Goal: Task Accomplishment & Management: Manage account settings

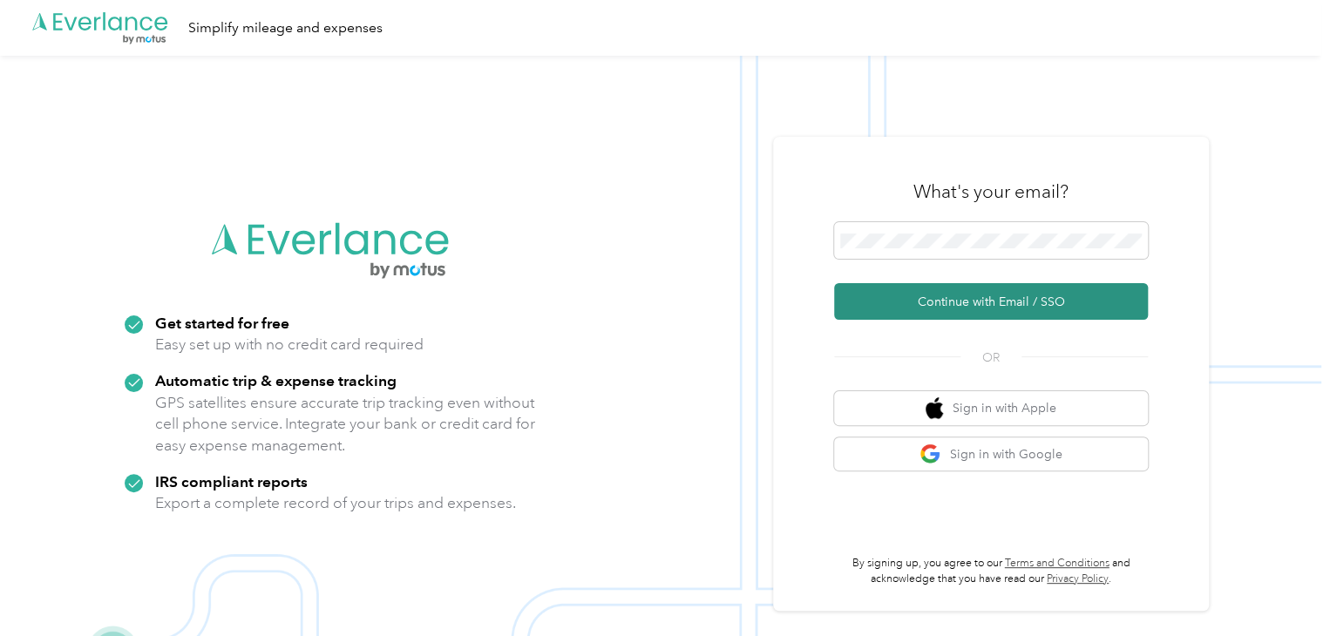
click at [998, 294] on button "Continue with Email / SSO" at bounding box center [991, 301] width 314 height 37
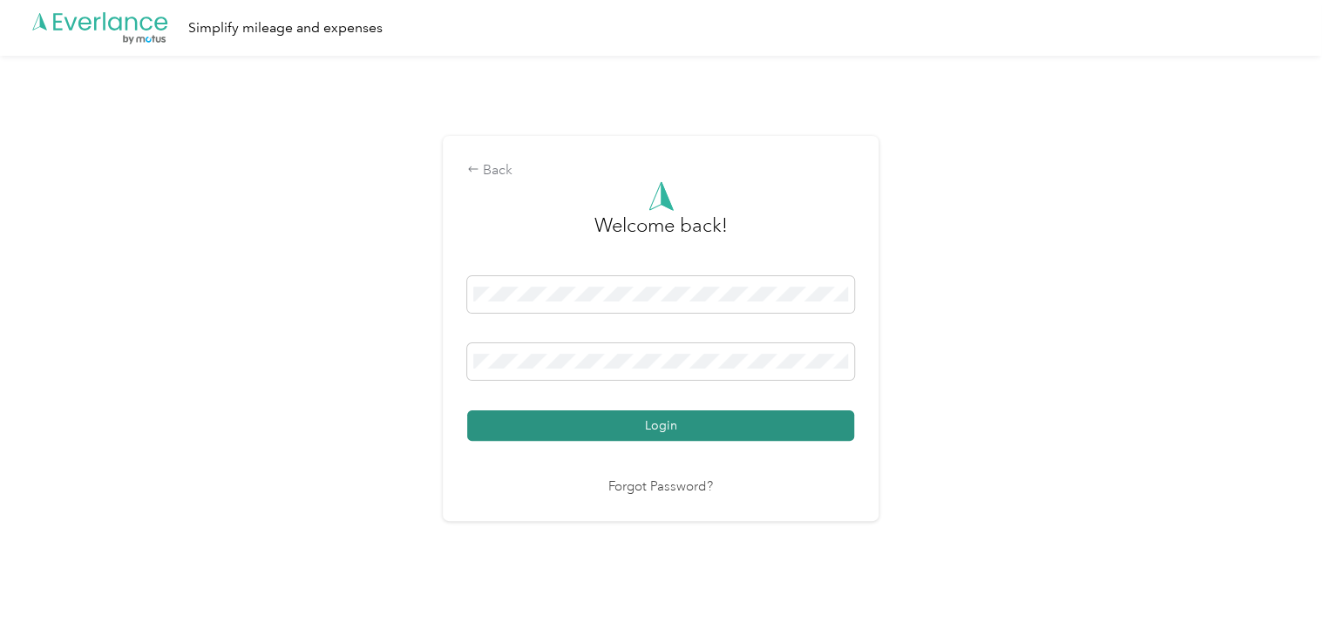
click at [645, 422] on button "Login" at bounding box center [660, 426] width 387 height 31
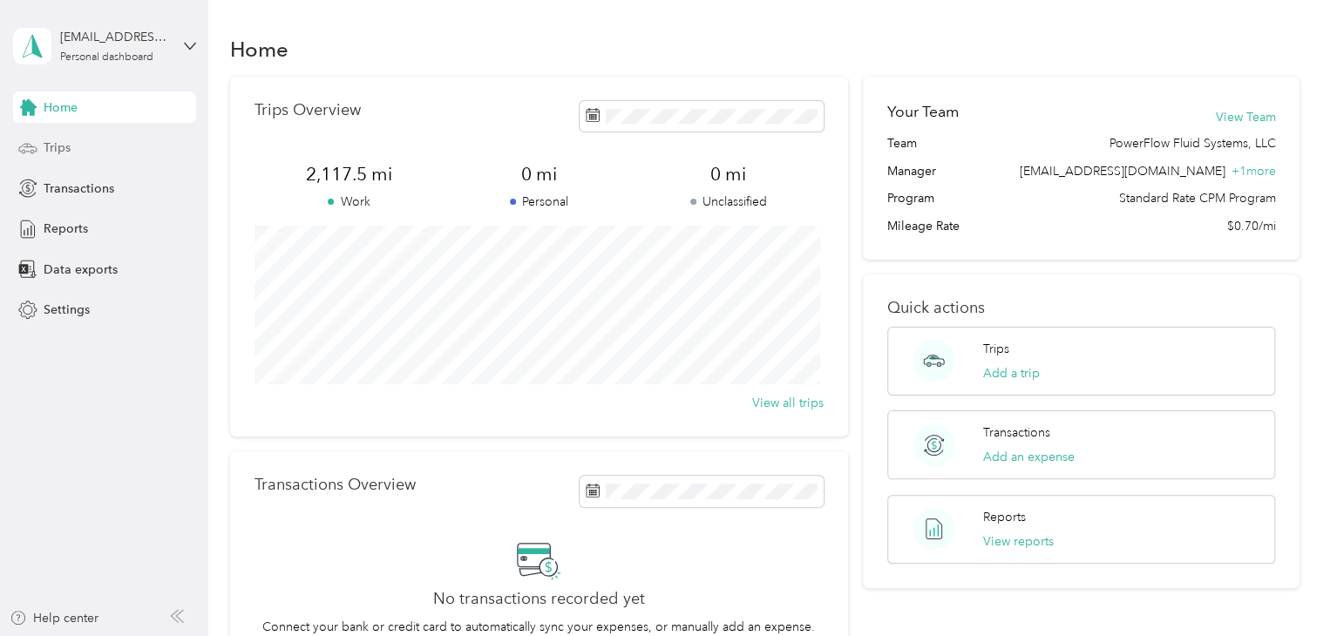
click at [58, 148] on span "Trips" at bounding box center [57, 148] width 27 height 18
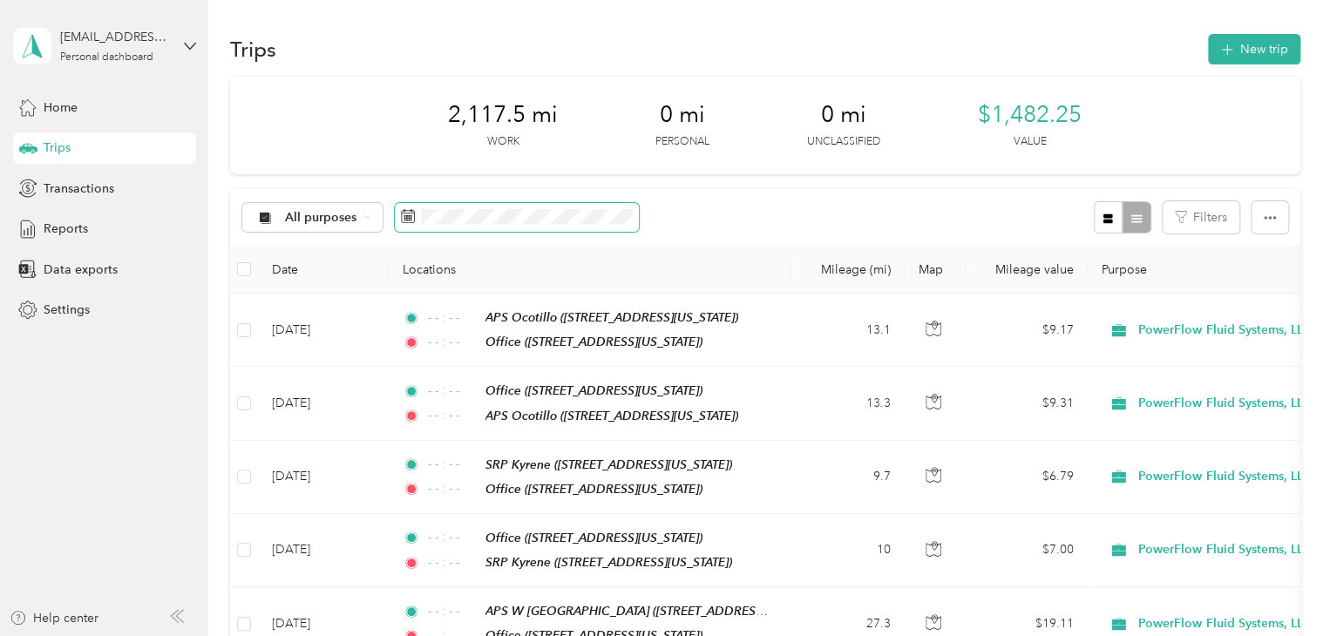
click at [408, 215] on rect at bounding box center [409, 216] width 2 height 2
click at [413, 217] on icon at bounding box center [408, 216] width 13 height 12
click at [1254, 43] on button "New trip" at bounding box center [1254, 49] width 92 height 31
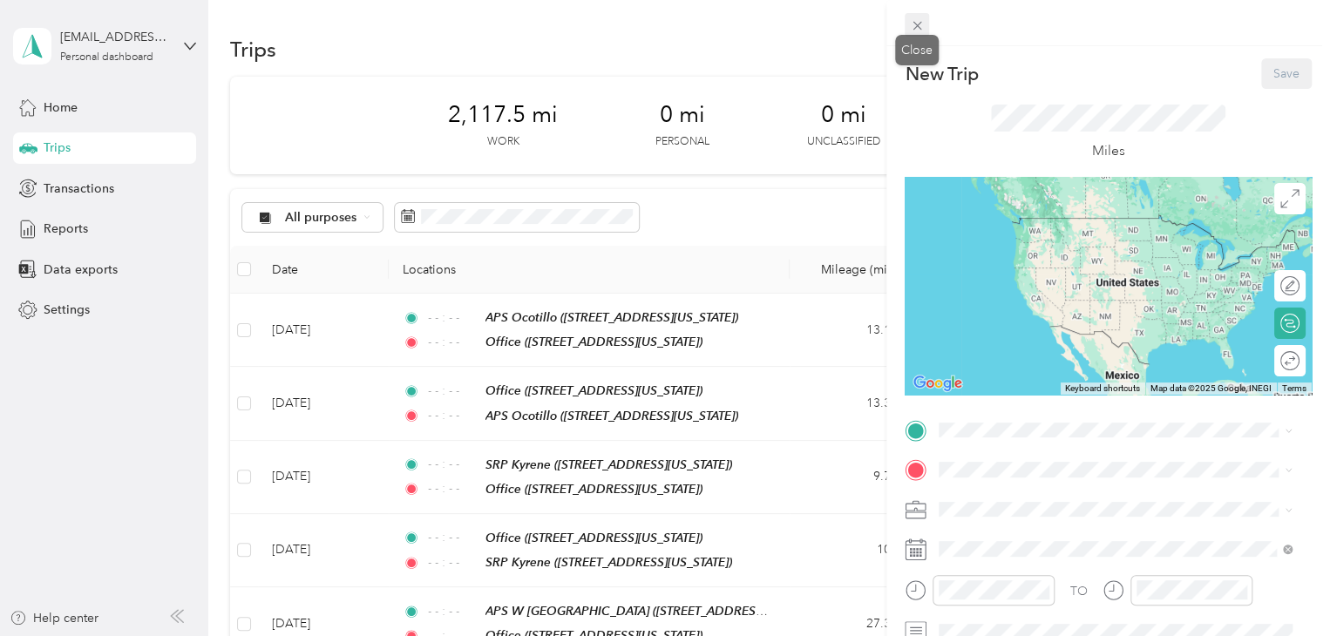
click at [924, 22] on icon at bounding box center [917, 25] width 15 height 15
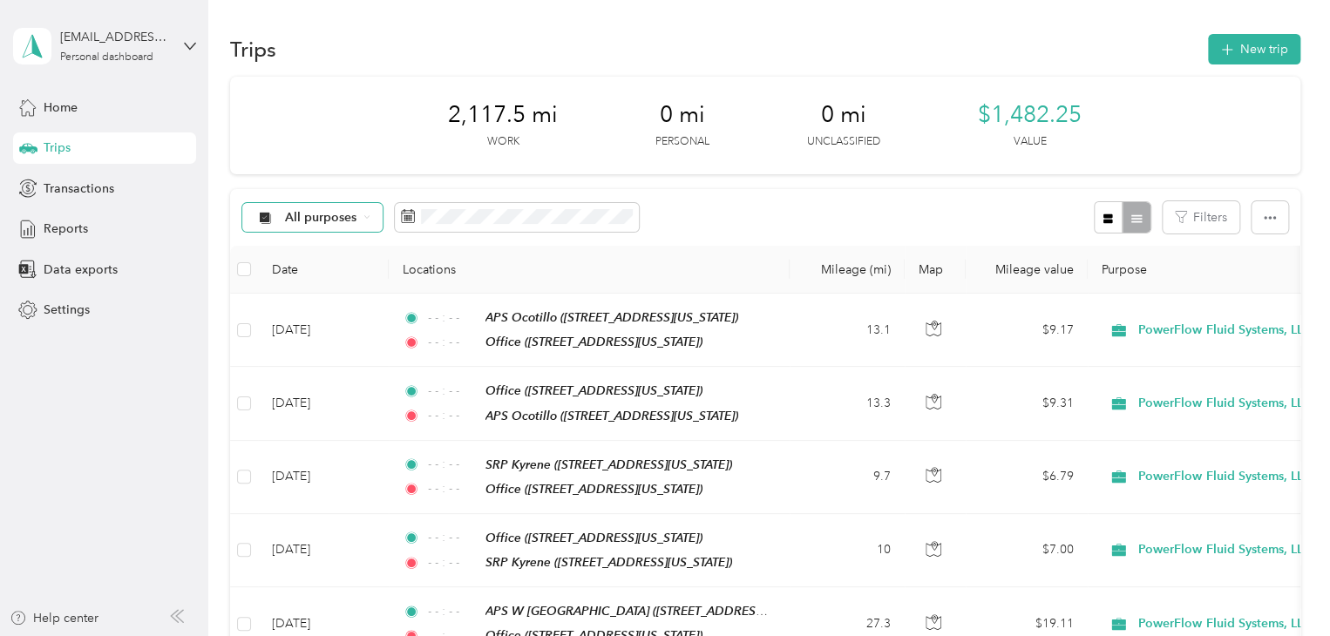
click at [317, 214] on span "All purposes" at bounding box center [321, 218] width 72 height 12
click at [321, 311] on li "PowerFlow Fluid Systems, LLC" at bounding box center [356, 308] width 228 height 31
click at [506, 212] on icon at bounding box center [509, 216] width 14 height 14
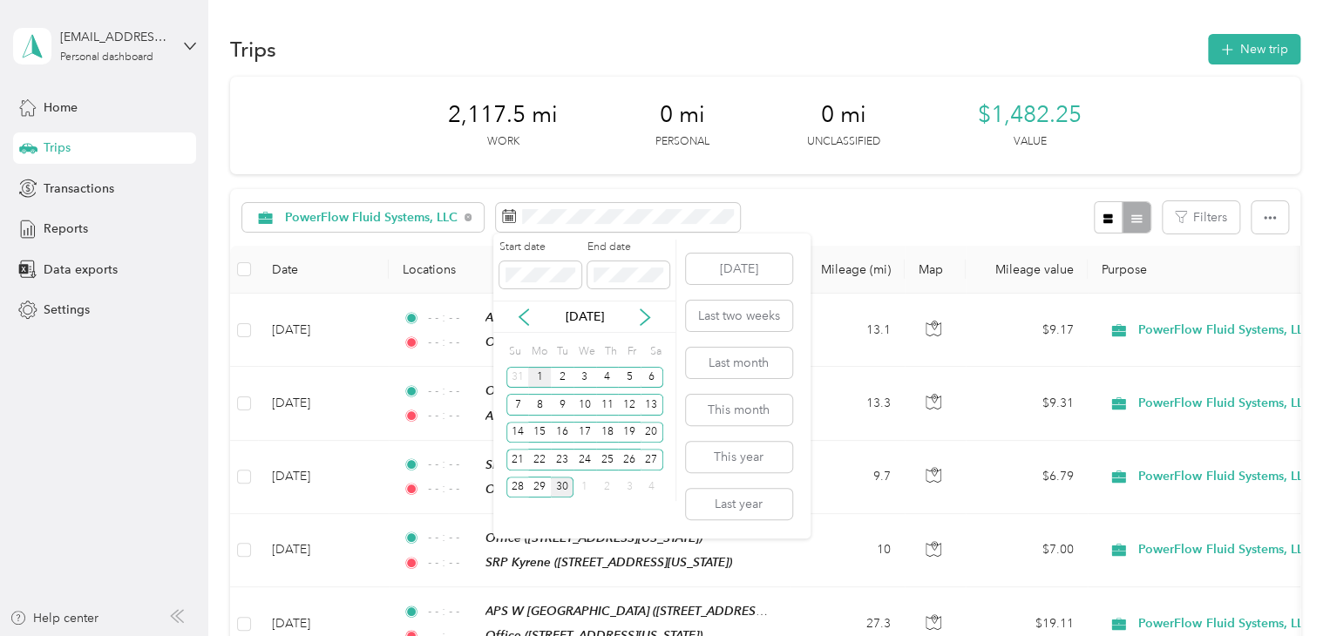
click at [540, 379] on div "1" at bounding box center [539, 378] width 23 height 22
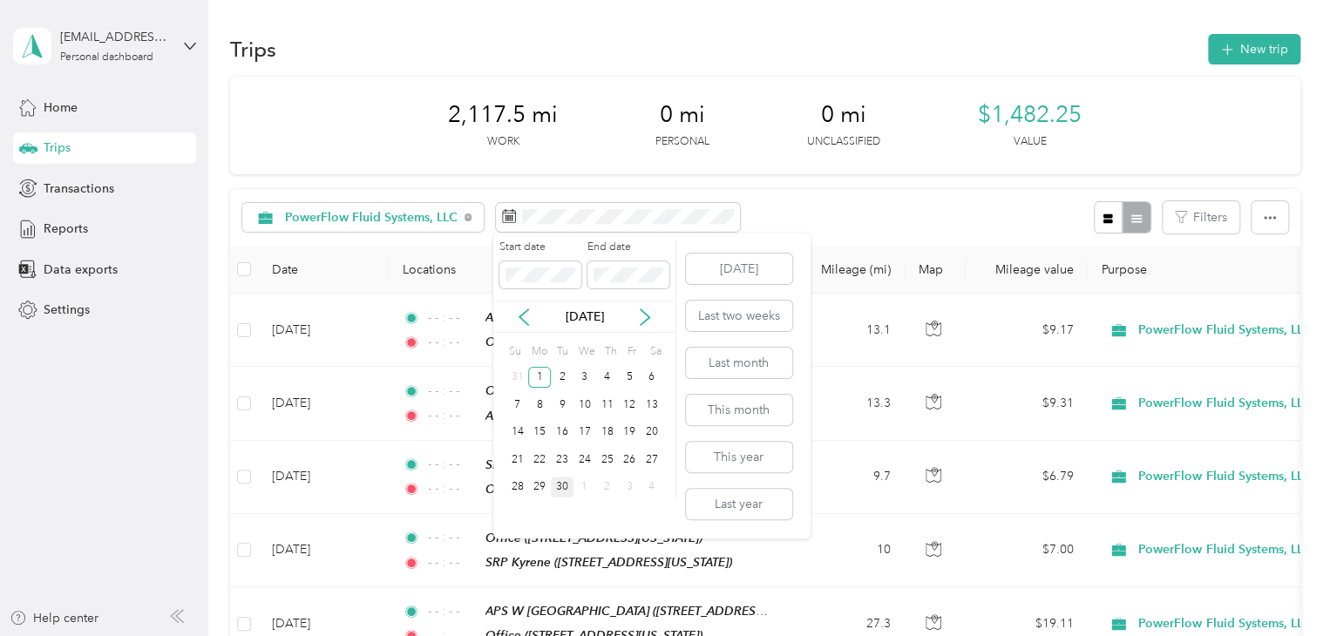
click at [565, 490] on div "30" at bounding box center [562, 488] width 23 height 22
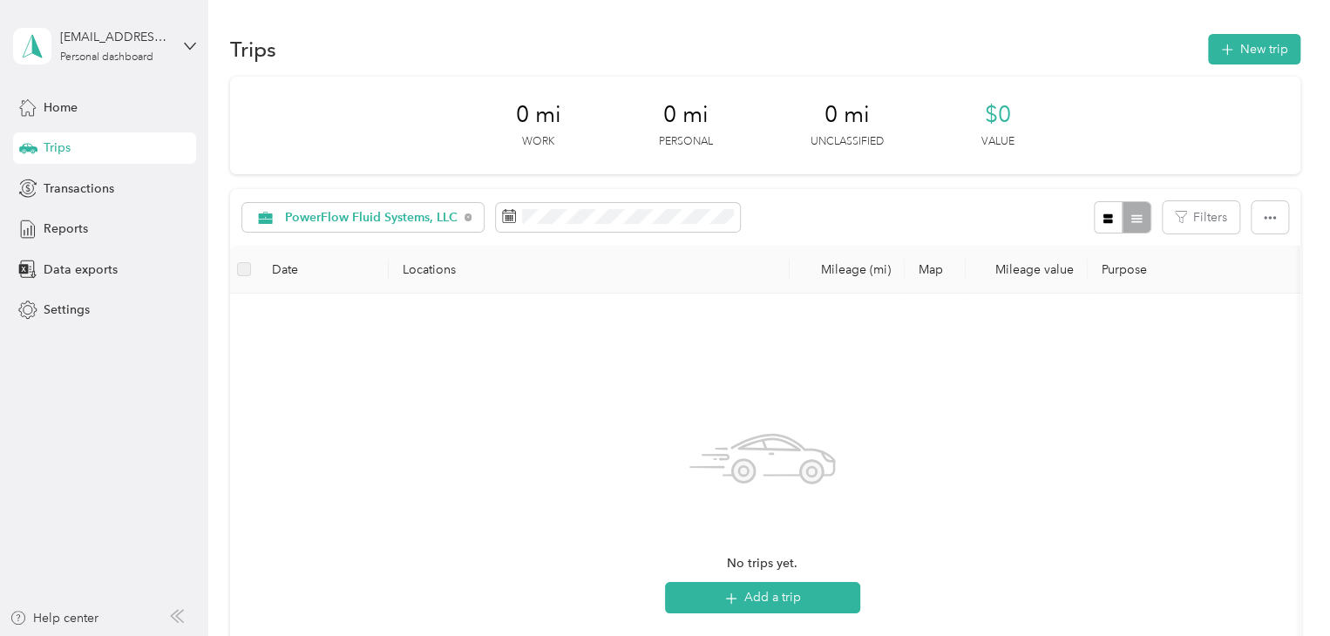
scroll to position [87, 0]
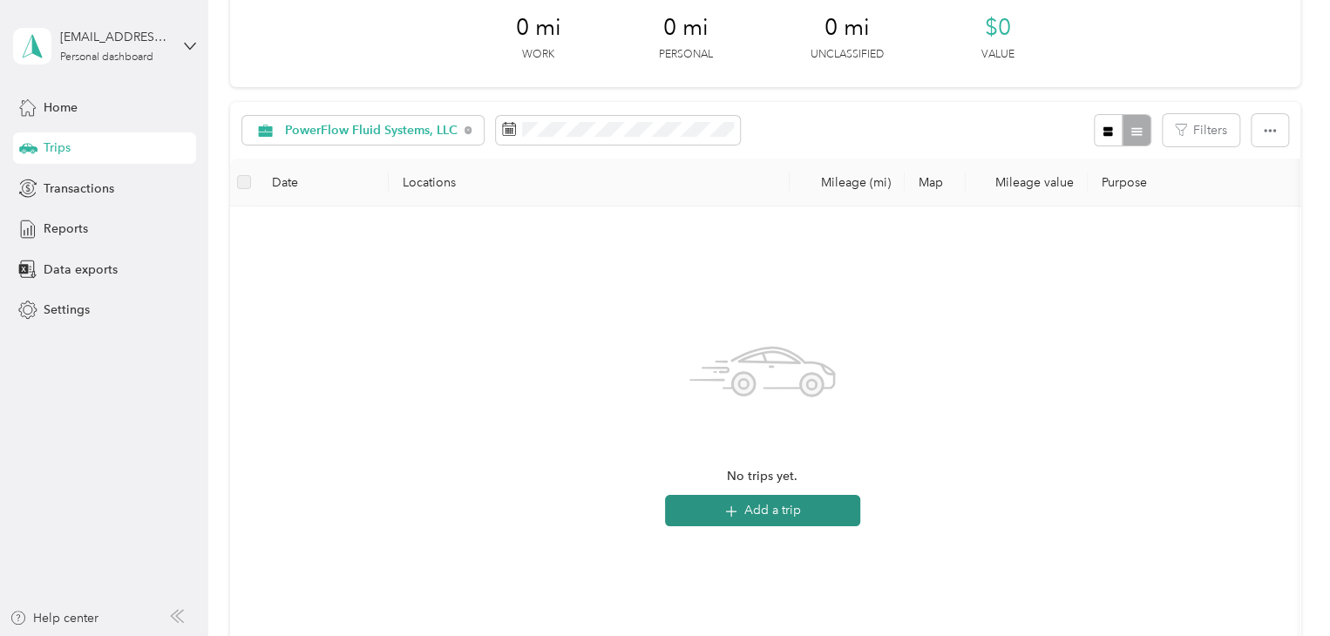
click at [744, 503] on button "Add a trip" at bounding box center [762, 510] width 195 height 31
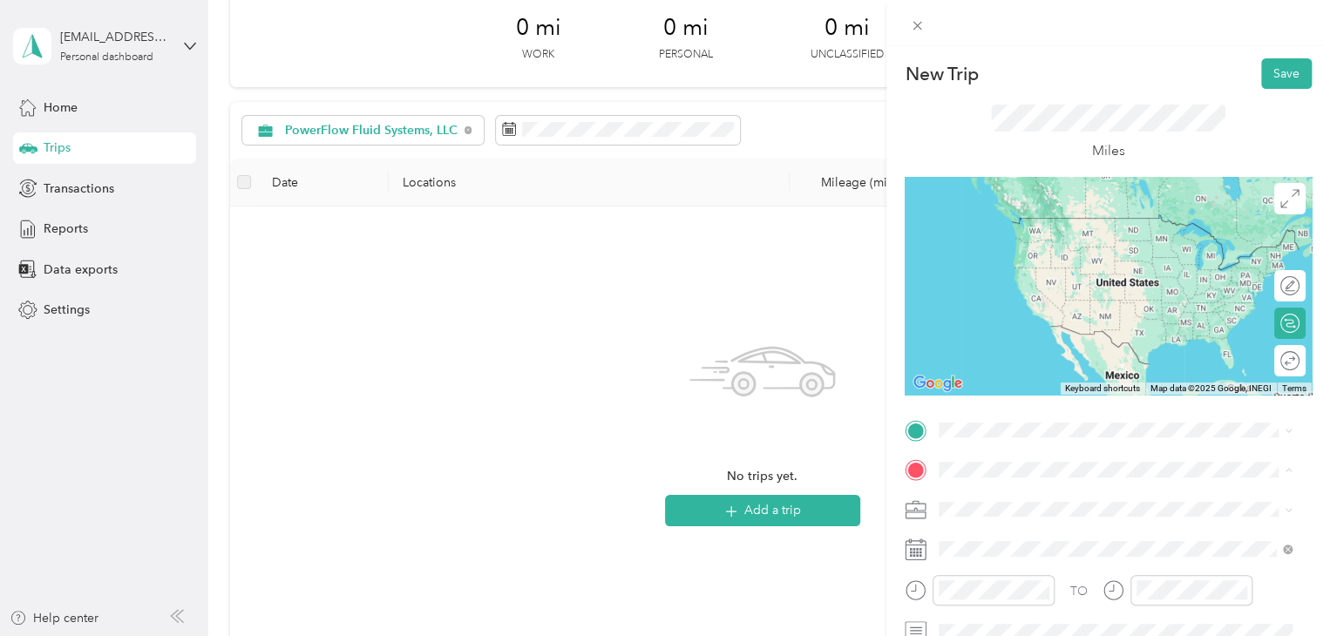
click at [921, 337] on div at bounding box center [1108, 286] width 407 height 218
click at [1281, 202] on icon at bounding box center [1290, 198] width 19 height 19
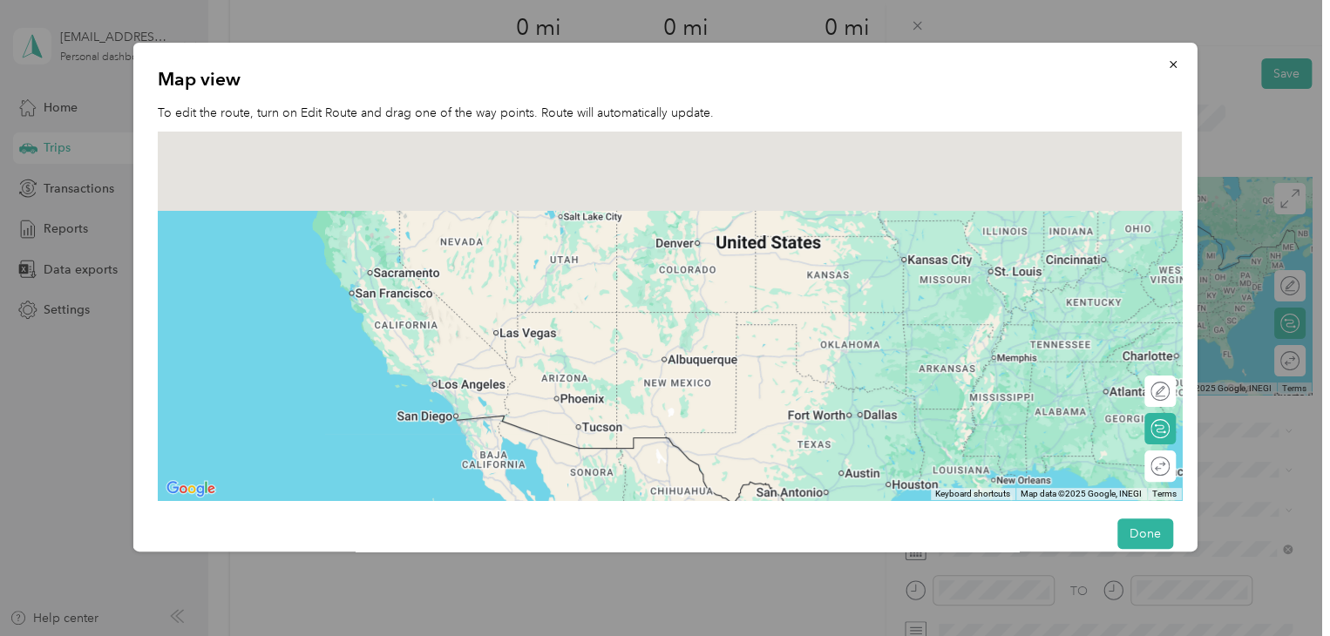
drag, startPoint x: 476, startPoint y: 273, endPoint x: 738, endPoint y: 418, distance: 300.1
click at [738, 418] on div at bounding box center [670, 316] width 1024 height 369
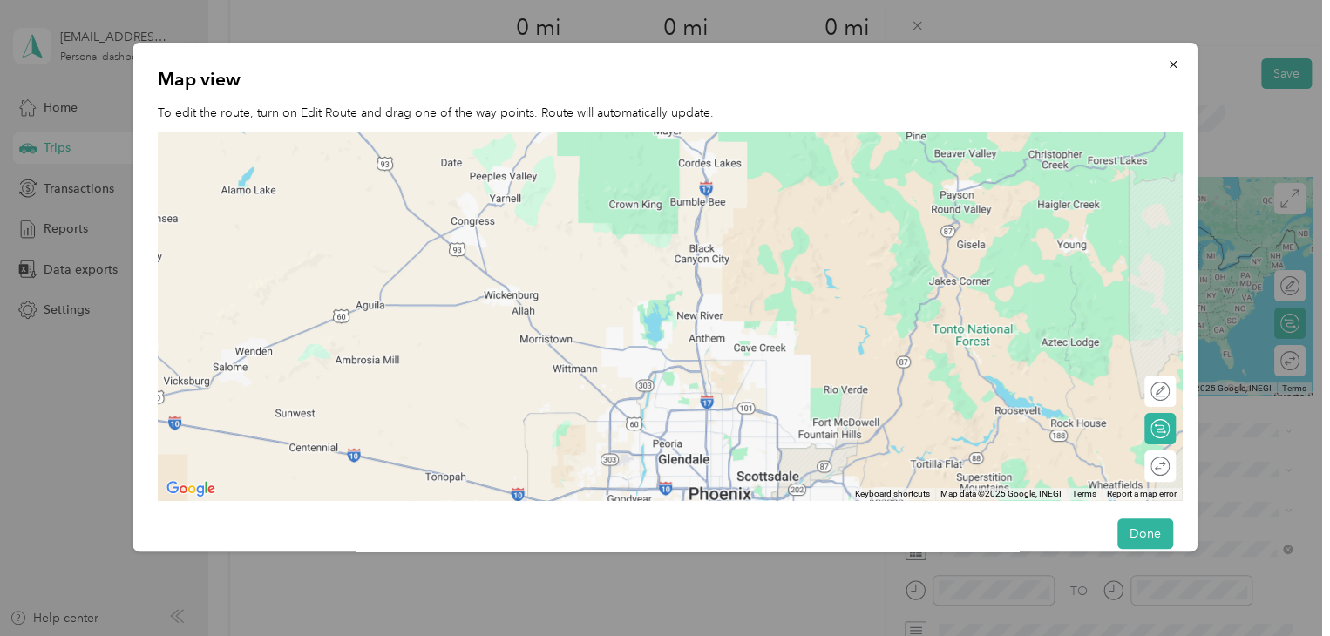
drag, startPoint x: 1118, startPoint y: 332, endPoint x: -216, endPoint y: 401, distance: 1336.5
click at [0, 401] on html "[EMAIL_ADDRESS][DOMAIN_NAME] Personal dashboard Home Trips Transactions Reports…" at bounding box center [661, 318] width 1322 height 636
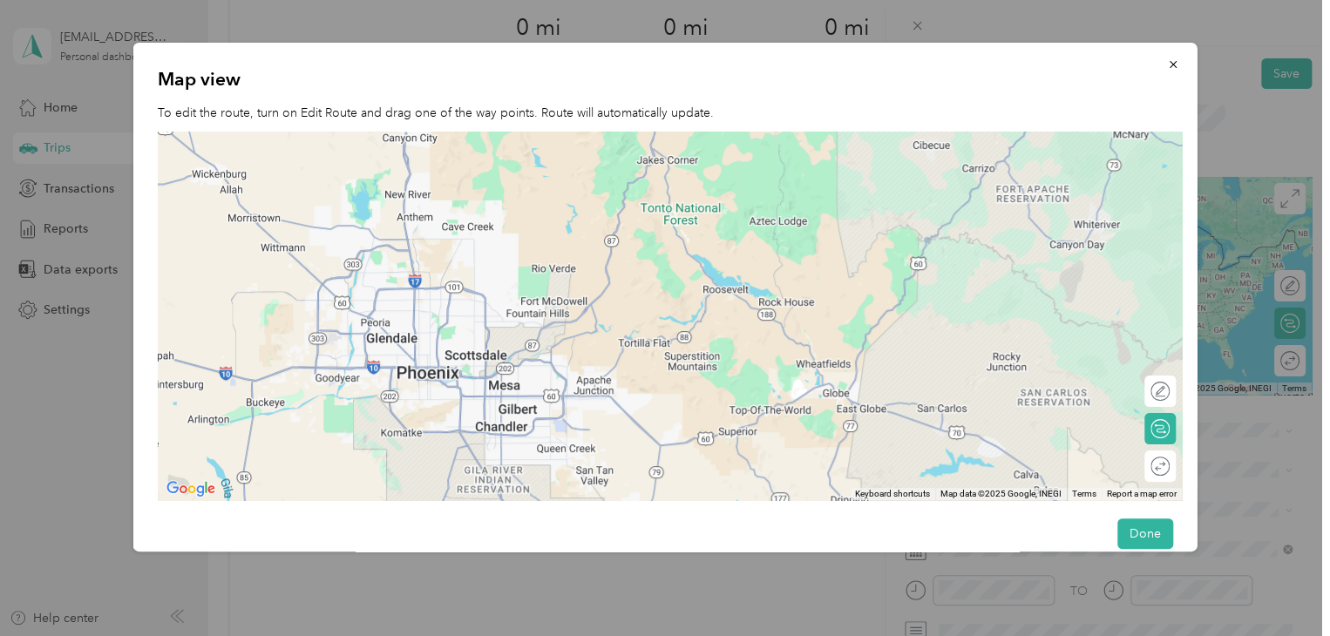
drag, startPoint x: 990, startPoint y: 409, endPoint x: 697, endPoint y: 288, distance: 317.8
click at [697, 288] on div at bounding box center [670, 316] width 1024 height 369
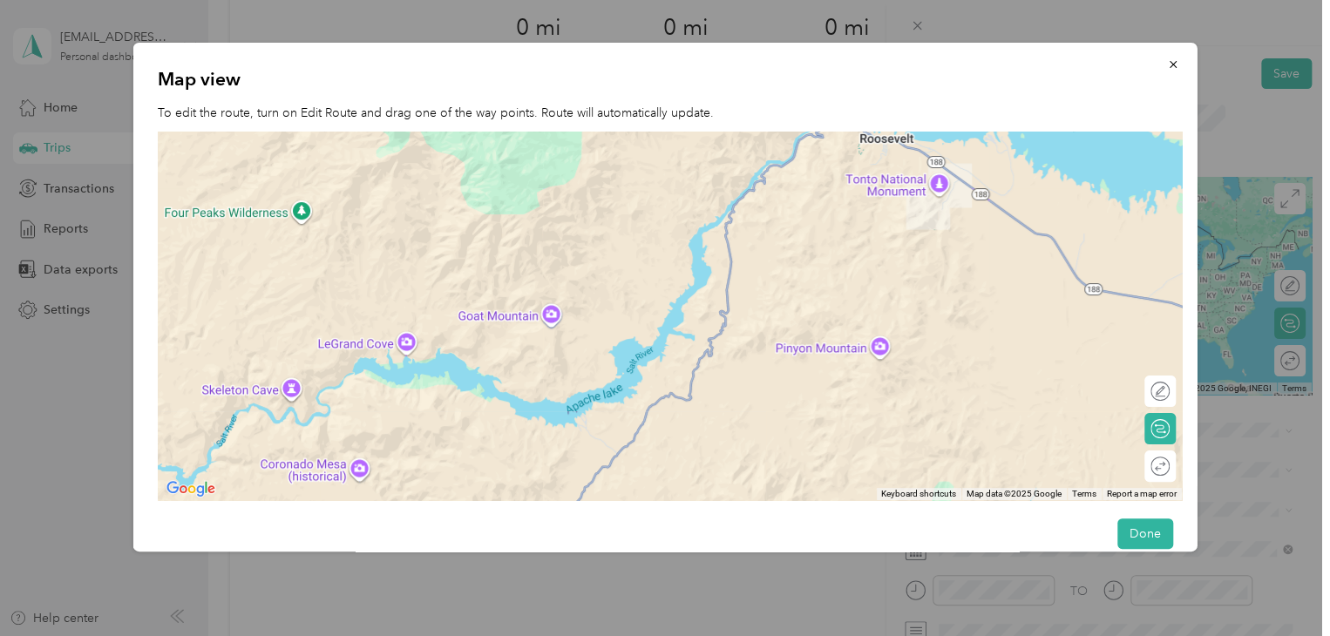
drag, startPoint x: 358, startPoint y: 281, endPoint x: 828, endPoint y: 447, distance: 498.5
click at [828, 447] on div at bounding box center [670, 316] width 1024 height 369
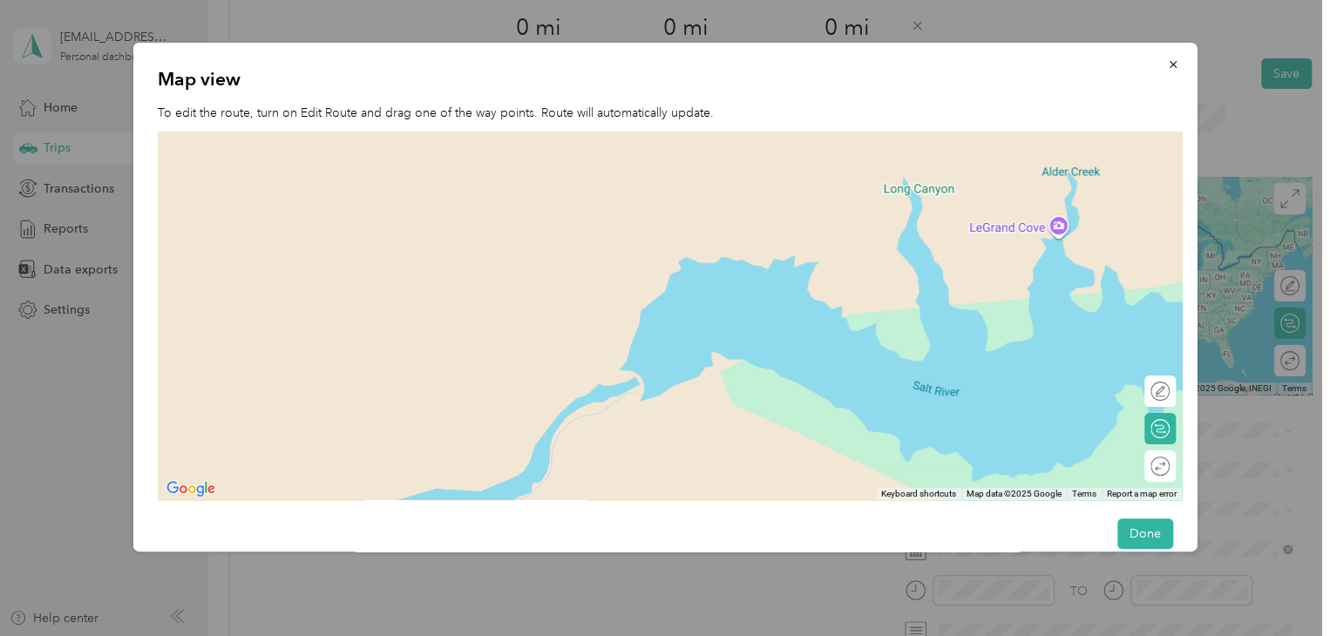
drag, startPoint x: 269, startPoint y: 417, endPoint x: 846, endPoint y: 406, distance: 577.2
click at [846, 406] on div at bounding box center [670, 316] width 1024 height 369
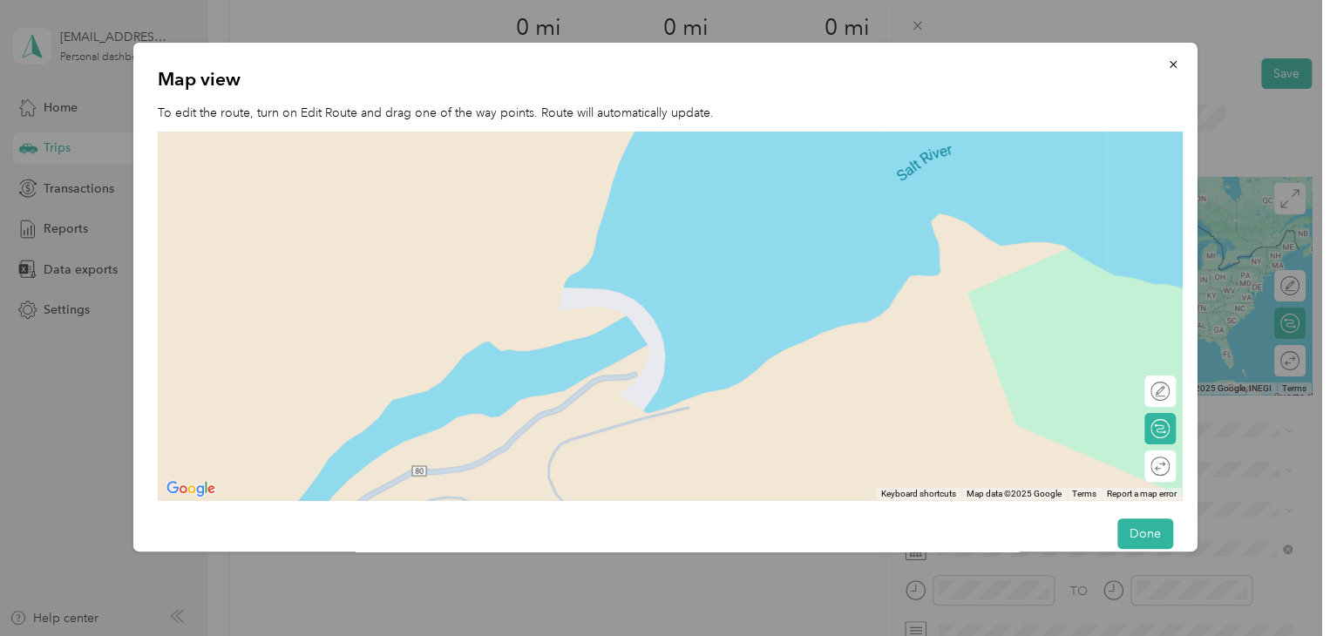
click at [634, 379] on div at bounding box center [670, 316] width 1024 height 369
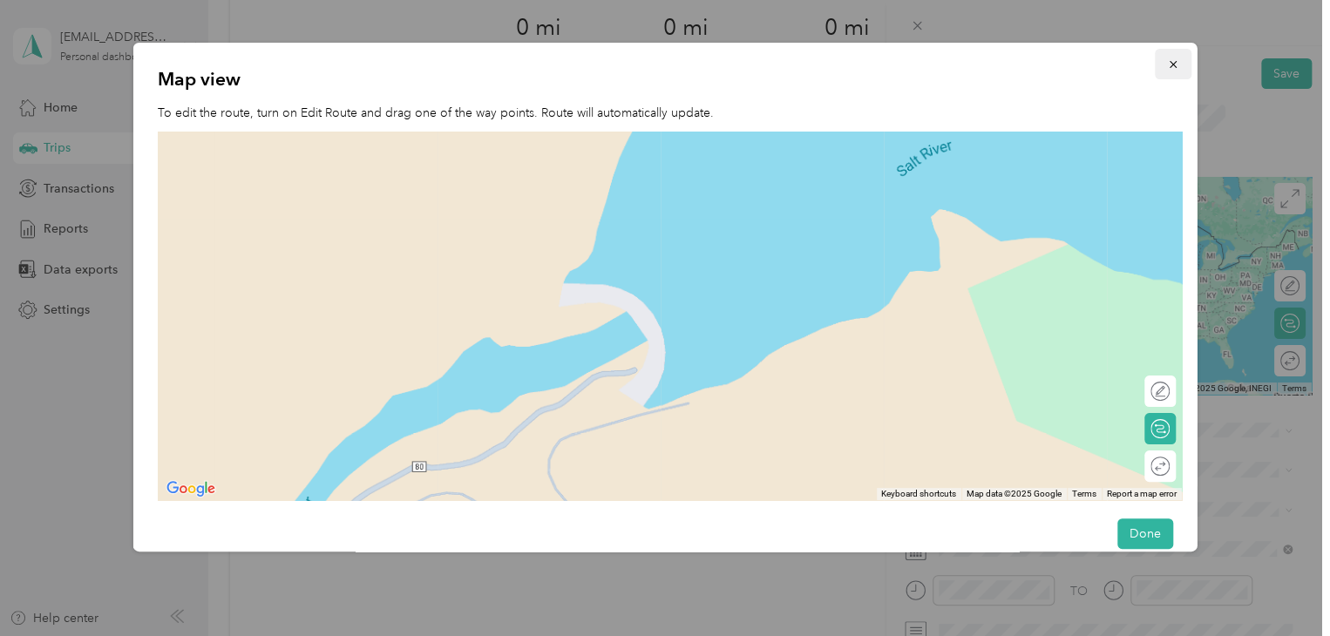
click at [1169, 67] on button "button" at bounding box center [1172, 64] width 37 height 31
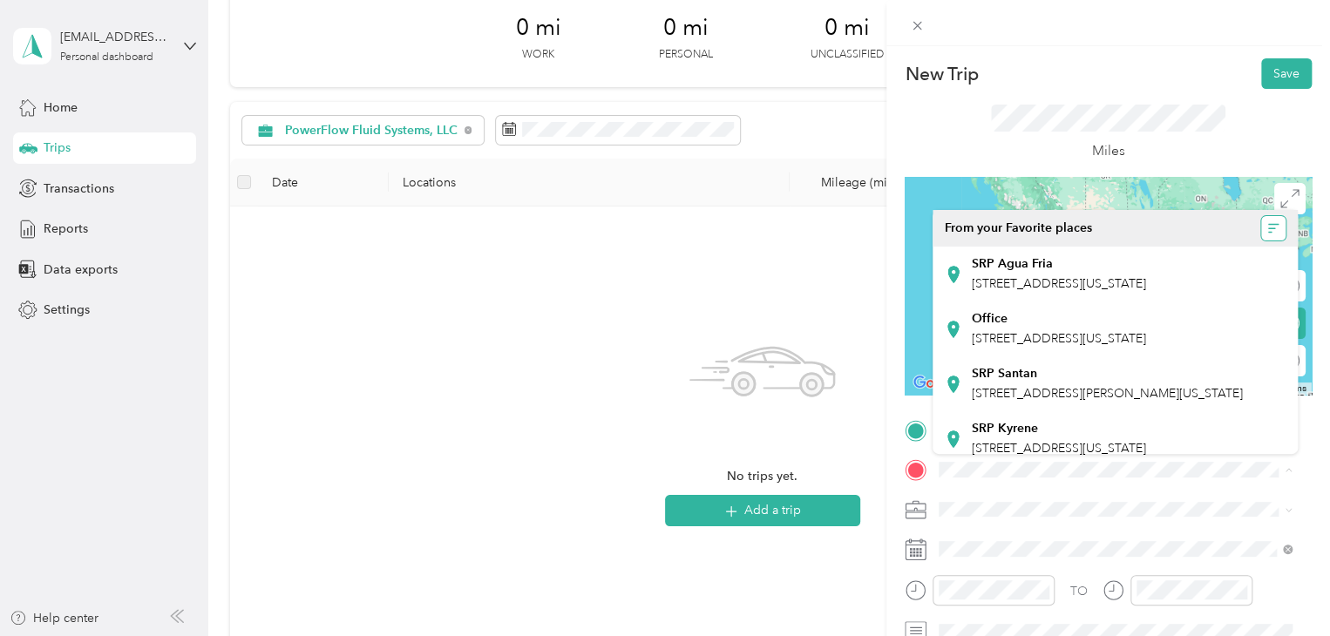
click at [1261, 221] on button "button" at bounding box center [1273, 228] width 24 height 24
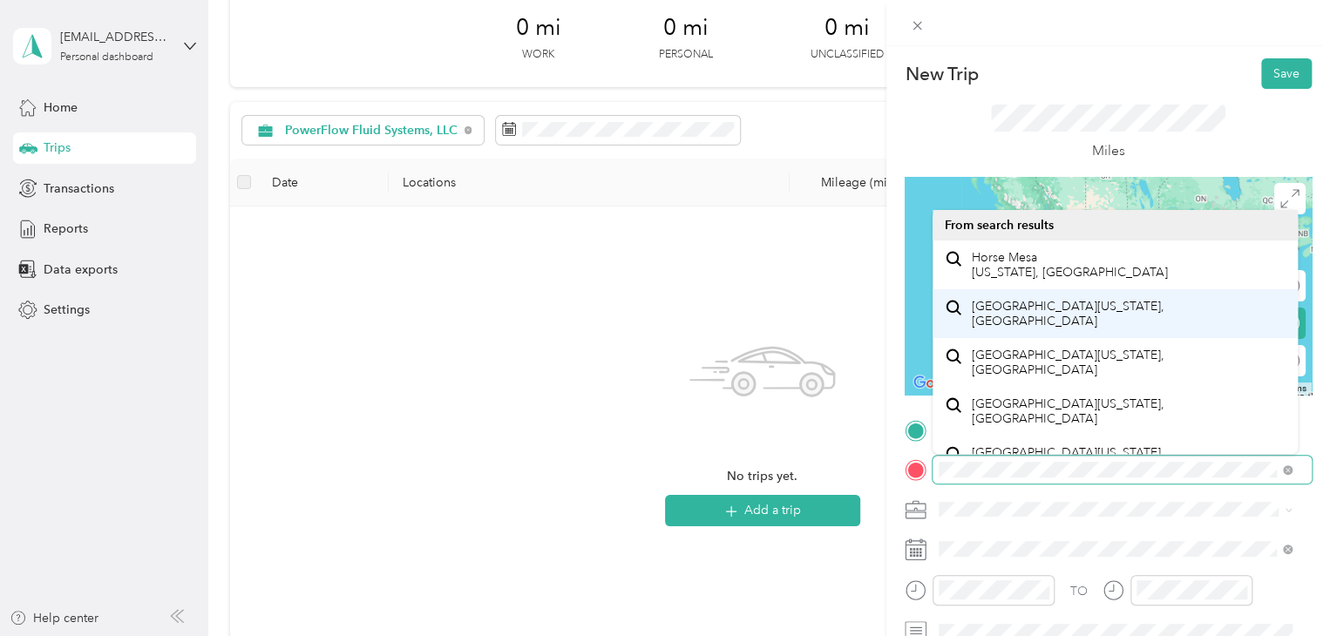
scroll to position [30, 0]
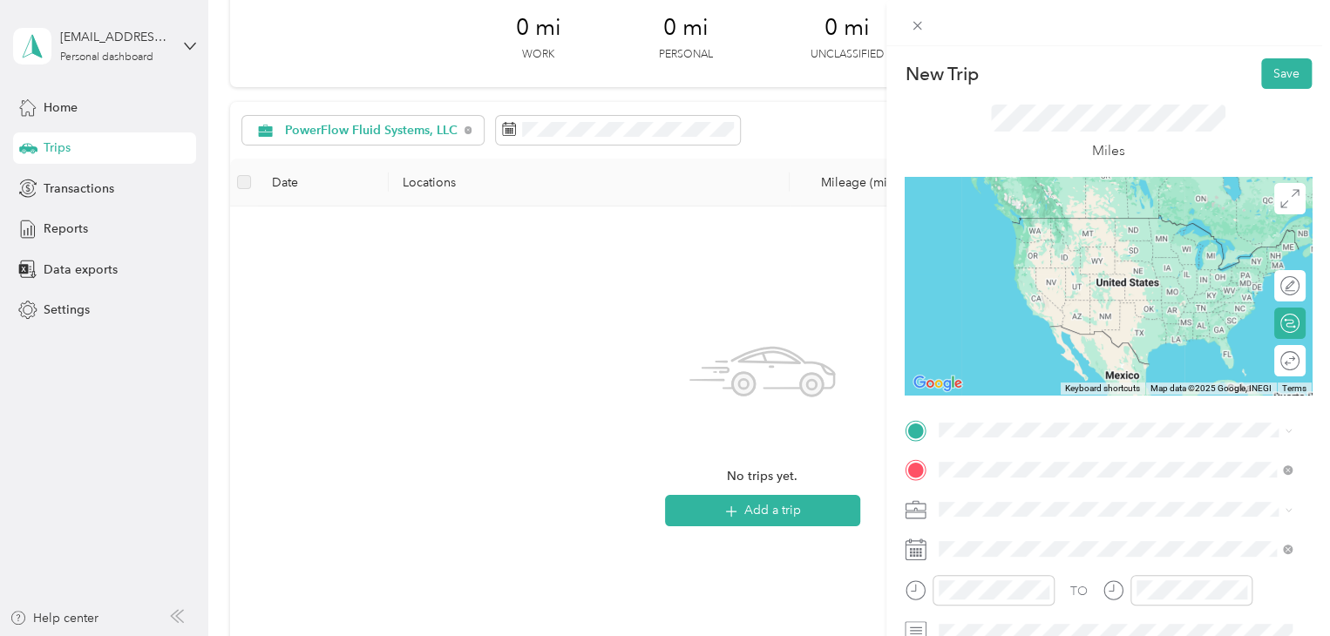
click at [956, 225] on icon at bounding box center [953, 229] width 17 height 17
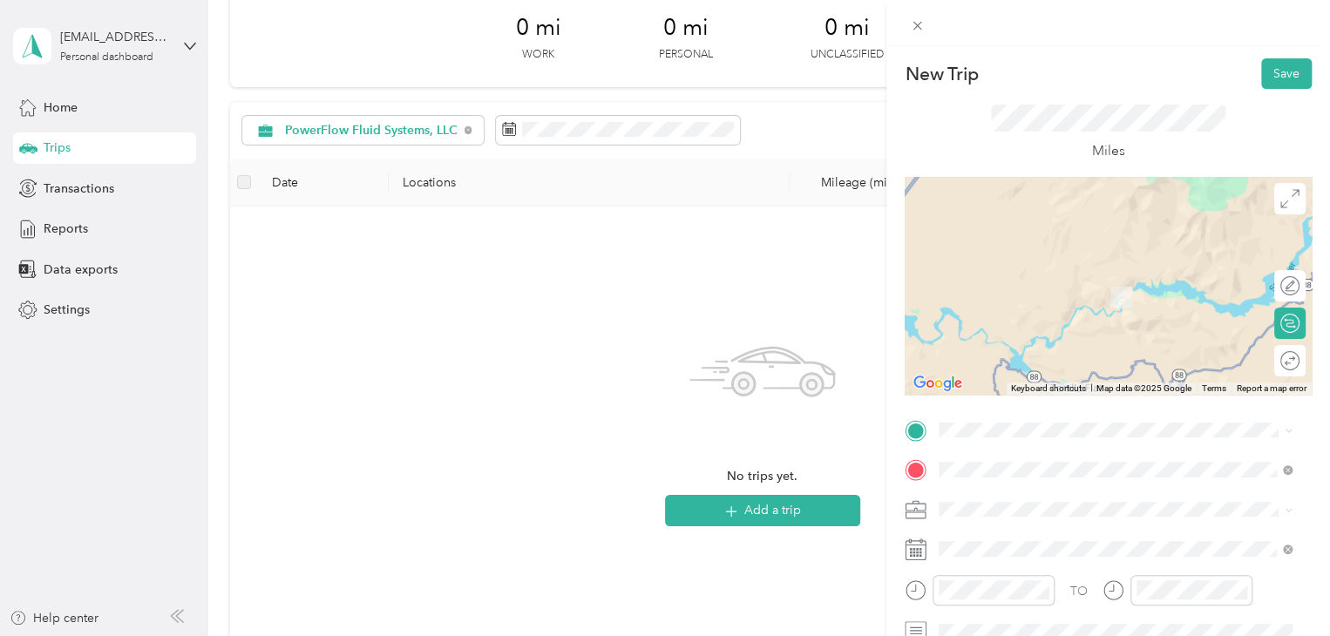
drag, startPoint x: 1219, startPoint y: 364, endPoint x: 1186, endPoint y: 331, distance: 46.2
click at [1186, 331] on div at bounding box center [1108, 286] width 407 height 218
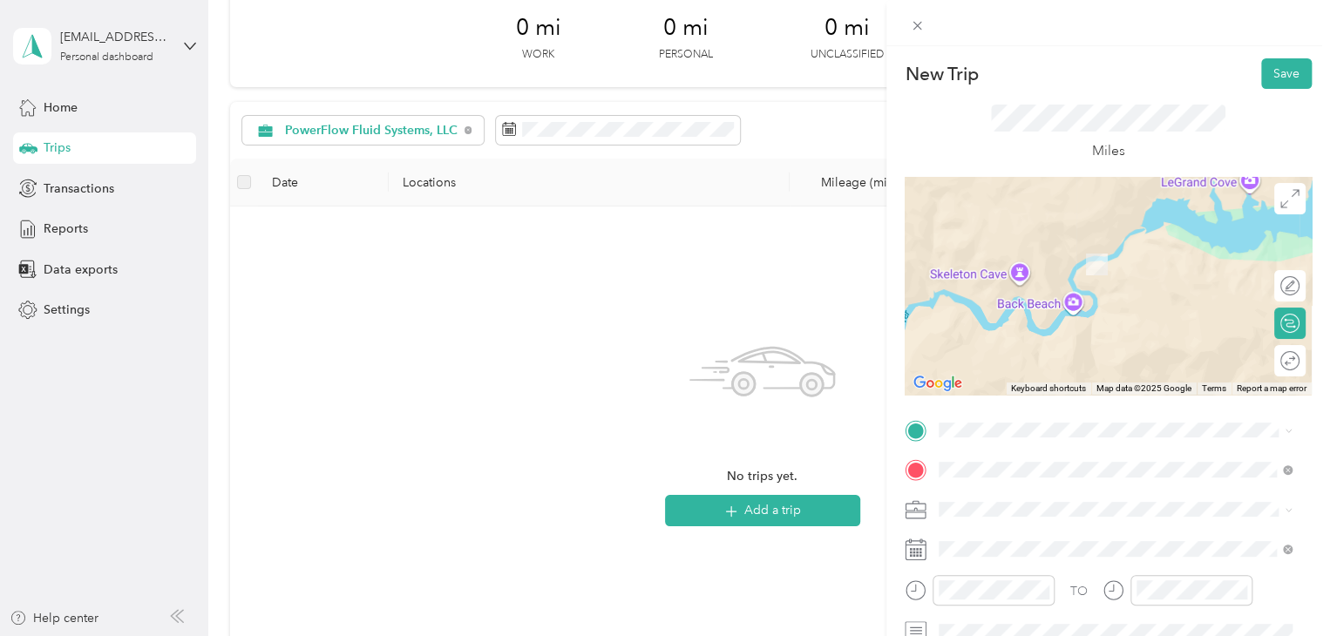
drag, startPoint x: 1137, startPoint y: 335, endPoint x: 1003, endPoint y: 209, distance: 183.2
click at [1003, 209] on div at bounding box center [1108, 286] width 407 height 218
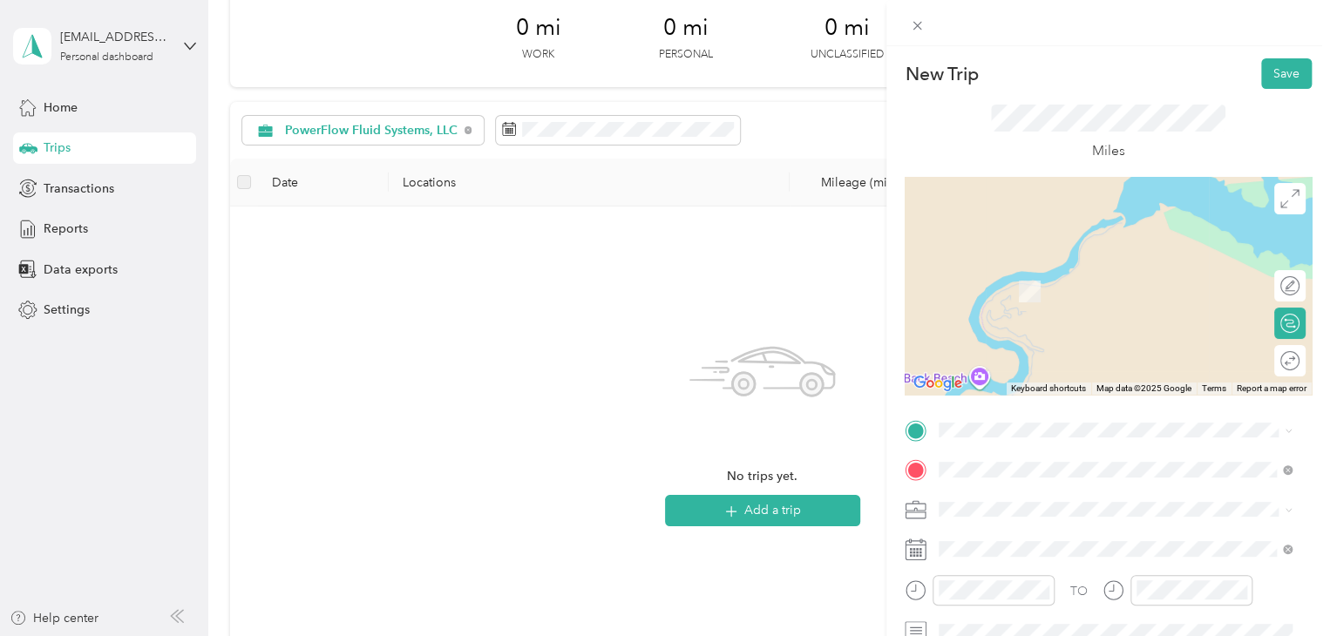
drag, startPoint x: 1150, startPoint y: 217, endPoint x: 1140, endPoint y: 280, distance: 63.5
click at [1140, 280] on div at bounding box center [1108, 286] width 407 height 218
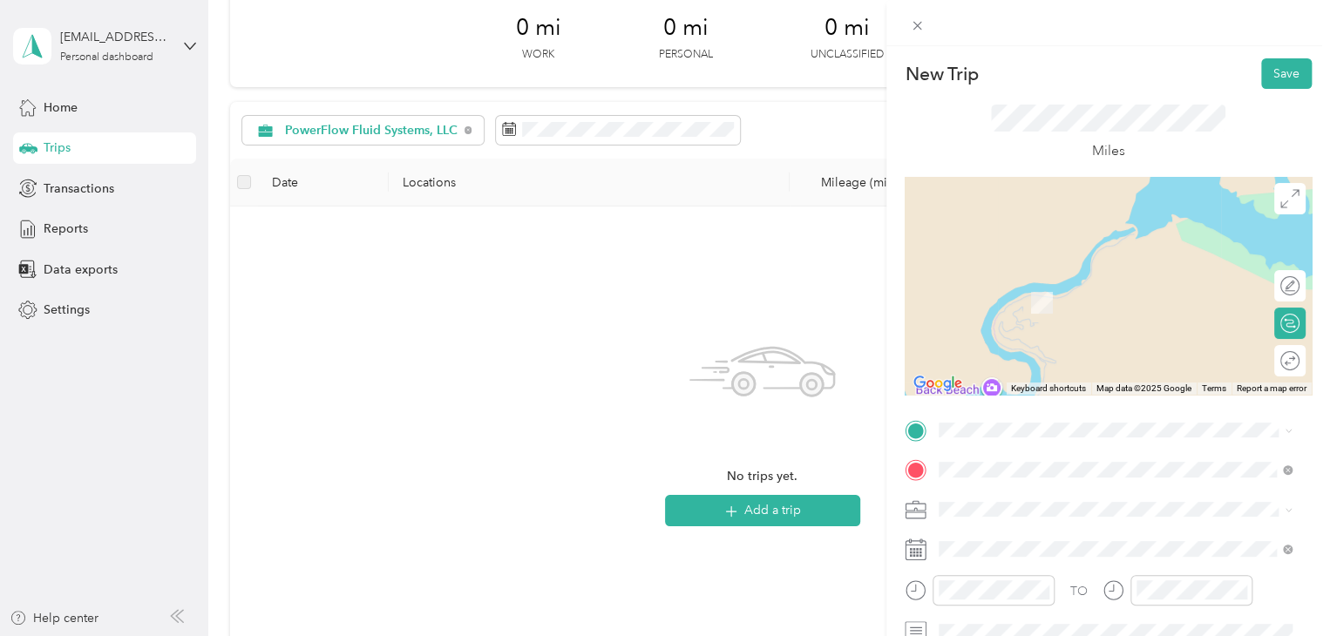
drag, startPoint x: 1022, startPoint y: 289, endPoint x: 1036, endPoint y: 296, distance: 15.6
click at [1036, 296] on img at bounding box center [1042, 303] width 22 height 22
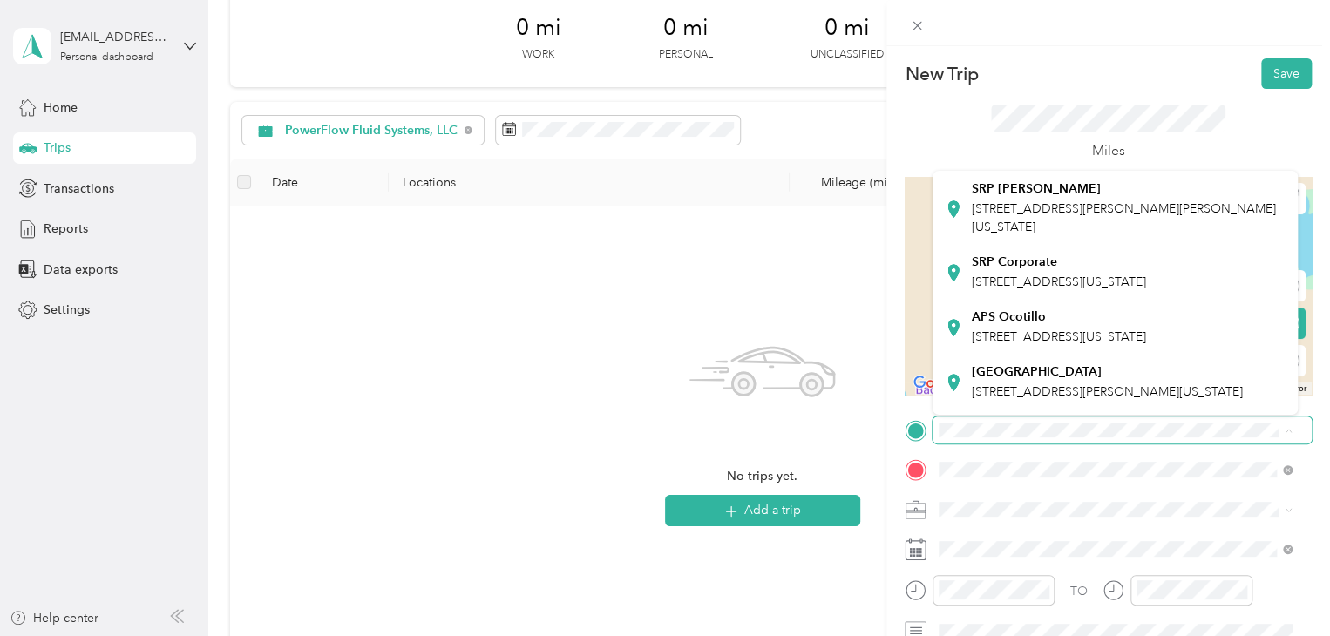
scroll to position [88, 0]
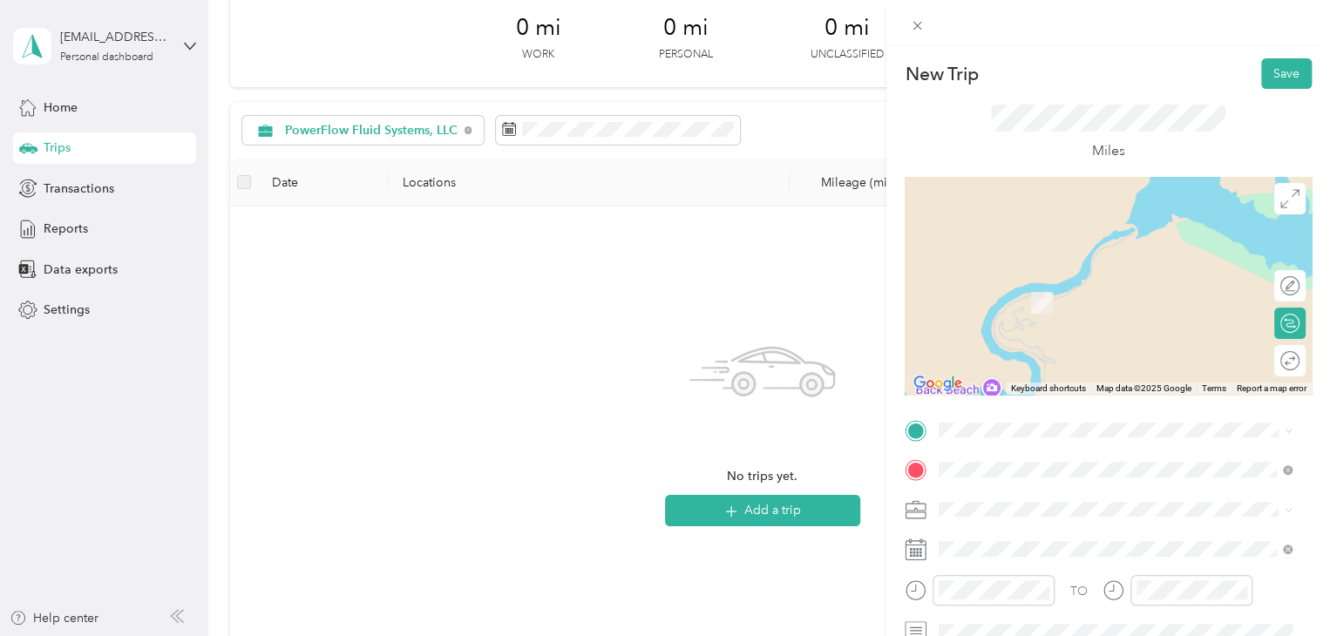
click at [1117, 213] on span "[STREET_ADDRESS][US_STATE]" at bounding box center [1059, 205] width 174 height 15
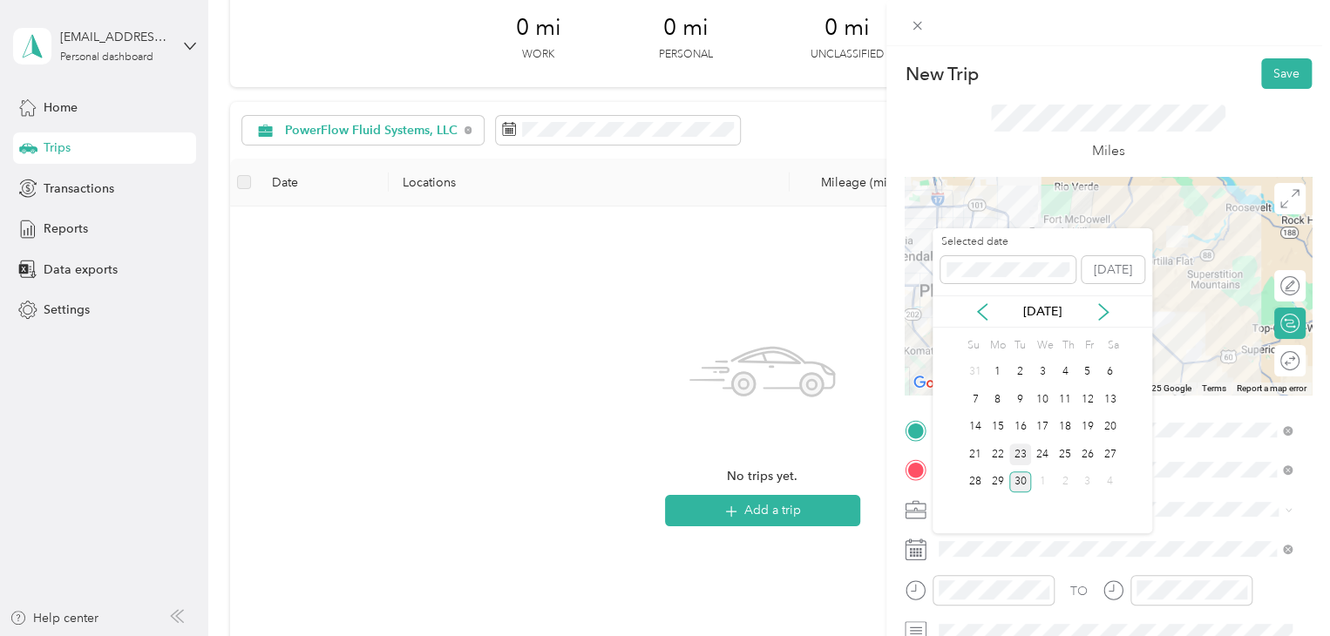
click at [1024, 447] on div "23" at bounding box center [1021, 455] width 23 height 22
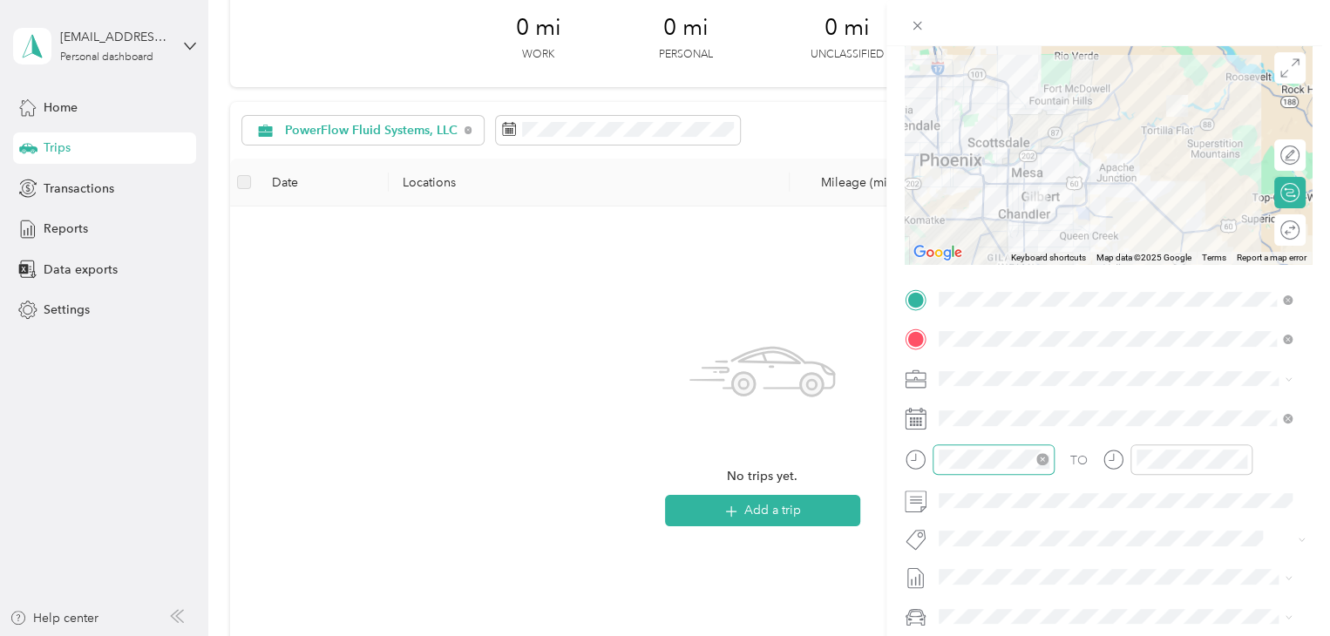
scroll to position [174, 0]
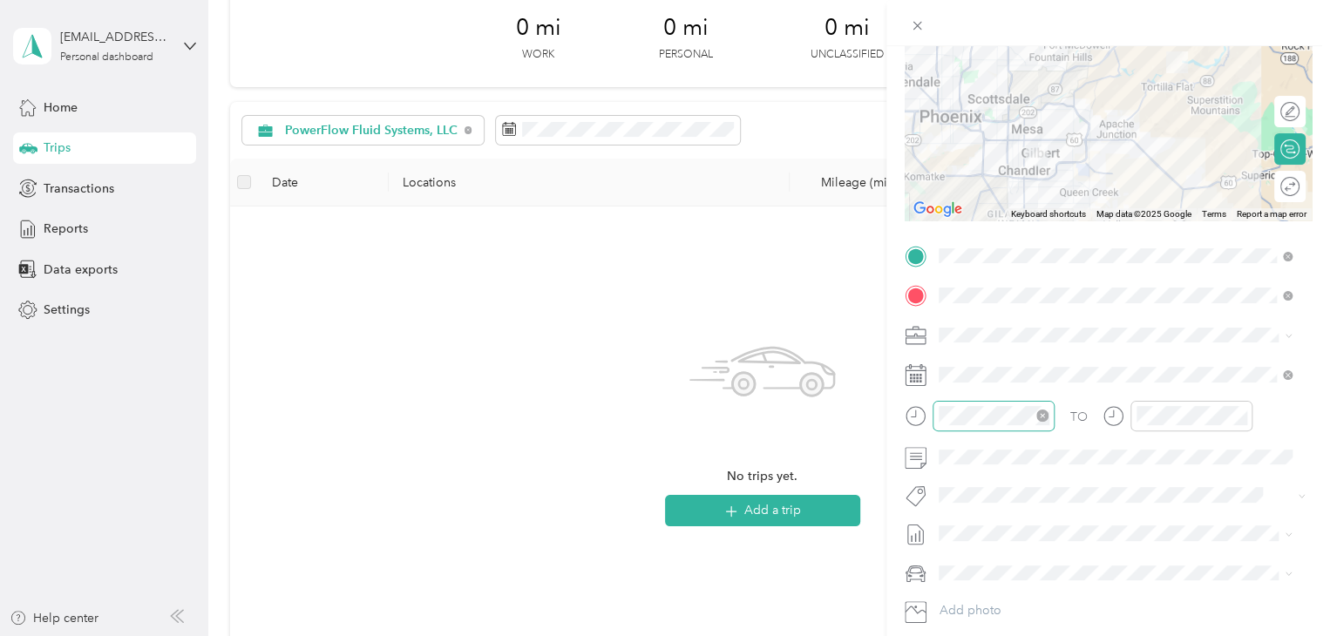
click at [1044, 418] on icon "close-circle" at bounding box center [1043, 416] width 12 height 12
click at [1239, 413] on icon "close-circle" at bounding box center [1240, 416] width 12 height 12
click at [1280, 192] on div at bounding box center [1281, 187] width 37 height 18
click at [801, 509] on div "New Trip Save This trip cannot be edited because it is either under review, app…" at bounding box center [665, 318] width 1330 height 636
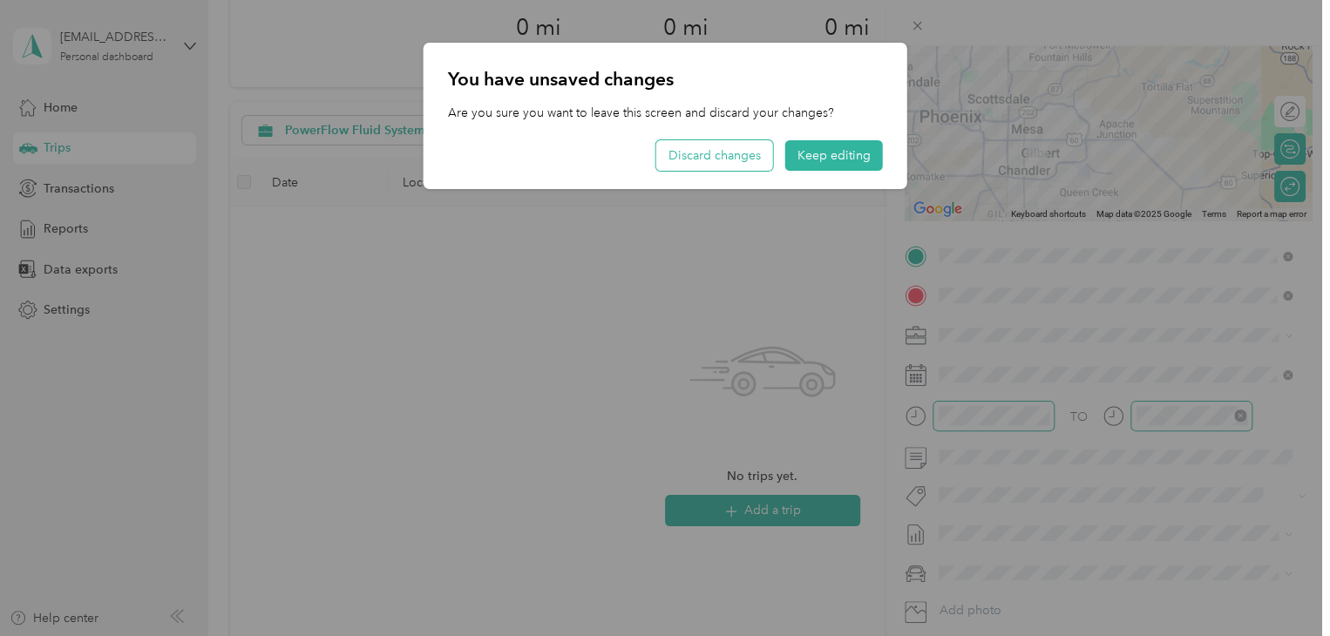
click at [700, 156] on button "Discard changes" at bounding box center [714, 155] width 117 height 31
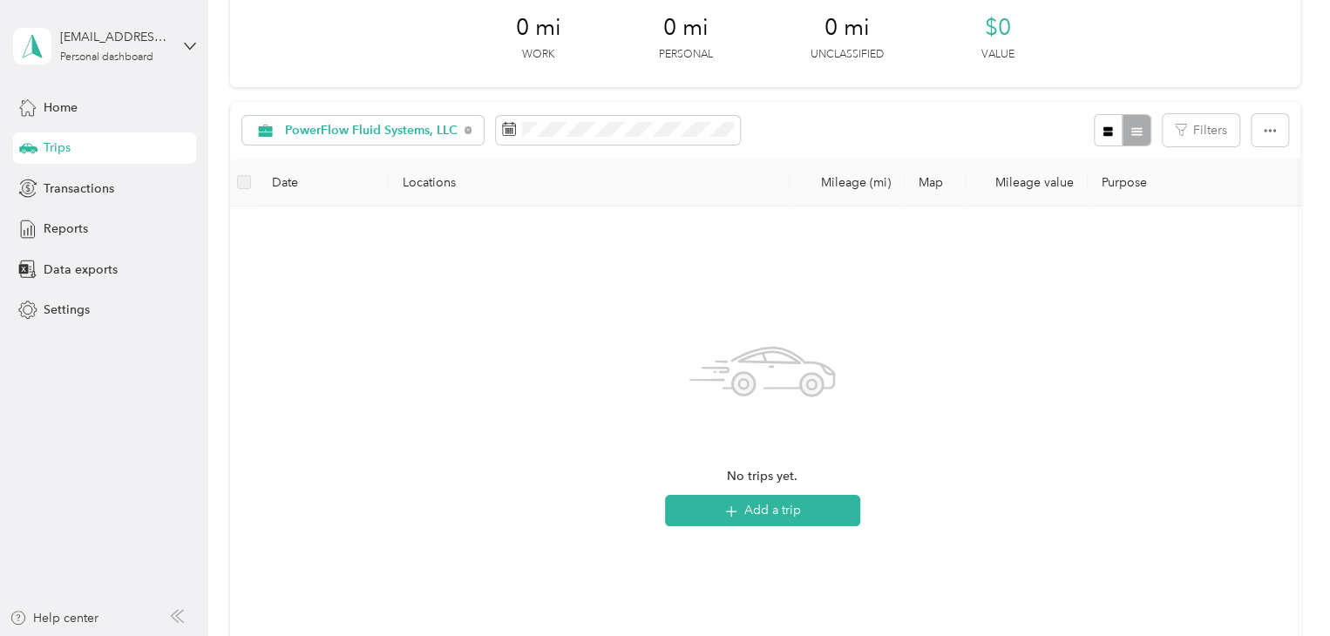
click at [690, 238] on div "No trips yet. Add a trip" at bounding box center [762, 428] width 1037 height 415
click at [743, 503] on button "Add a trip" at bounding box center [762, 510] width 195 height 31
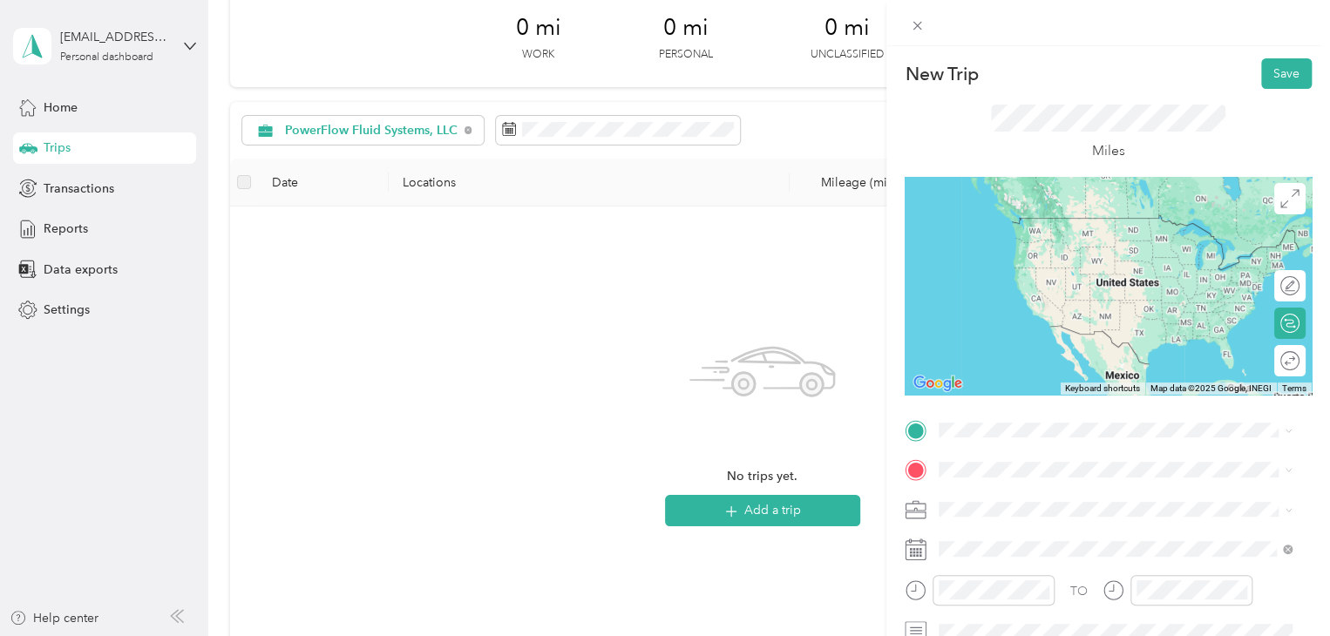
click at [1000, 269] on span "Horse Mesa [US_STATE], [GEOGRAPHIC_DATA]" at bounding box center [1070, 263] width 196 height 31
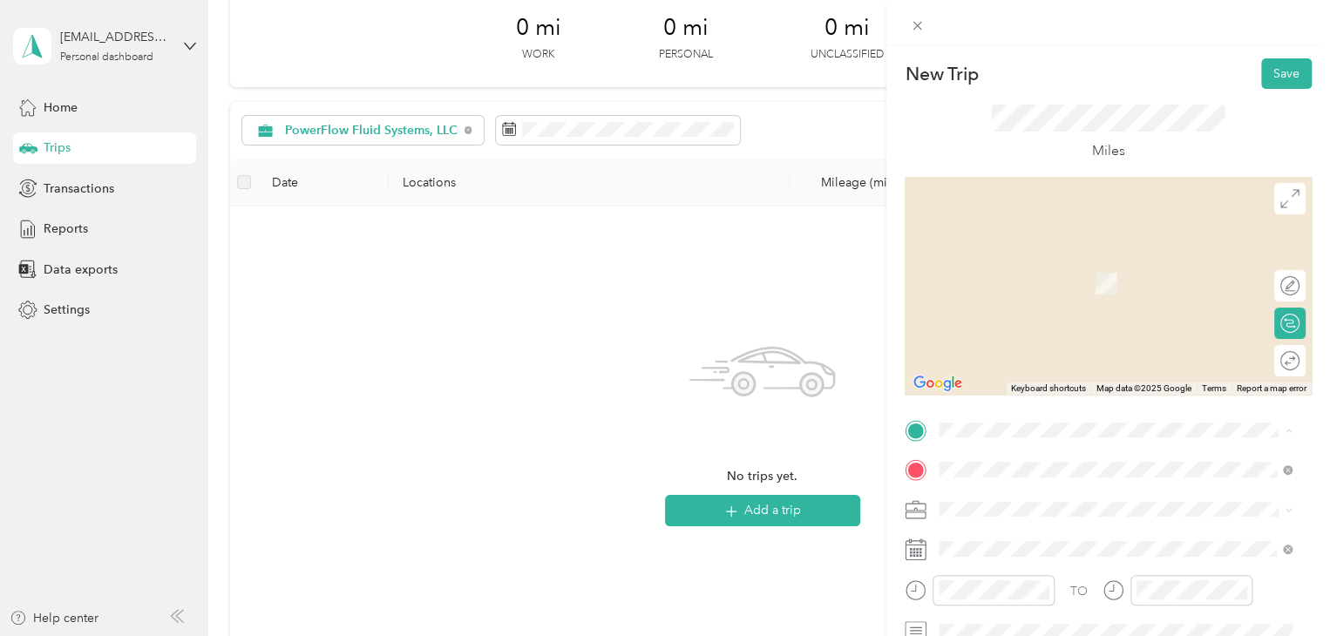
click at [1098, 306] on span "[STREET_ADDRESS][US_STATE]" at bounding box center [1059, 298] width 174 height 15
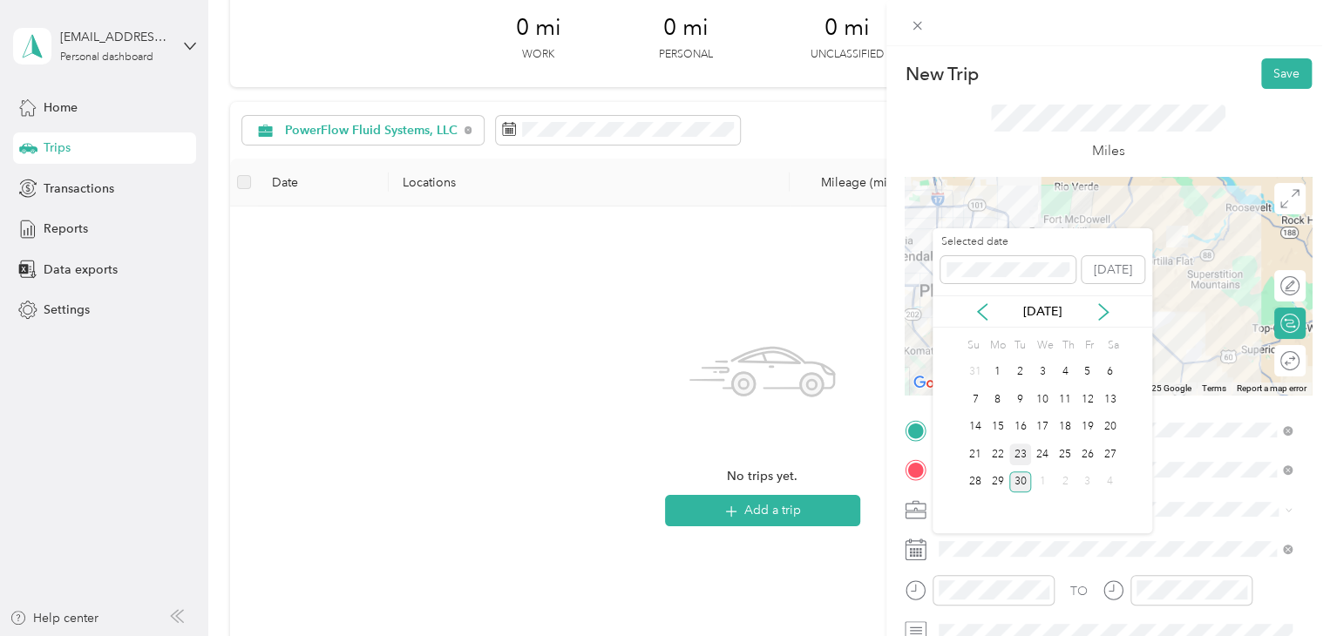
click at [1022, 458] on div "23" at bounding box center [1021, 455] width 23 height 22
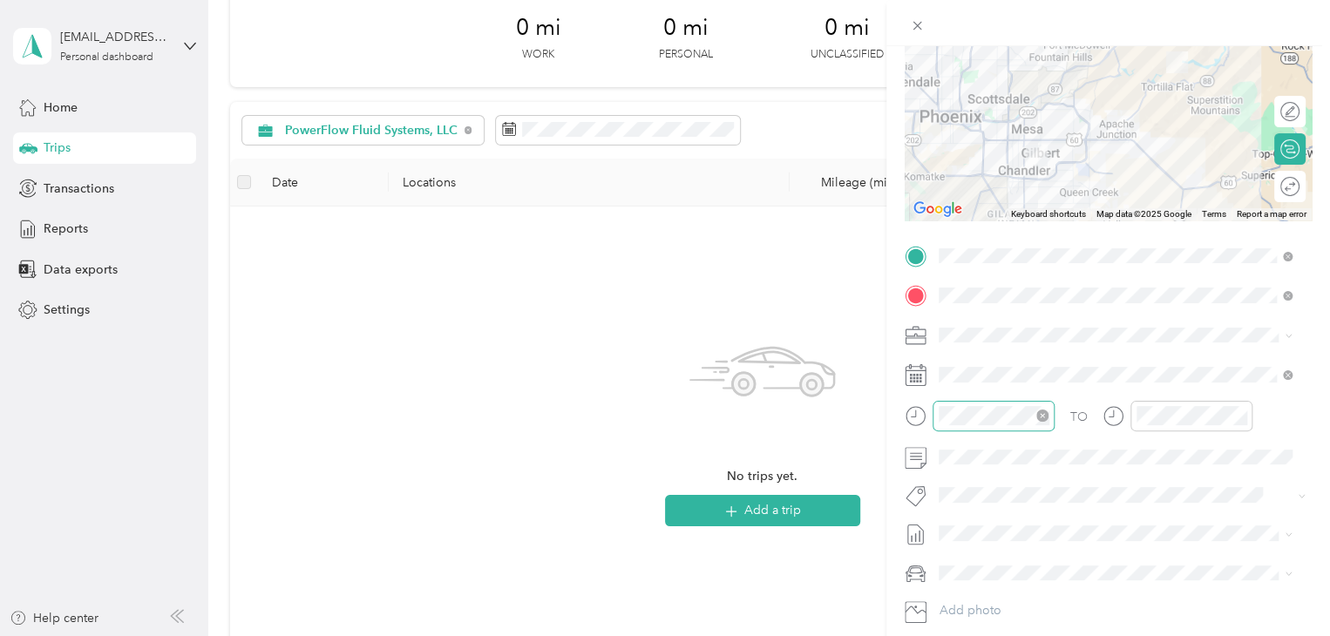
click at [1044, 418] on icon "close-circle" at bounding box center [1043, 416] width 12 height 12
click at [1241, 419] on icon "close-circle" at bounding box center [1240, 416] width 12 height 12
click at [1119, 447] on span at bounding box center [1122, 458] width 379 height 28
click at [1085, 465] on span at bounding box center [1122, 458] width 379 height 28
click at [1276, 187] on div at bounding box center [1281, 187] width 37 height 18
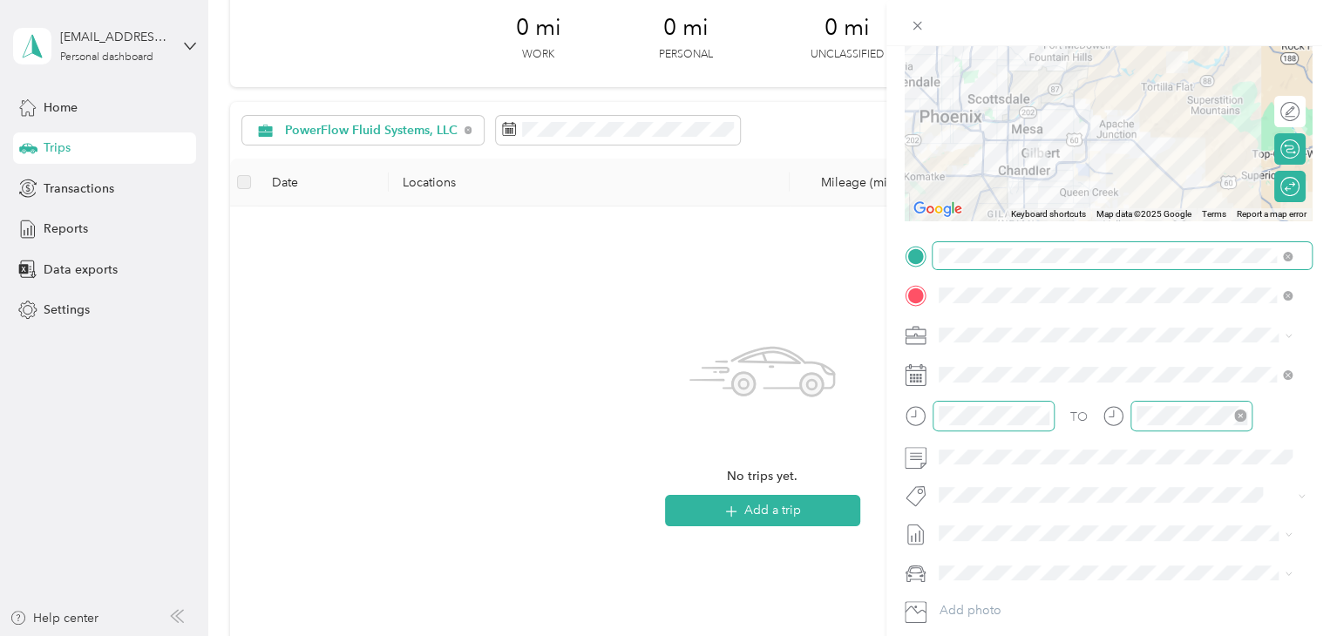
scroll to position [0, 0]
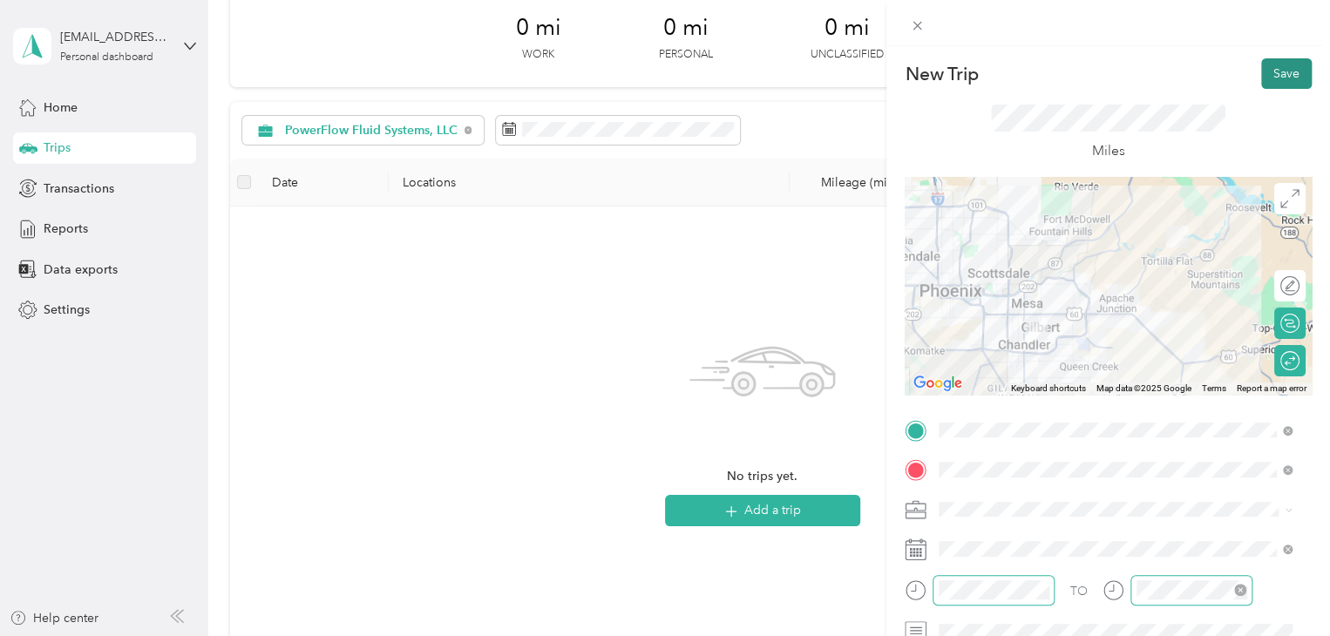
click at [1275, 69] on button "Save" at bounding box center [1286, 73] width 51 height 31
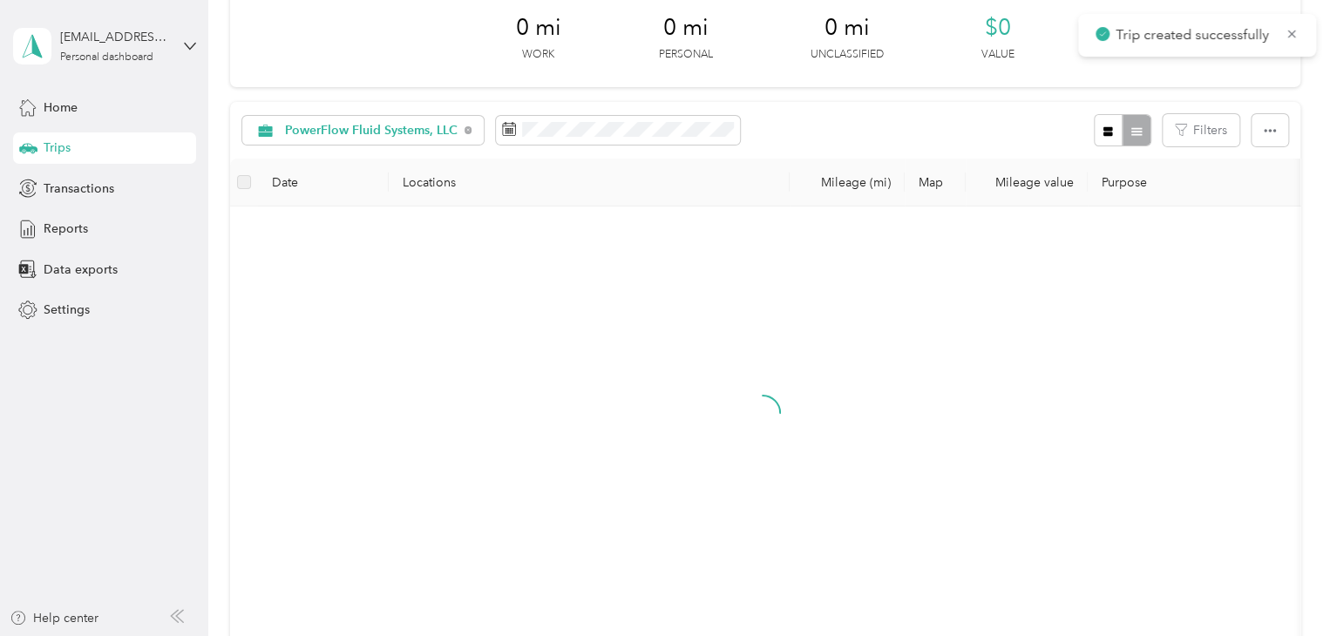
scroll to position [44, 0]
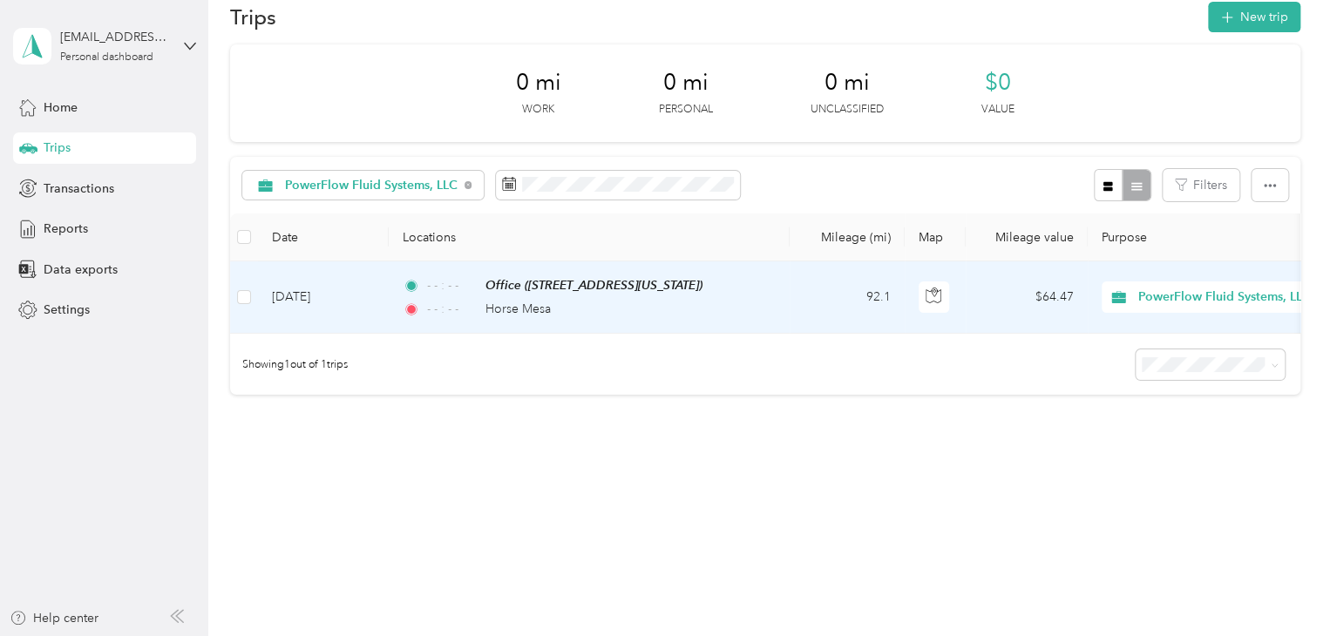
drag, startPoint x: 513, startPoint y: 291, endPoint x: 425, endPoint y: 423, distance: 158.4
click at [425, 423] on div "0 mi Work 0 mi Personal 0 mi Unclassified $0 Value PowerFlow Fluid Systems, LLC…" at bounding box center [765, 250] width 1071 height 412
click at [540, 302] on span "Horse Mesa" at bounding box center [518, 309] width 65 height 15
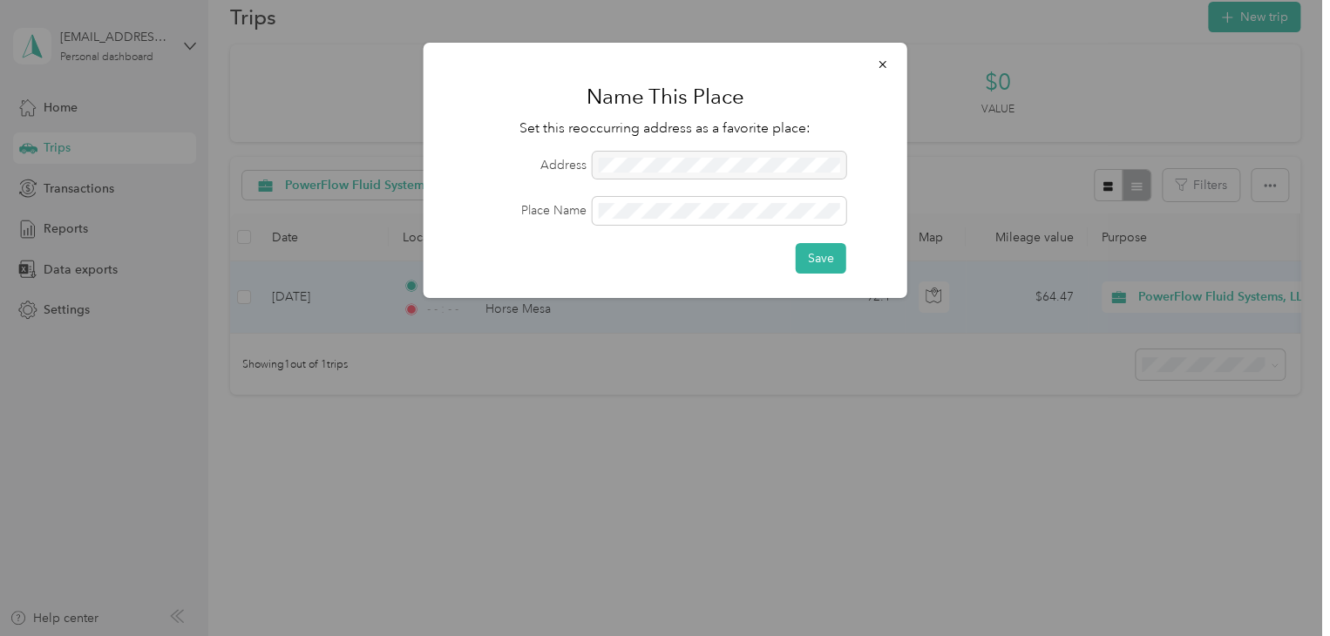
click at [690, 165] on div at bounding box center [720, 166] width 254 height 28
click at [813, 266] on button "Save" at bounding box center [821, 258] width 51 height 31
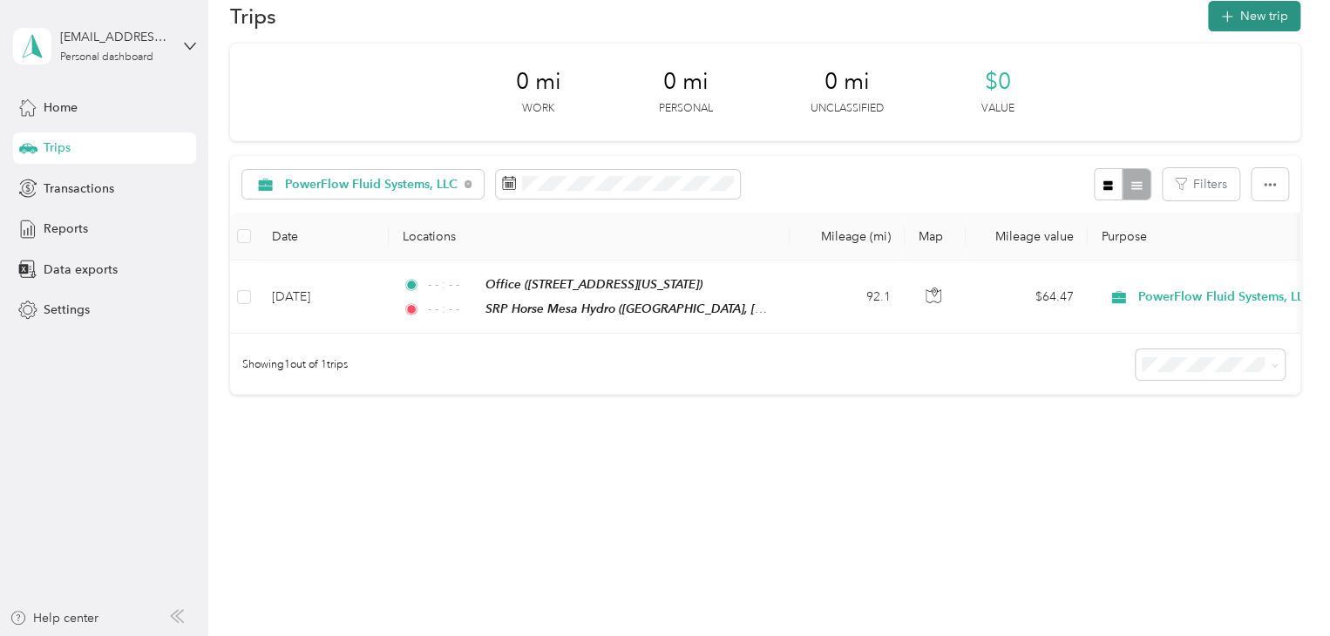
click at [1252, 9] on button "New trip" at bounding box center [1254, 16] width 92 height 31
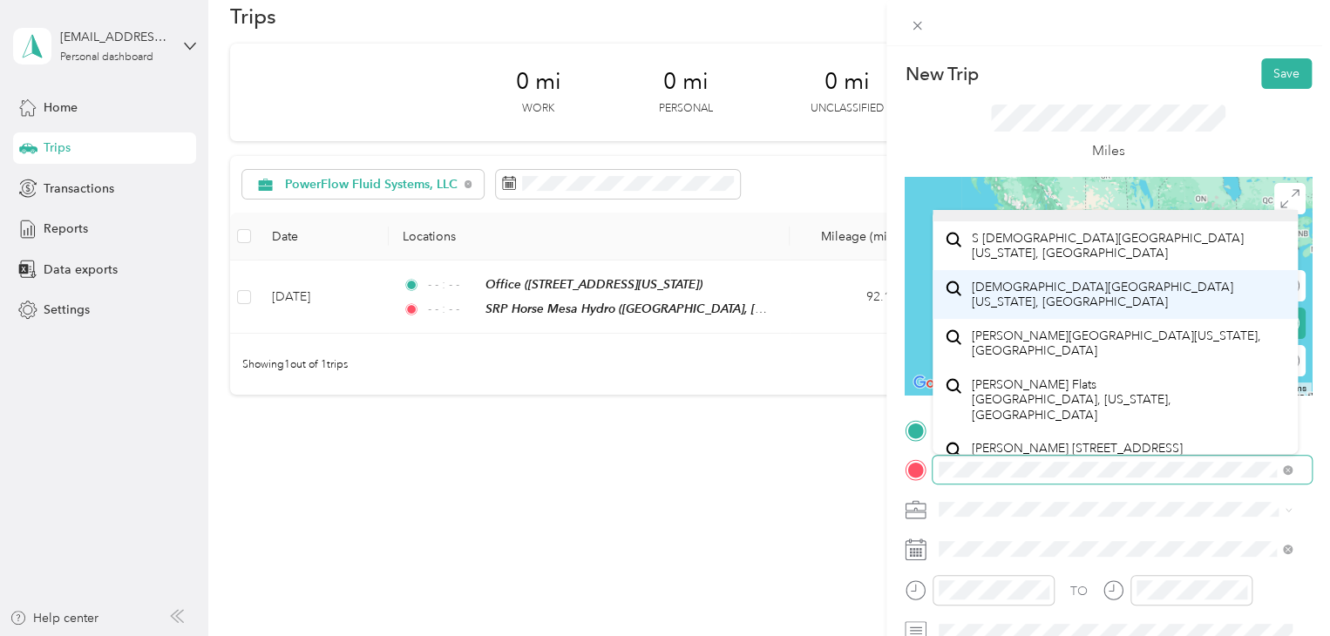
scroll to position [30, 0]
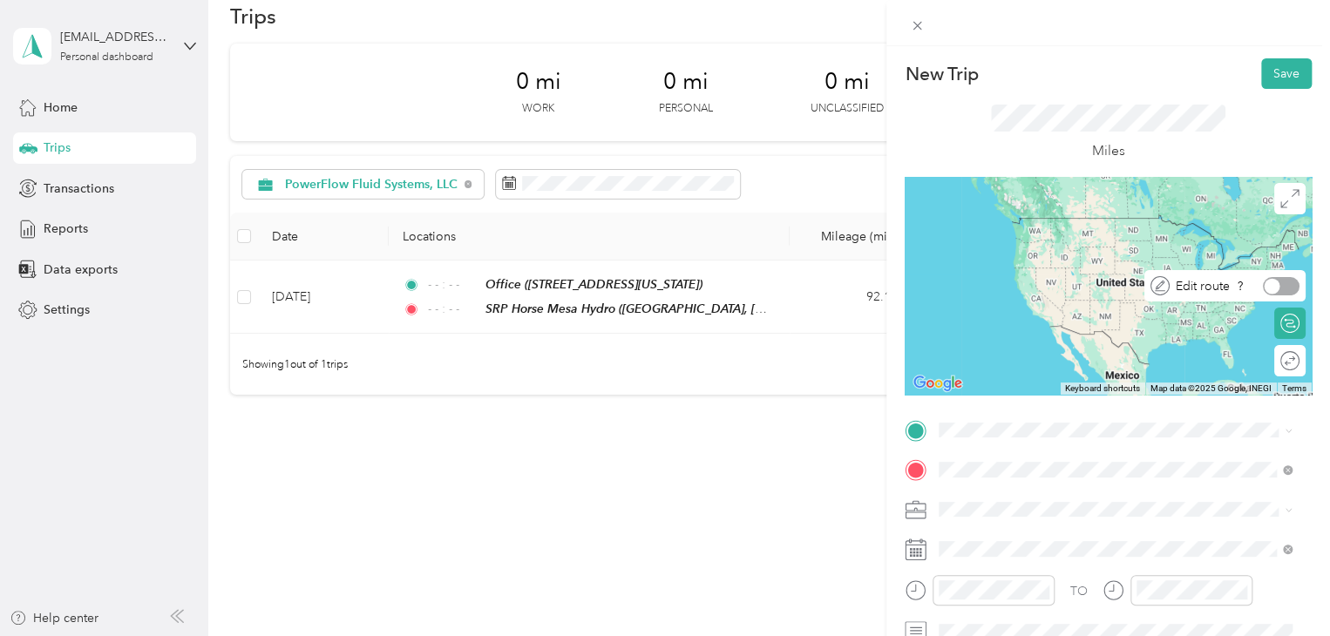
click at [1265, 289] on div at bounding box center [1273, 286] width 16 height 16
click at [1263, 289] on div at bounding box center [1281, 286] width 37 height 18
click at [1265, 289] on div at bounding box center [1273, 286] width 16 height 16
click at [1281, 196] on icon at bounding box center [1290, 198] width 19 height 19
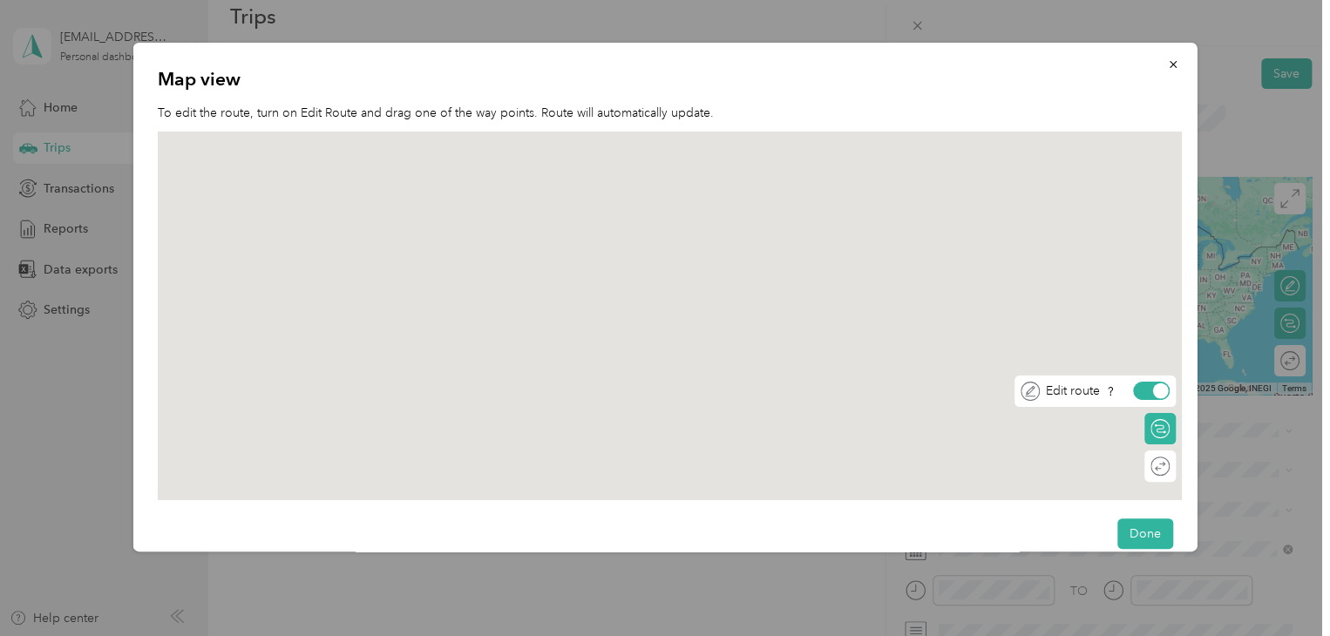
click at [1146, 392] on div at bounding box center [1151, 391] width 37 height 18
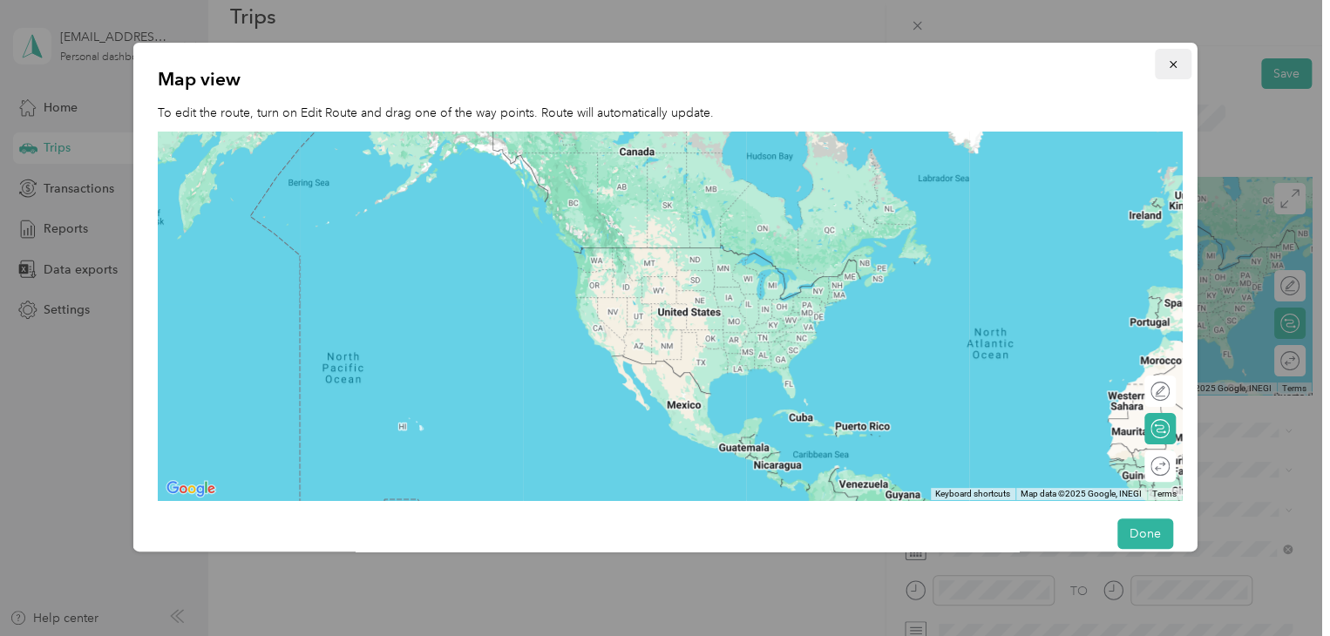
click at [1169, 66] on icon "button" at bounding box center [1172, 64] width 7 height 7
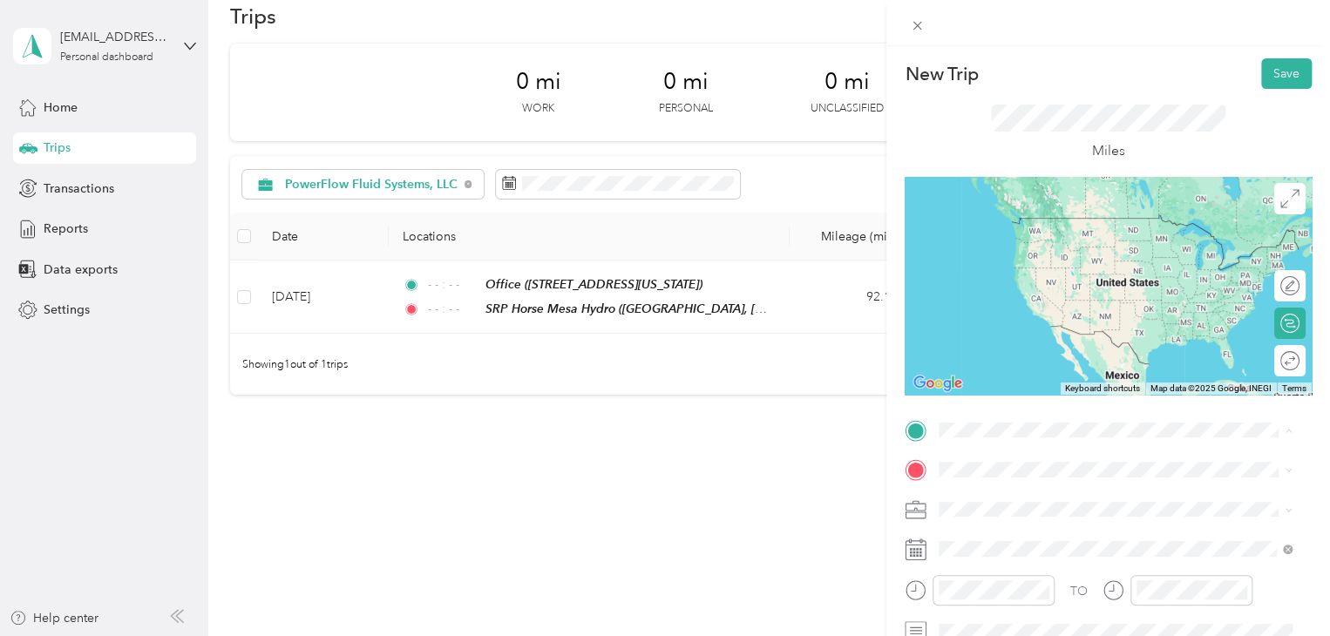
click at [1064, 306] on span "[STREET_ADDRESS][US_STATE]" at bounding box center [1059, 298] width 174 height 15
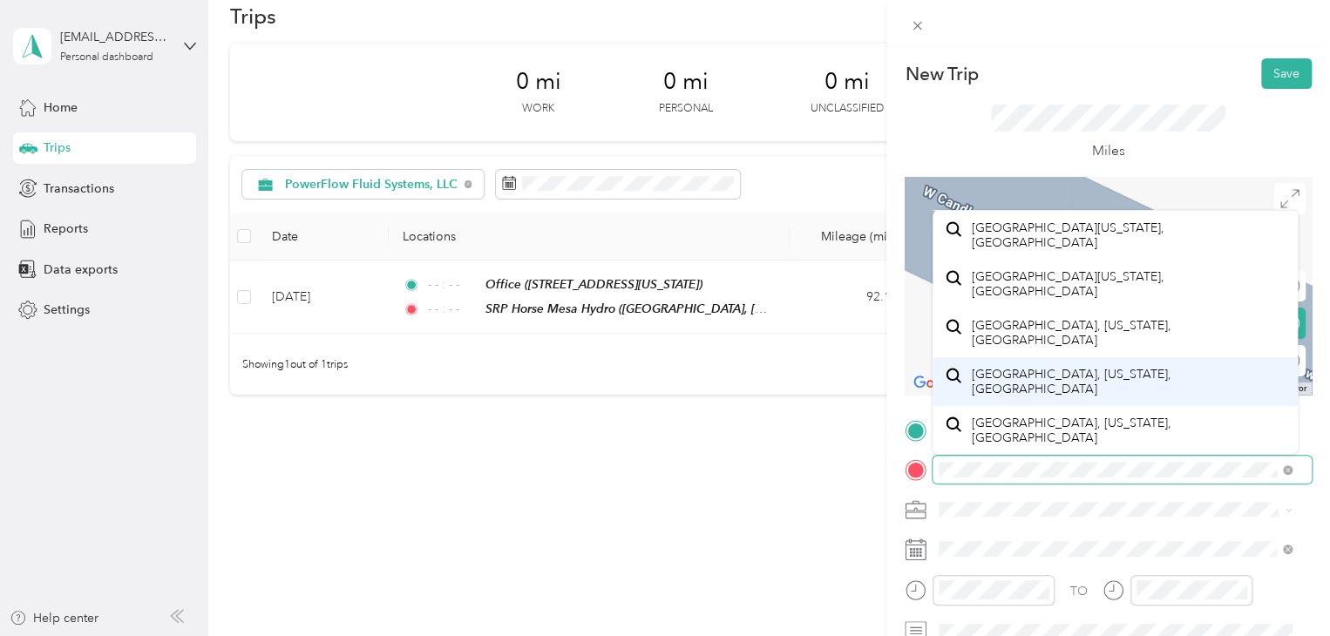
scroll to position [0, 0]
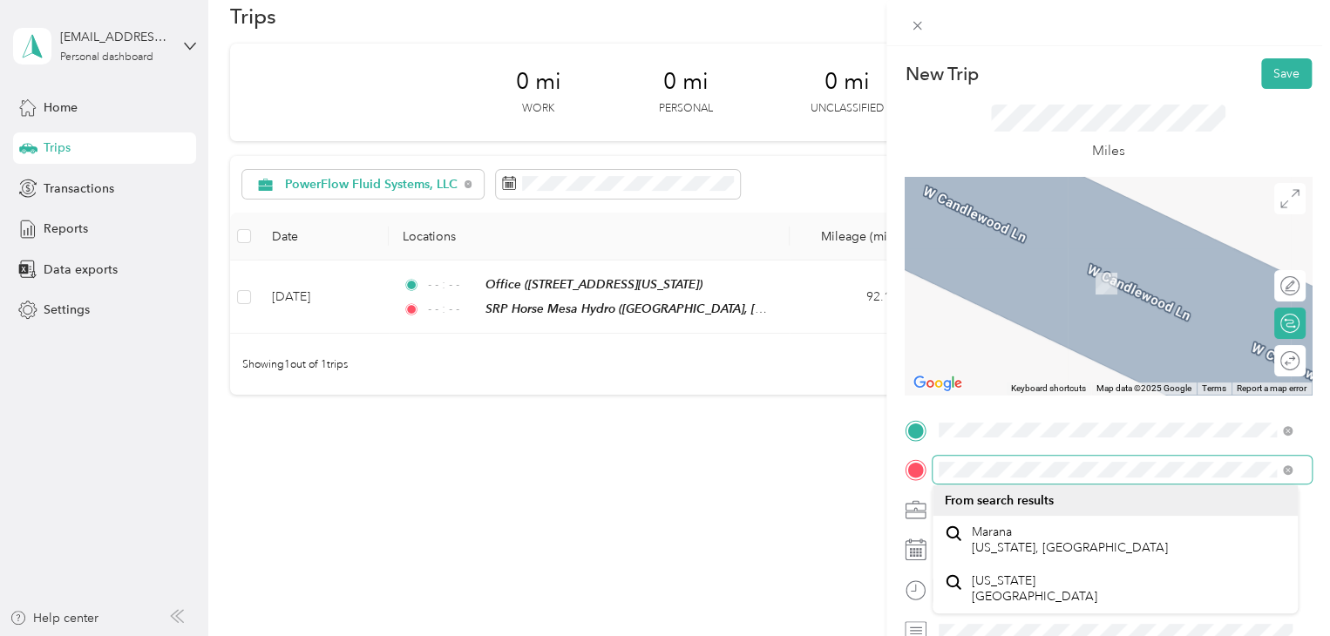
click at [916, 484] on div "TO Add photo" at bounding box center [1108, 627] width 407 height 421
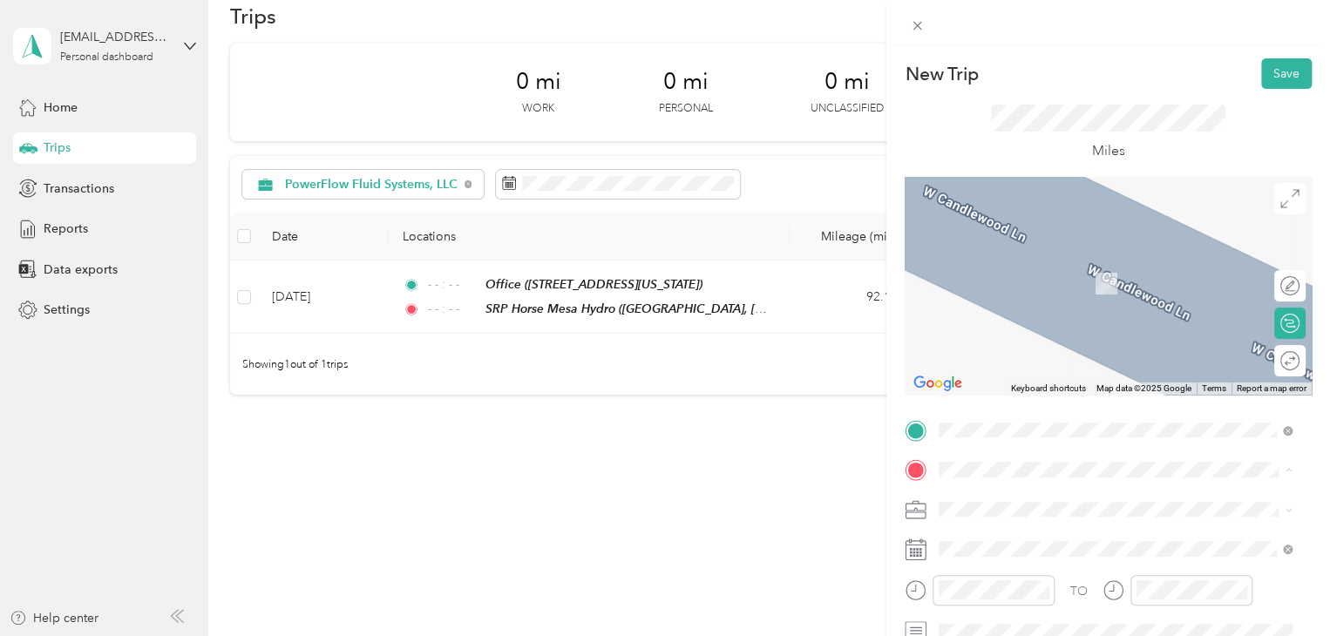
click at [1091, 342] on span "East Butcher [PERSON_NAME][GEOGRAPHIC_DATA][PERSON_NAME][US_STATE], [GEOGRAPHIC…" at bounding box center [1129, 332] width 315 height 31
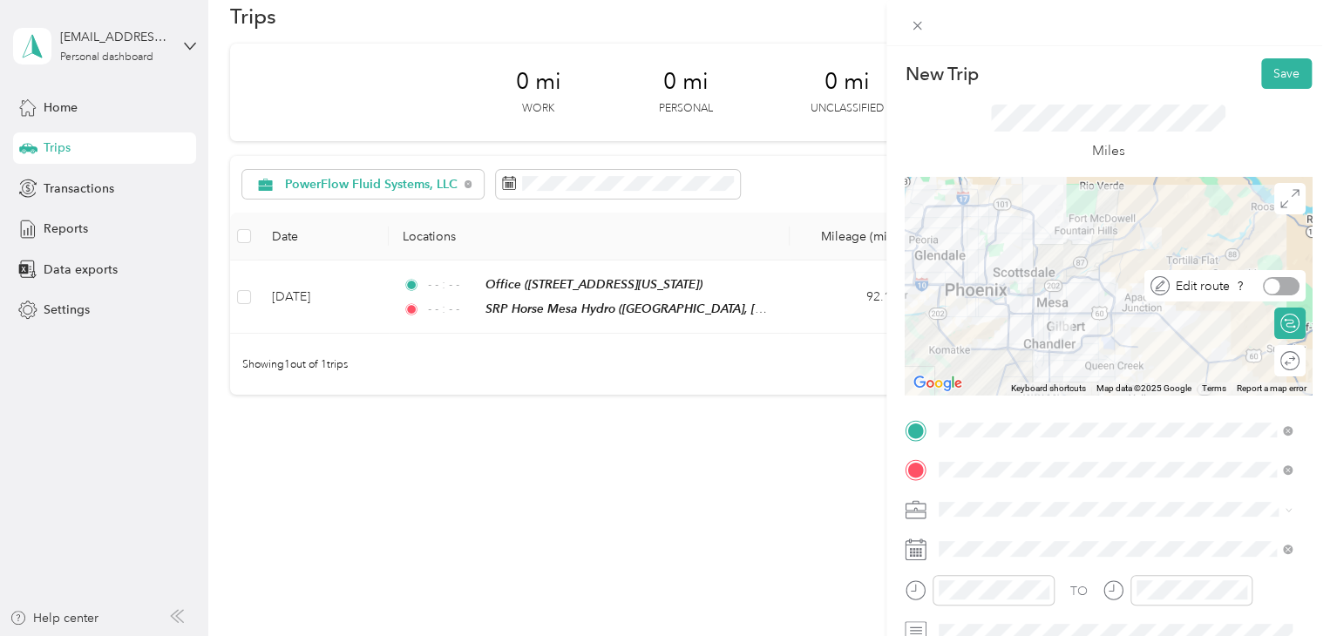
click at [1279, 283] on div at bounding box center [1281, 286] width 37 height 18
click at [1287, 189] on span at bounding box center [1290, 198] width 31 height 31
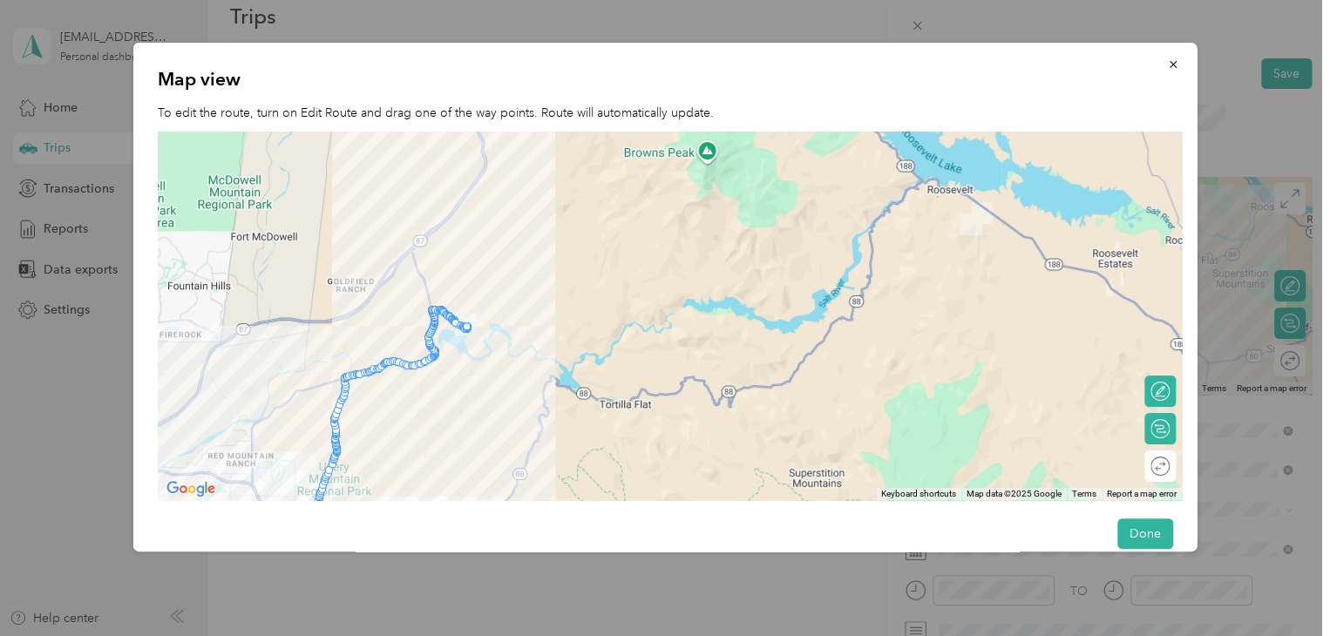
drag, startPoint x: 1164, startPoint y: 203, endPoint x: 1014, endPoint y: 401, distance: 248.3
click at [1014, 401] on div at bounding box center [670, 316] width 1024 height 369
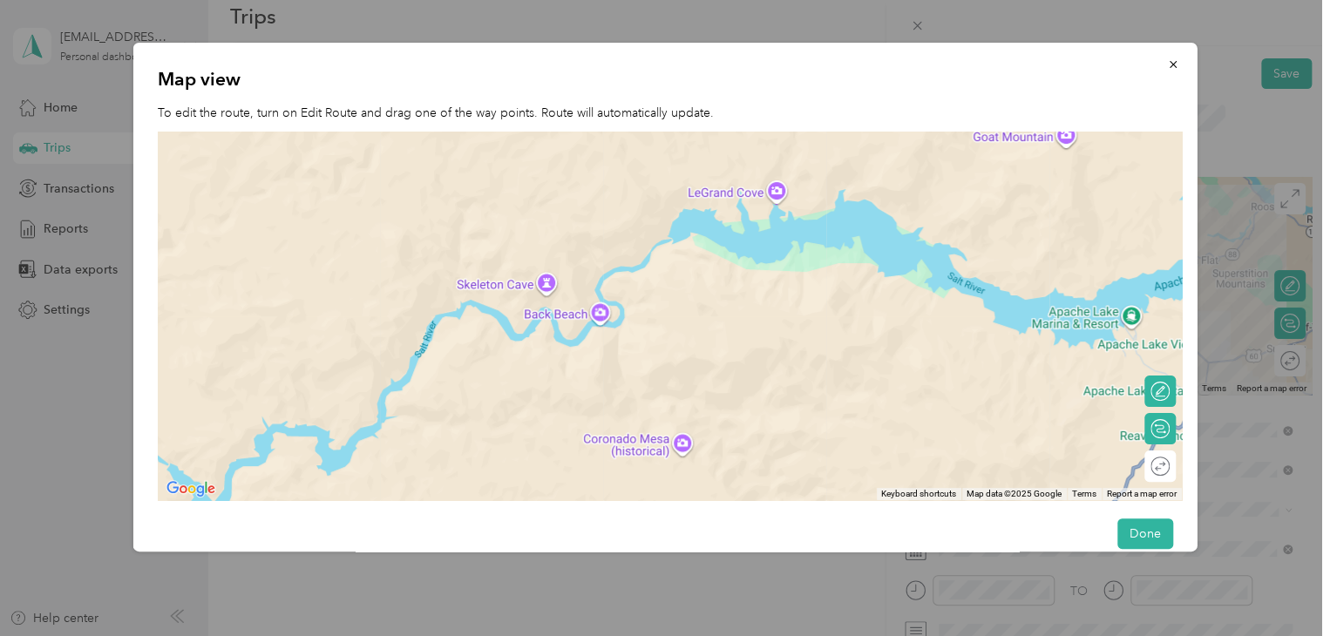
drag, startPoint x: 425, startPoint y: 357, endPoint x: 856, endPoint y: 405, distance: 434.3
click at [856, 405] on div at bounding box center [670, 316] width 1024 height 369
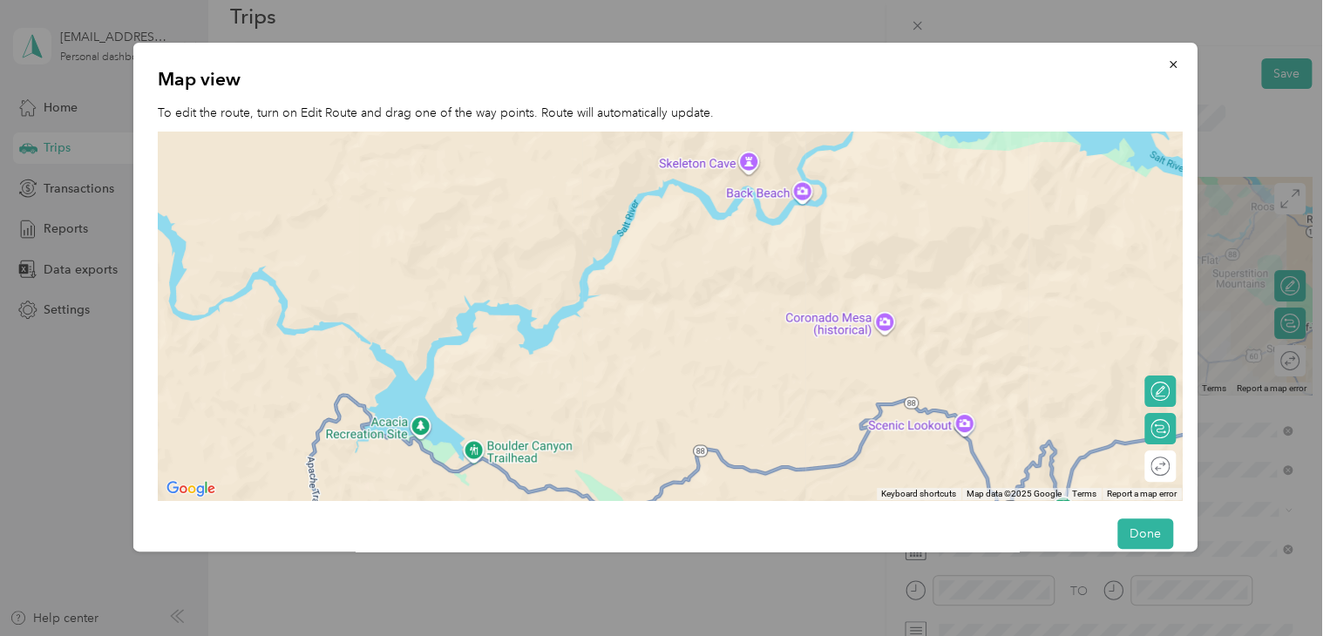
drag, startPoint x: 485, startPoint y: 416, endPoint x: 690, endPoint y: 294, distance: 239.2
click at [690, 294] on div at bounding box center [670, 316] width 1024 height 369
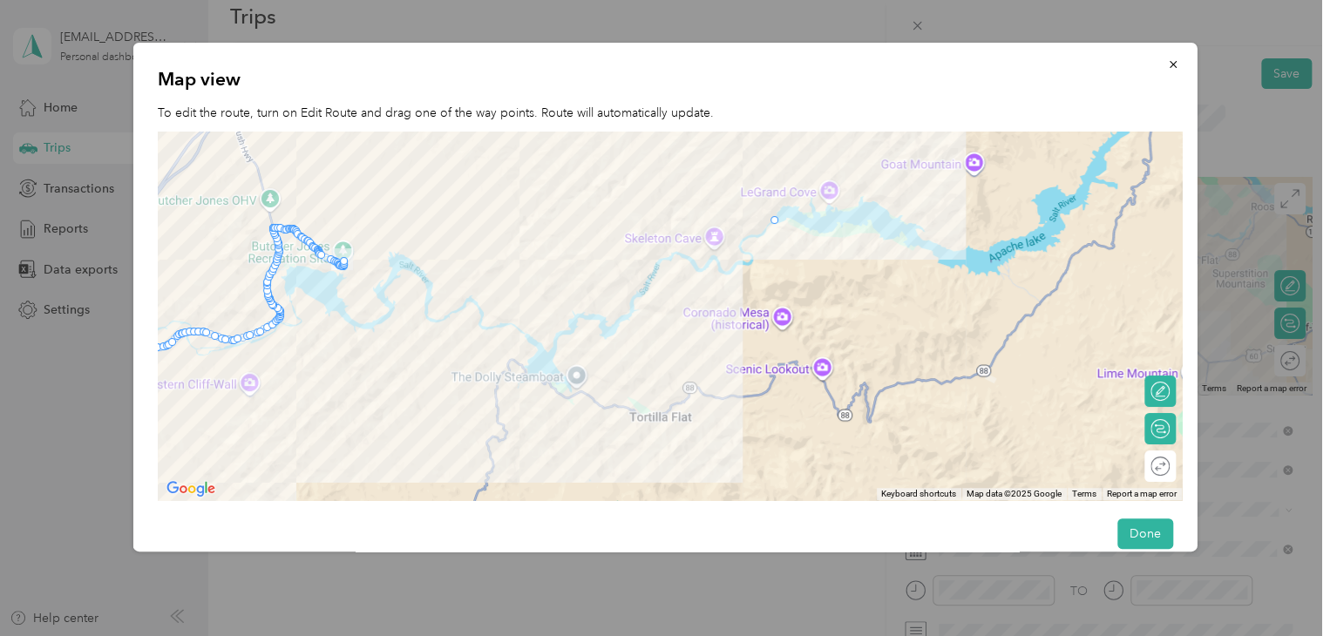
drag, startPoint x: 342, startPoint y: 261, endPoint x: 778, endPoint y: 221, distance: 437.7
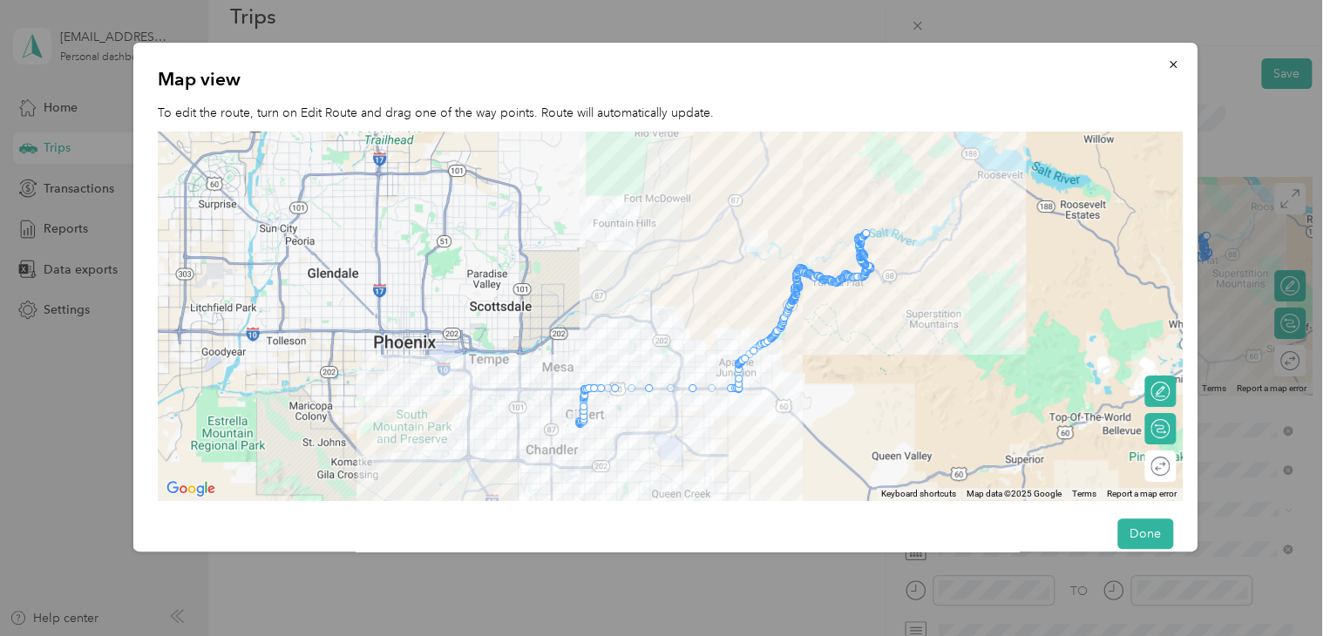
drag, startPoint x: 725, startPoint y: 339, endPoint x: 809, endPoint y: 187, distance: 173.2
click at [809, 187] on div at bounding box center [670, 316] width 1024 height 369
click at [815, 274] on div at bounding box center [820, 278] width 10 height 10
click at [1140, 524] on button "Done" at bounding box center [1145, 534] width 56 height 31
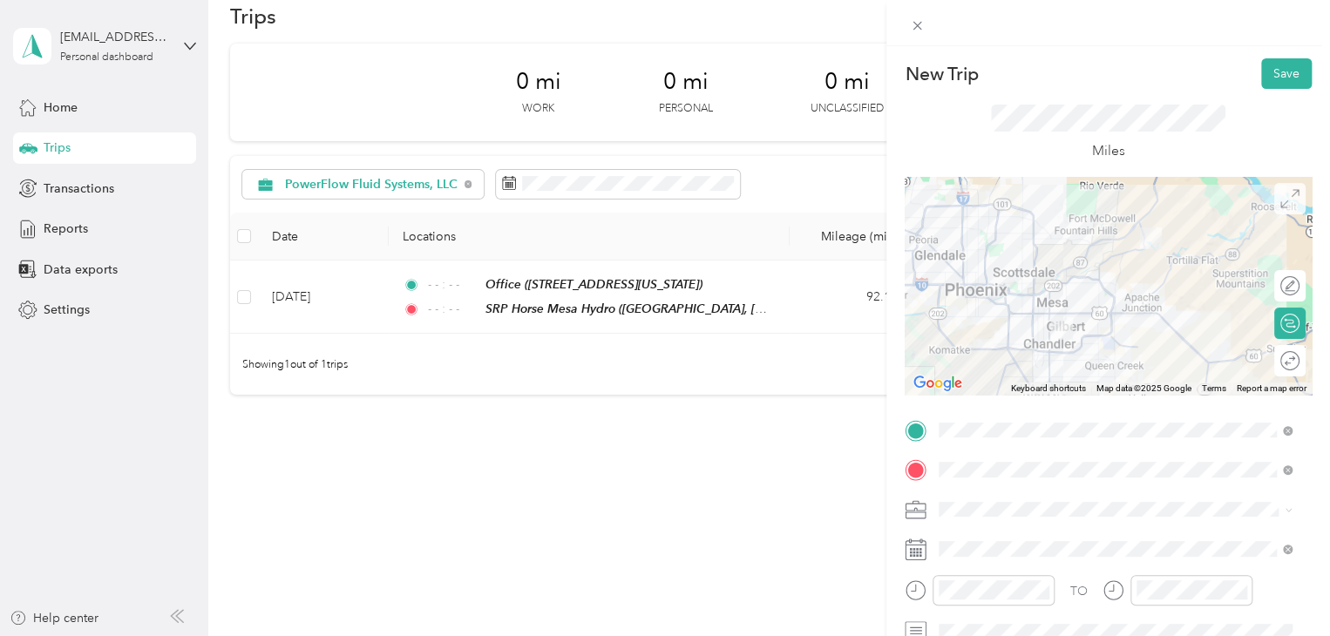
click at [1281, 191] on icon at bounding box center [1290, 198] width 19 height 19
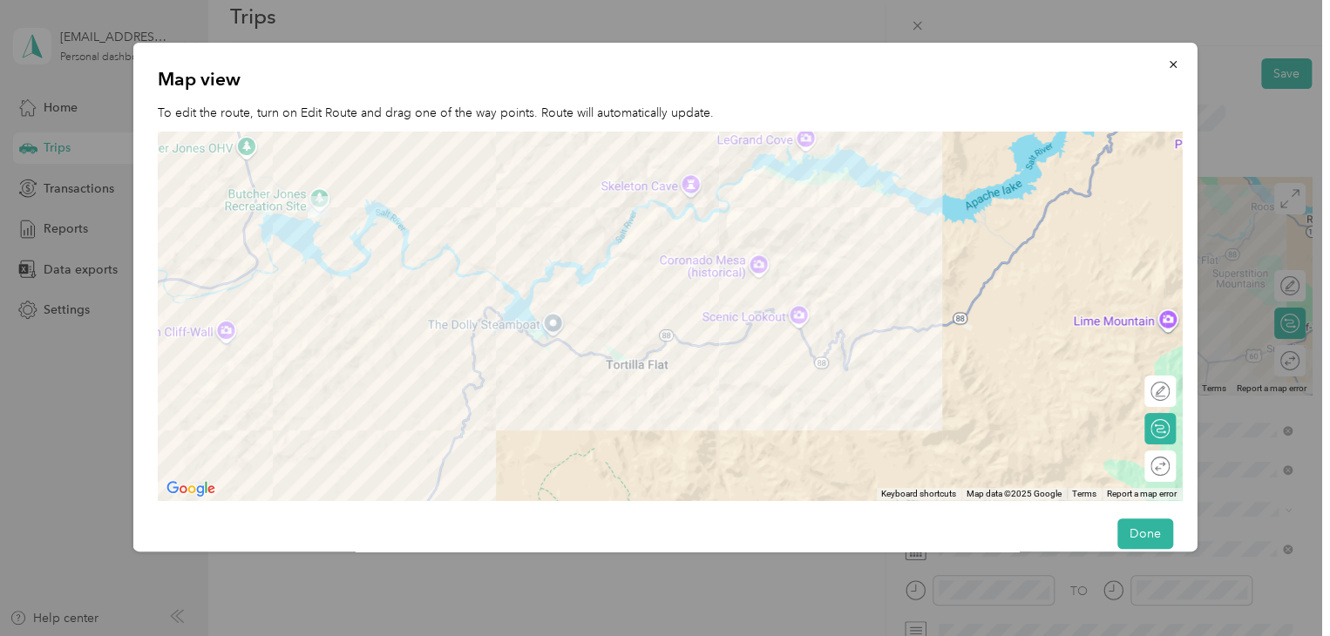
drag, startPoint x: 799, startPoint y: 176, endPoint x: 729, endPoint y: 472, distance: 303.6
click at [729, 472] on div at bounding box center [670, 316] width 1024 height 369
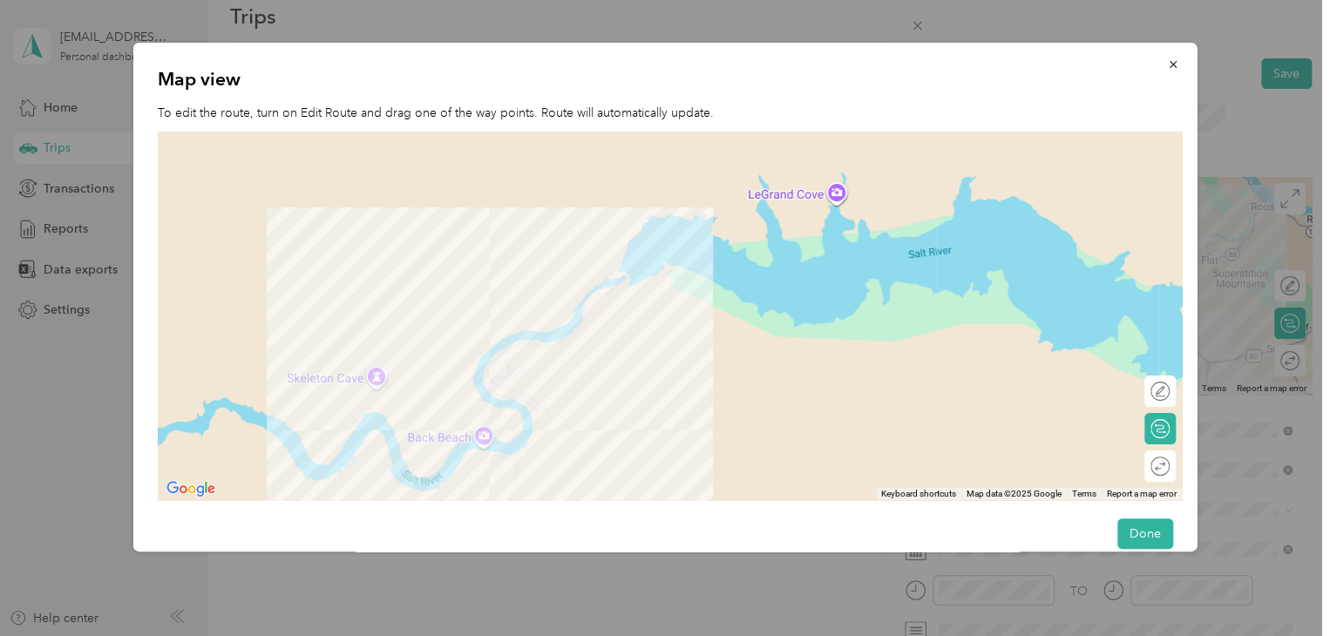
drag, startPoint x: 654, startPoint y: 221, endPoint x: 666, endPoint y: 513, distance: 293.2
click at [666, 513] on div "Map view To edit the route, turn on Edit Route and drag one of the way points. …" at bounding box center [665, 297] width 1064 height 509
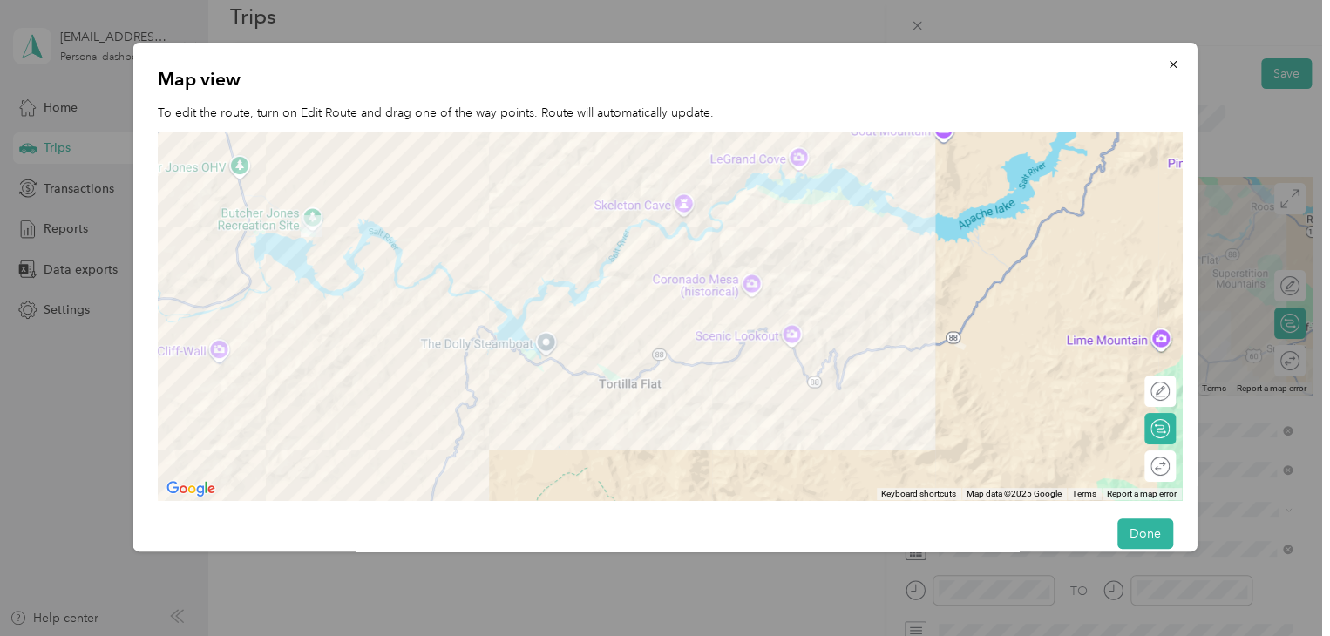
drag, startPoint x: 816, startPoint y: 452, endPoint x: 828, endPoint y: 269, distance: 182.6
click at [828, 269] on div at bounding box center [670, 316] width 1024 height 369
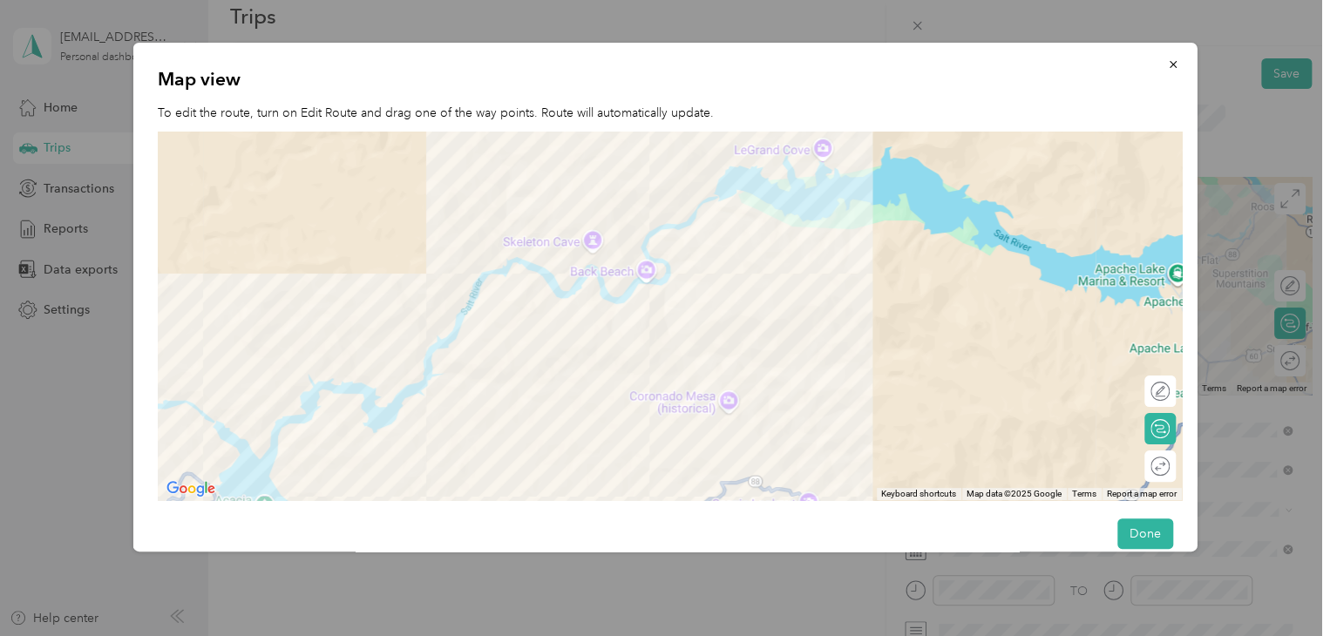
drag, startPoint x: 824, startPoint y: 228, endPoint x: 825, endPoint y: 350, distance: 122.1
click at [825, 350] on div at bounding box center [670, 316] width 1024 height 369
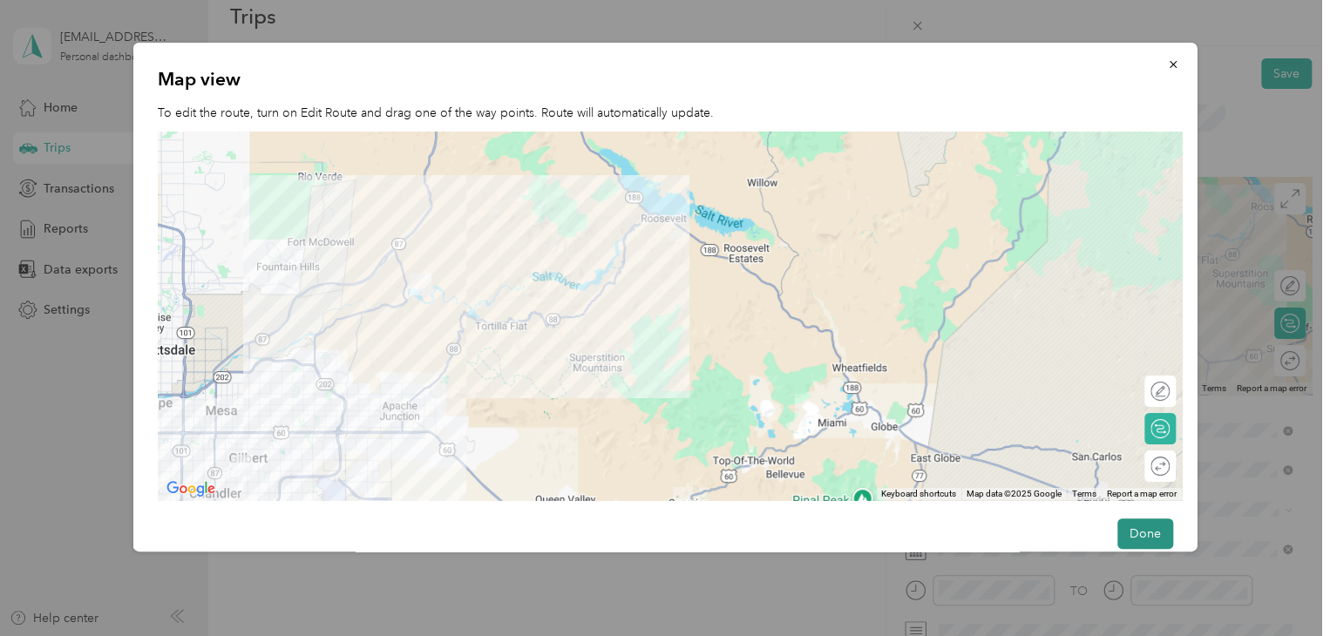
click at [1134, 527] on button "Done" at bounding box center [1145, 534] width 56 height 31
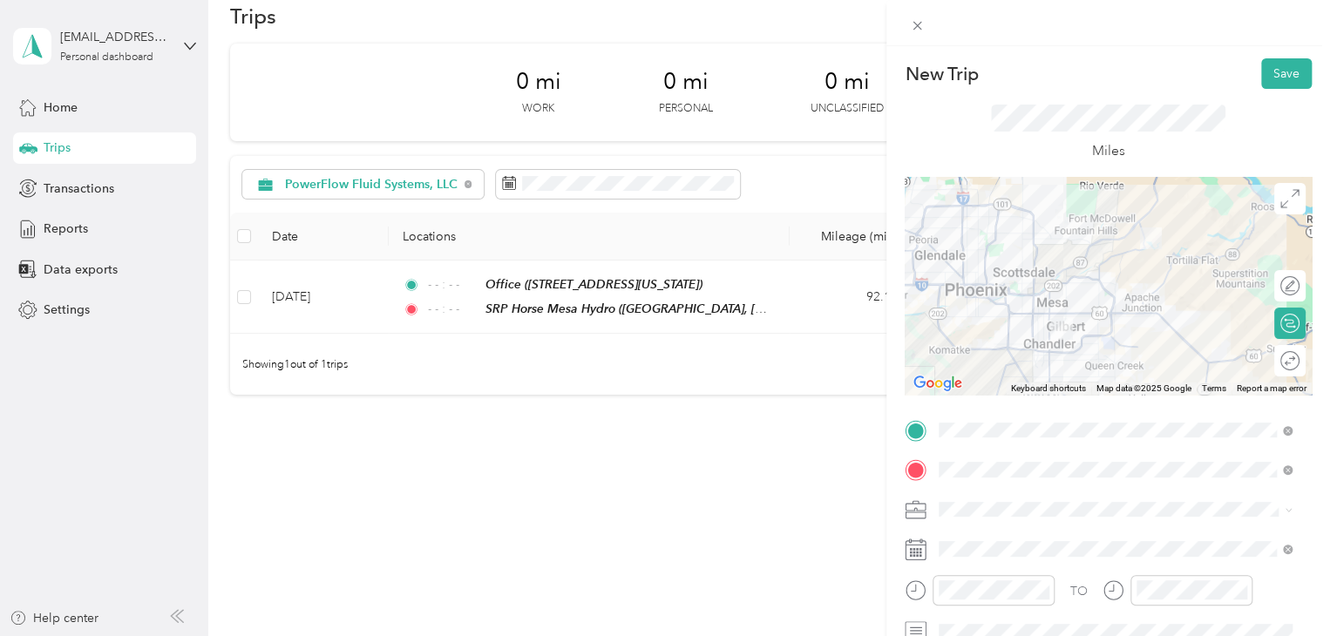
click at [925, 561] on div at bounding box center [1108, 549] width 407 height 28
click at [921, 543] on icon at bounding box center [922, 541] width 2 height 3
click at [964, 540] on span at bounding box center [1122, 549] width 379 height 28
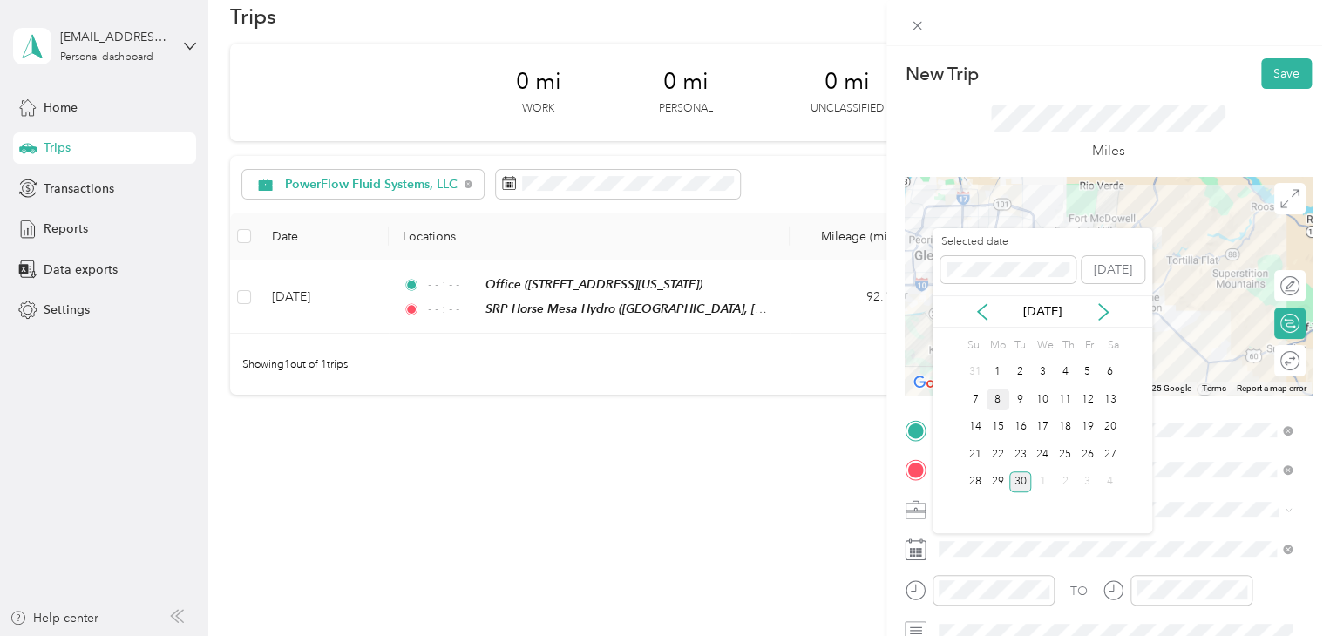
click at [999, 402] on div "8" at bounding box center [998, 400] width 23 height 22
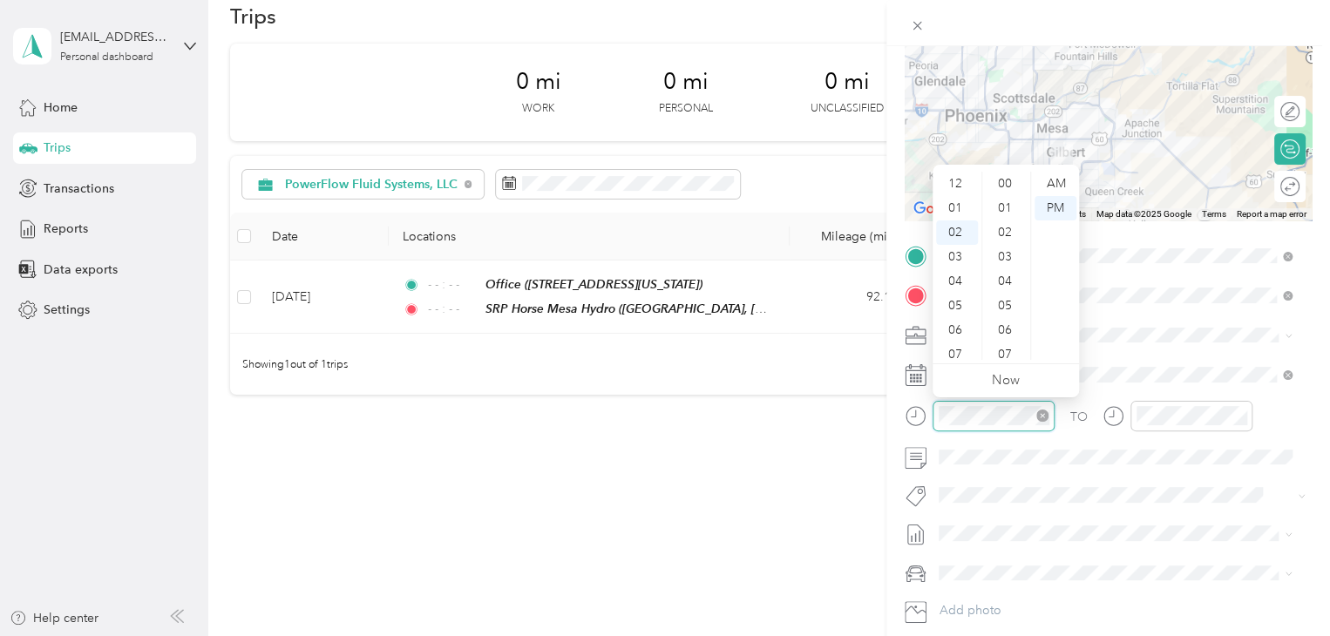
scroll to position [952, 0]
click at [1043, 415] on icon "close-circle" at bounding box center [1043, 416] width 12 height 12
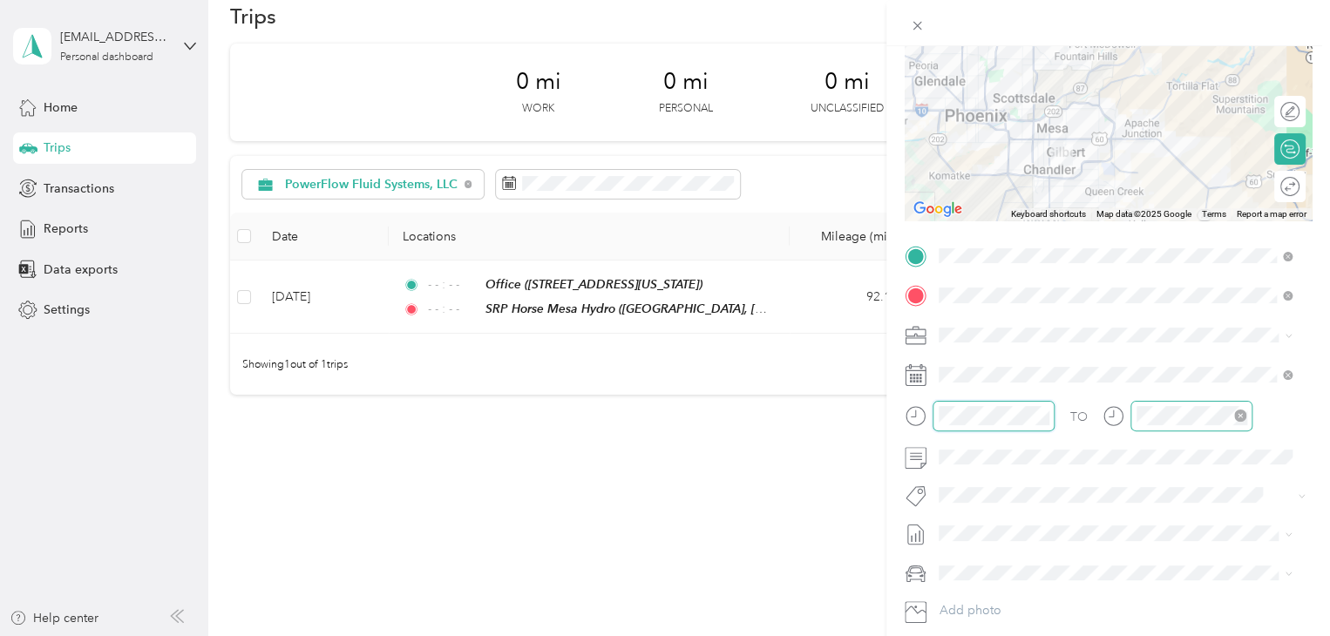
click at [1239, 412] on icon "close-circle" at bounding box center [1240, 416] width 12 height 12
click at [1275, 189] on div at bounding box center [1281, 187] width 37 height 18
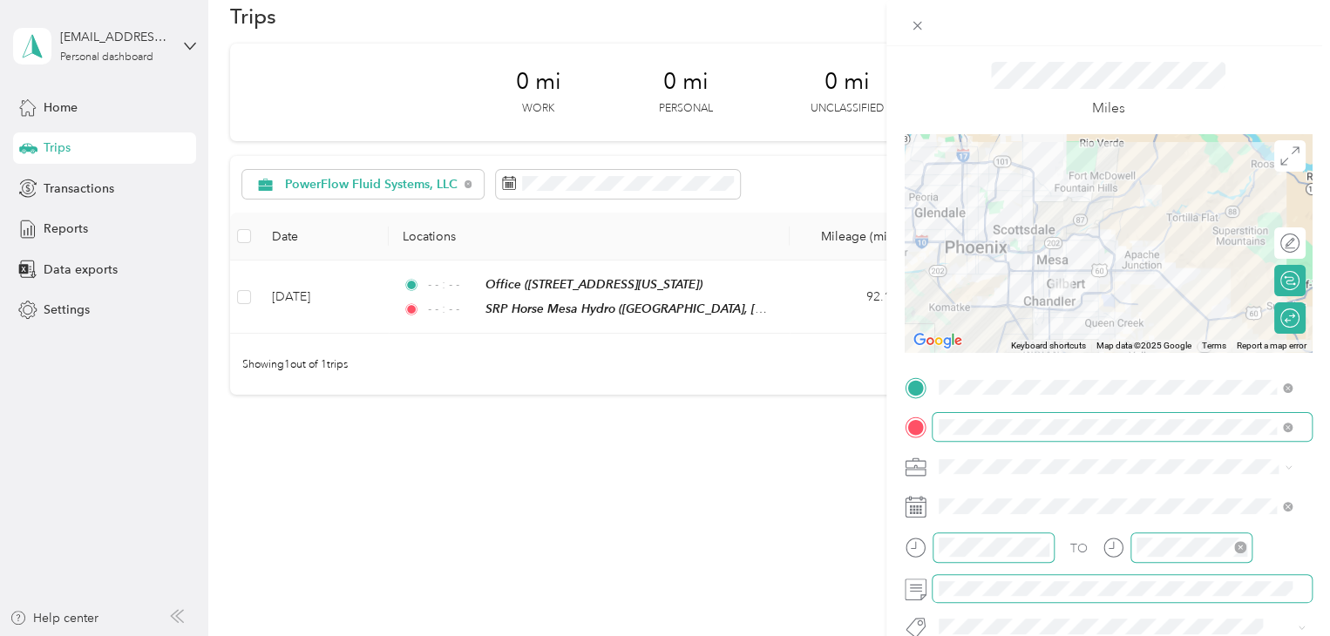
scroll to position [0, 0]
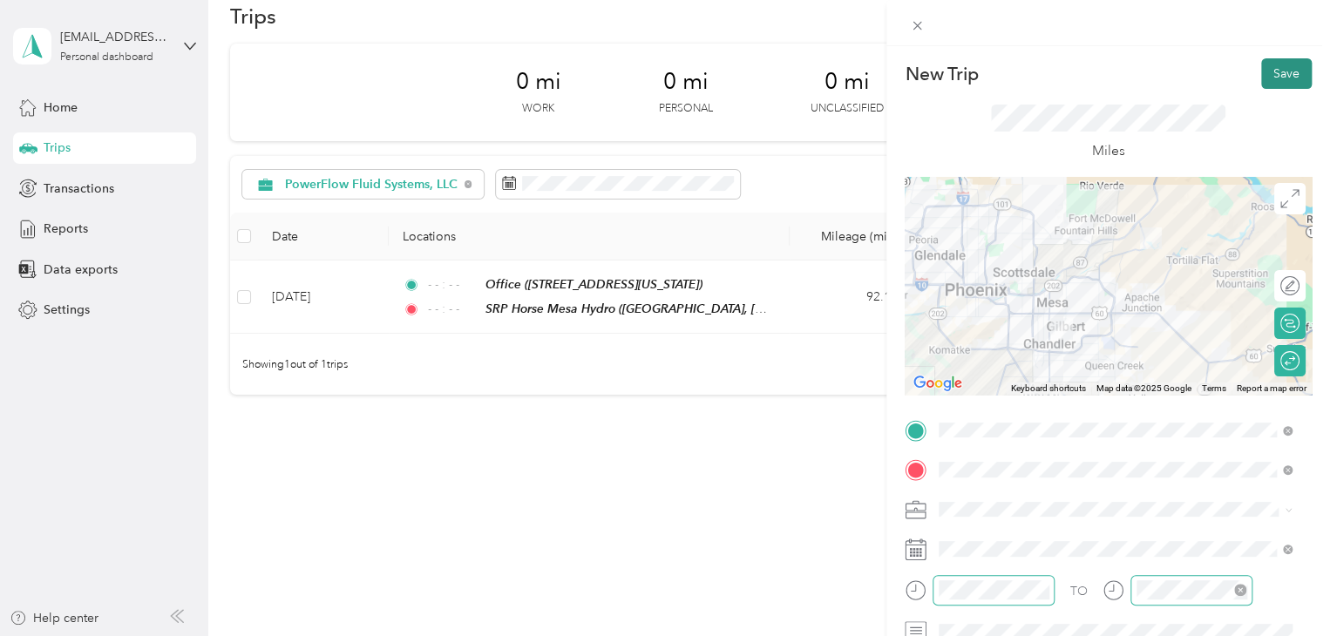
click at [1266, 64] on button "Save" at bounding box center [1286, 73] width 51 height 31
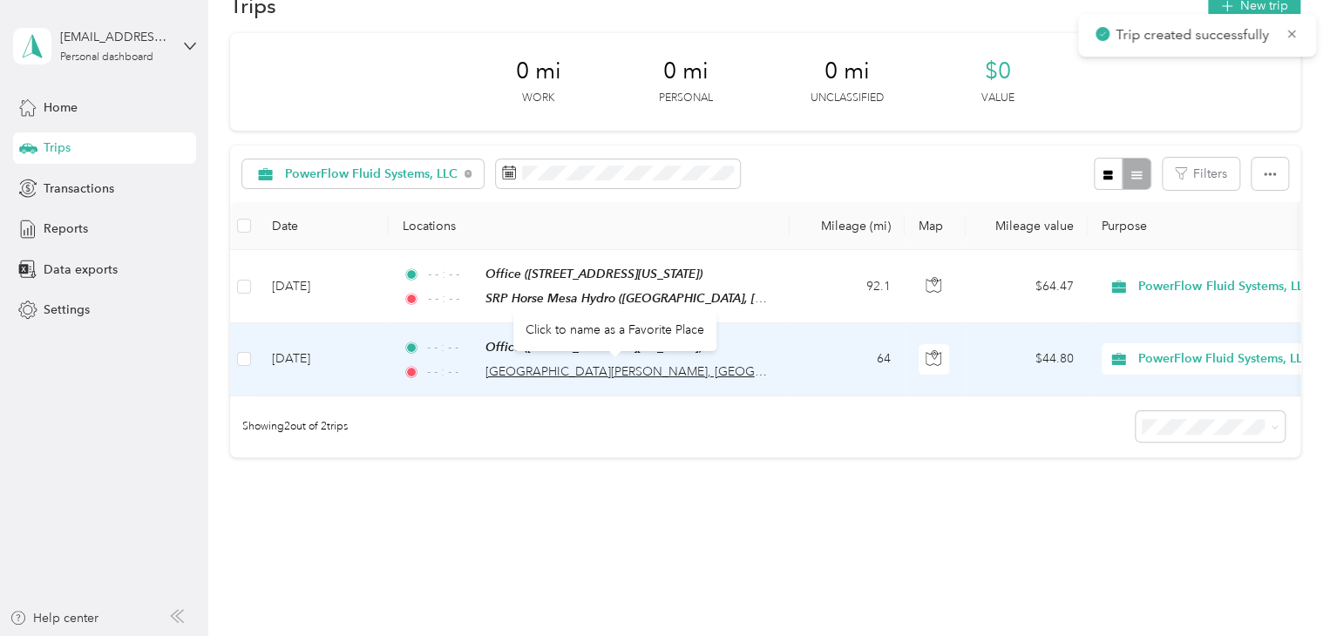
click at [652, 364] on span "[GEOGRAPHIC_DATA][PERSON_NAME], [GEOGRAPHIC_DATA][PERSON_NAME]" at bounding box center [712, 371] width 452 height 15
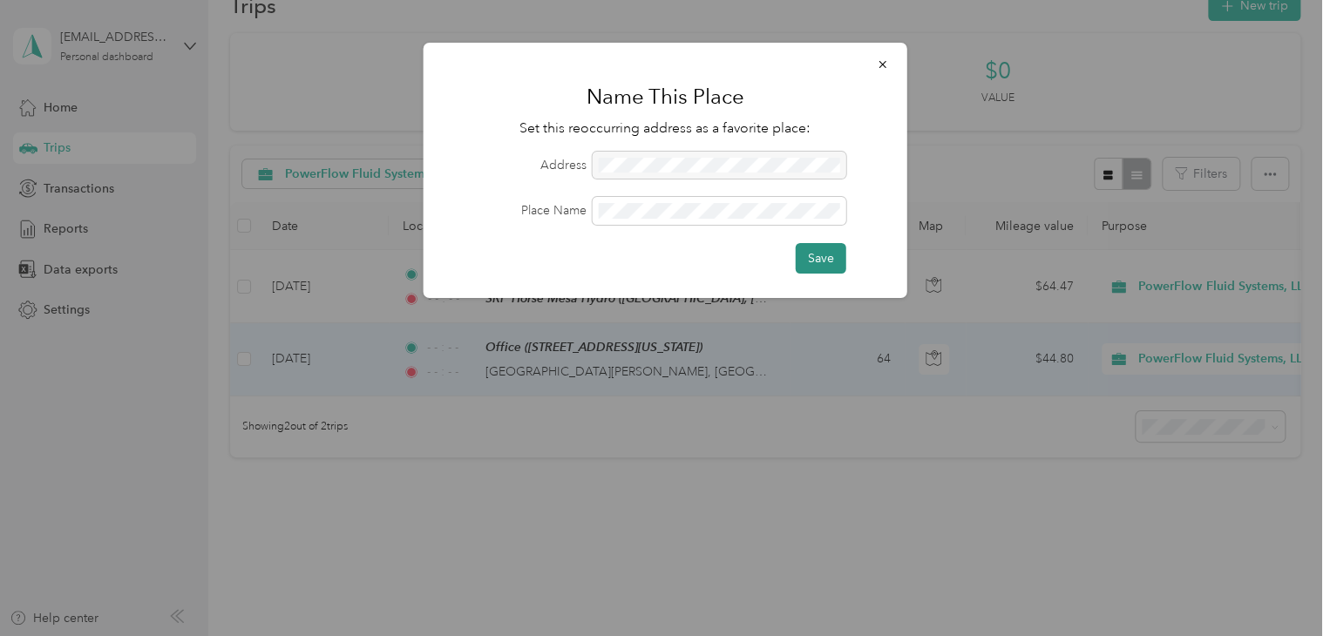
click at [830, 257] on button "Save" at bounding box center [821, 258] width 51 height 31
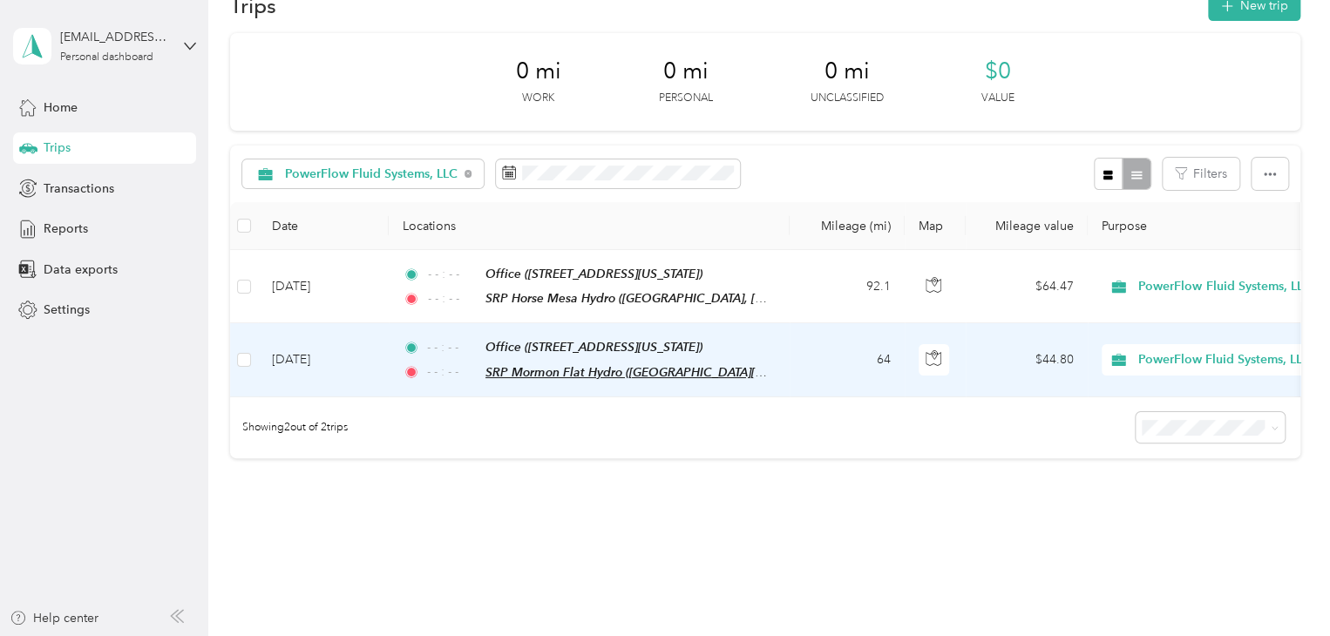
click at [631, 365] on span "SRP Mormon Flat Hydro ([GEOGRAPHIC_DATA][PERSON_NAME], [GEOGRAPHIC_DATA][PERSON…" at bounding box center [931, 372] width 891 height 15
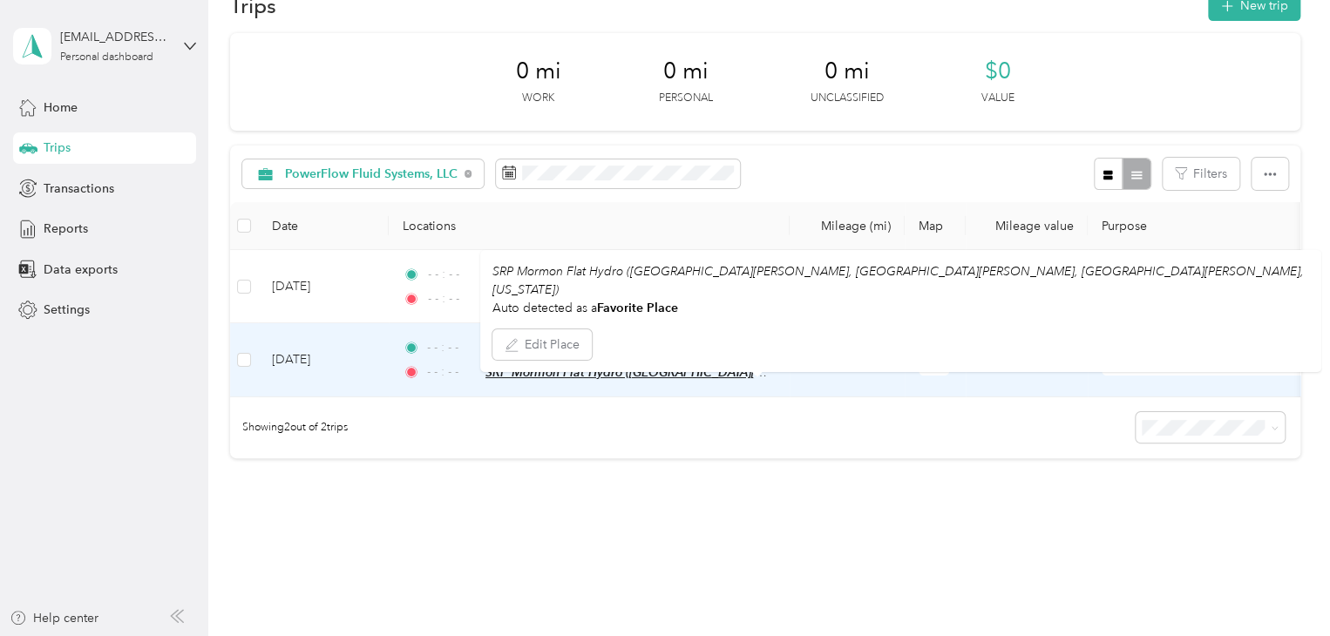
click at [574, 367] on span "SRP Mormon Flat Hydro ([GEOGRAPHIC_DATA][PERSON_NAME], [GEOGRAPHIC_DATA][PERSON…" at bounding box center [931, 372] width 891 height 15
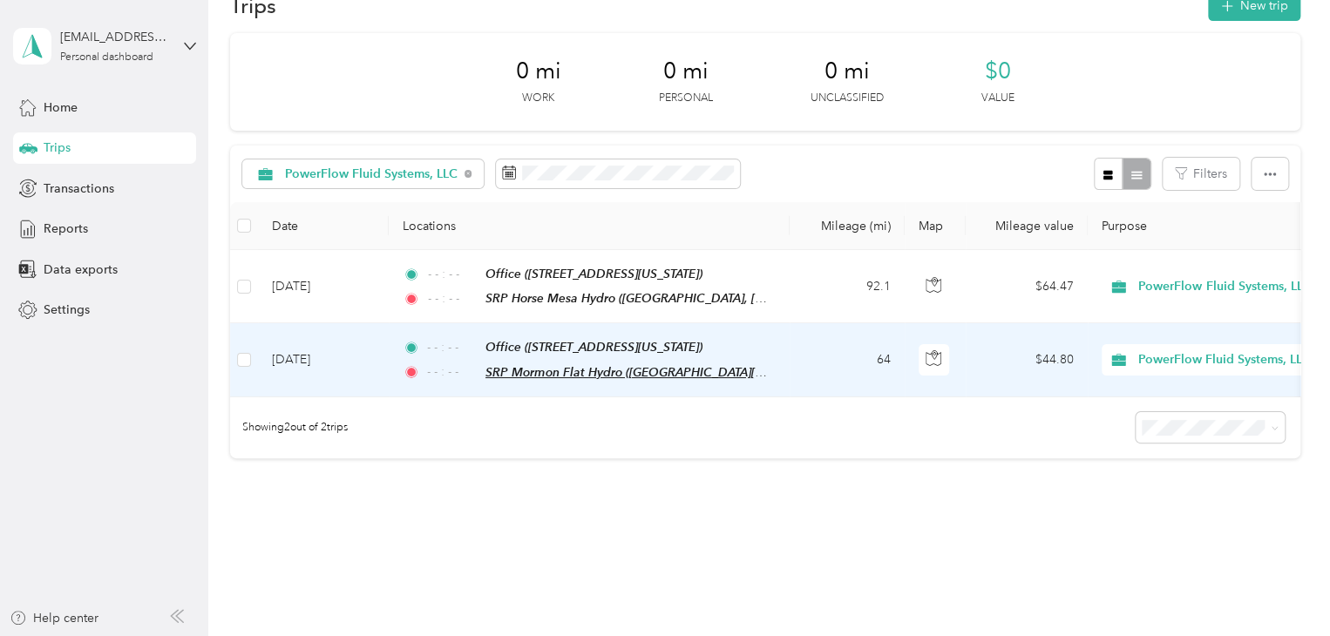
click at [556, 365] on span "SRP Mormon Flat Hydro ([GEOGRAPHIC_DATA][PERSON_NAME], [GEOGRAPHIC_DATA][PERSON…" at bounding box center [931, 372] width 891 height 15
click at [564, 327] on button "Edit Place" at bounding box center [542, 341] width 99 height 31
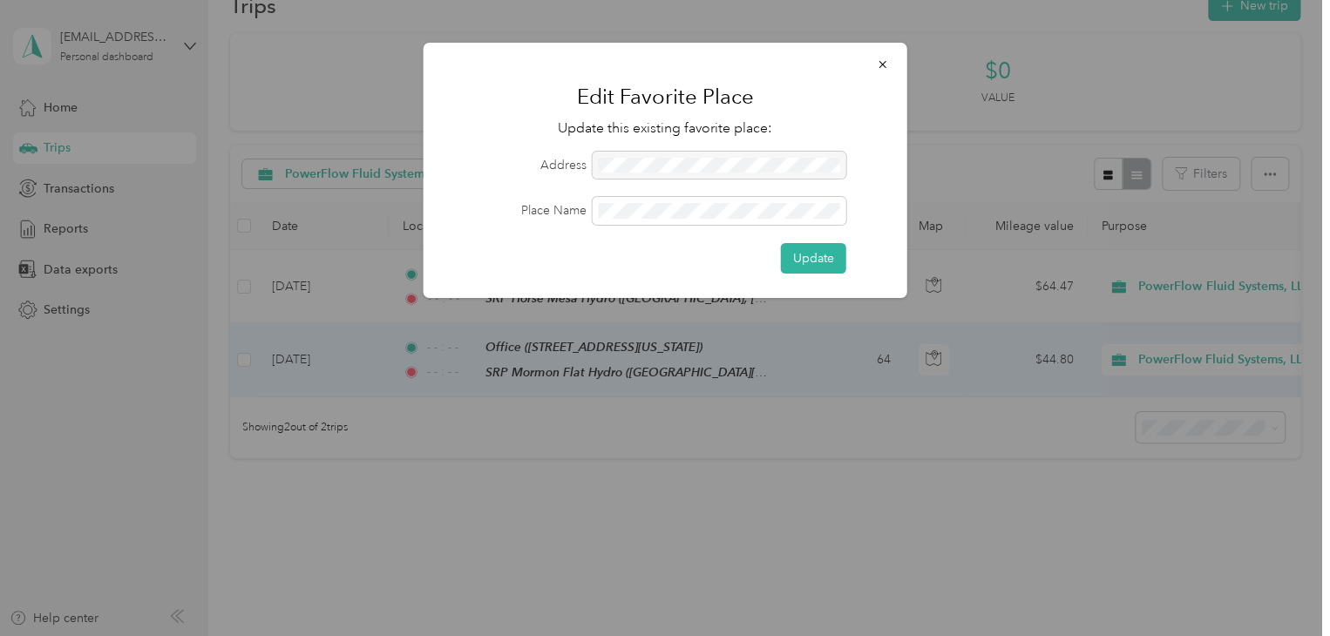
click at [780, 165] on div at bounding box center [720, 166] width 254 height 28
click at [654, 172] on div at bounding box center [720, 166] width 254 height 28
click at [655, 170] on div at bounding box center [720, 166] width 254 height 28
click at [884, 60] on icon "button" at bounding box center [883, 64] width 12 height 12
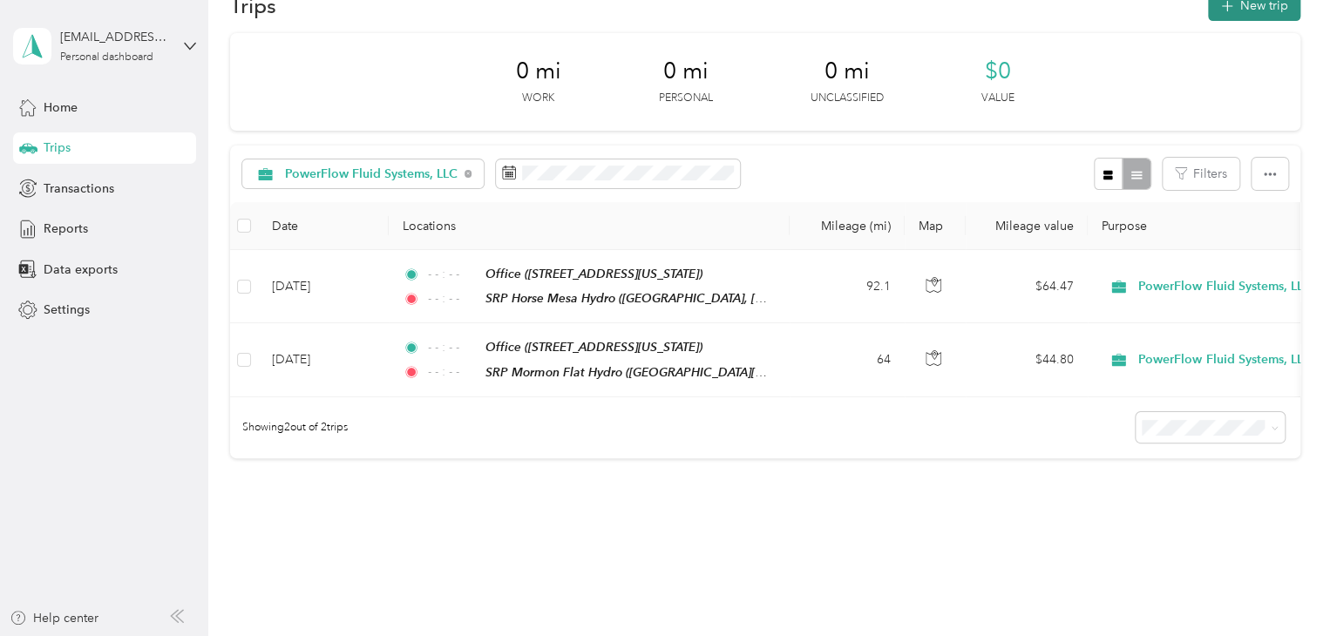
click at [1263, 8] on button "New trip" at bounding box center [1254, 5] width 92 height 31
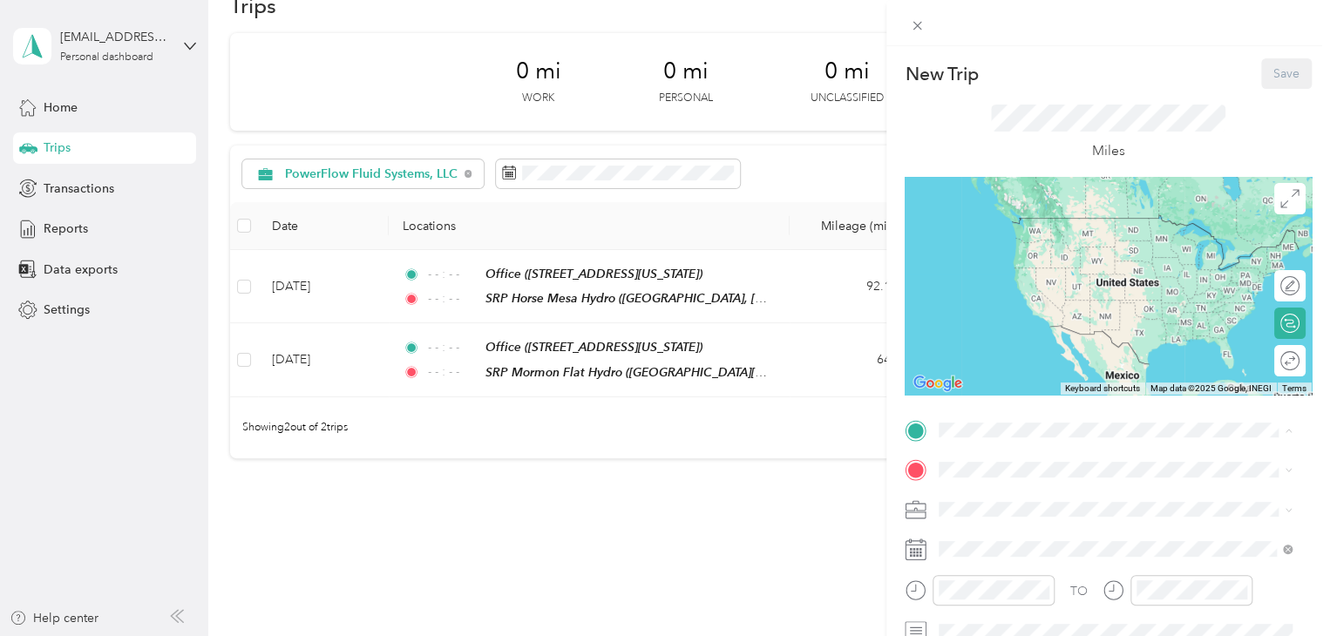
click at [1020, 287] on div "Office" at bounding box center [1059, 279] width 174 height 16
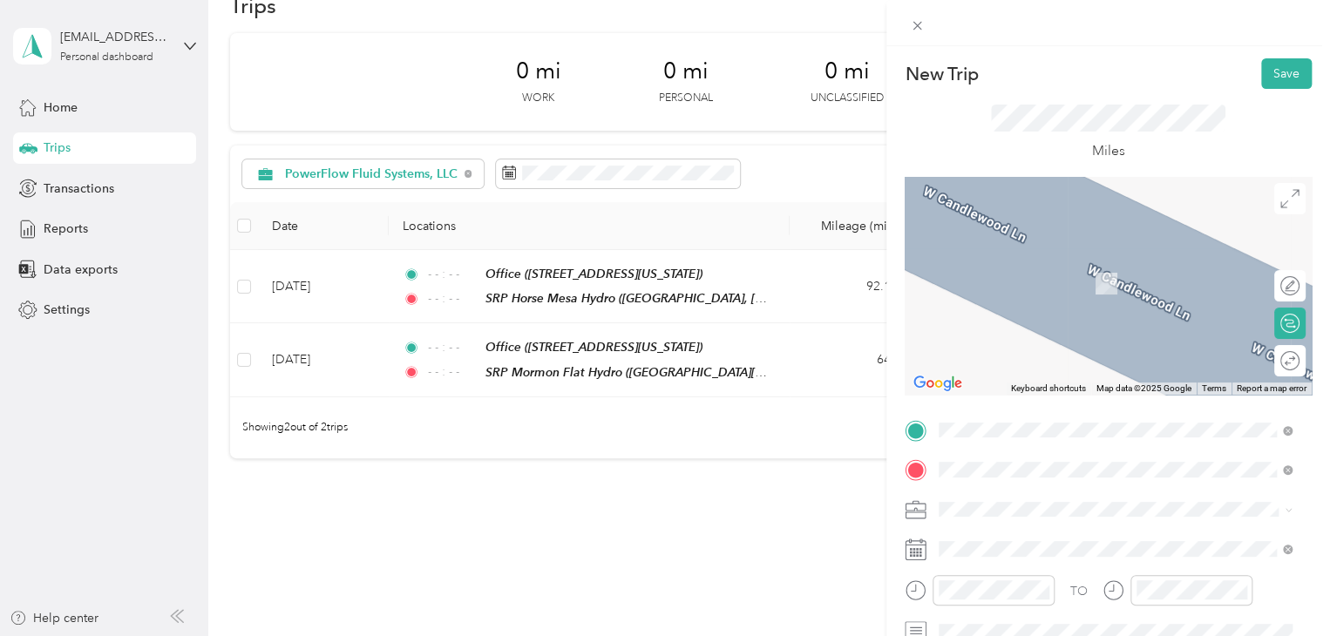
click at [1057, 265] on span "[GEOGRAPHIC_DATA][US_STATE], [GEOGRAPHIC_DATA]" at bounding box center [1129, 265] width 315 height 31
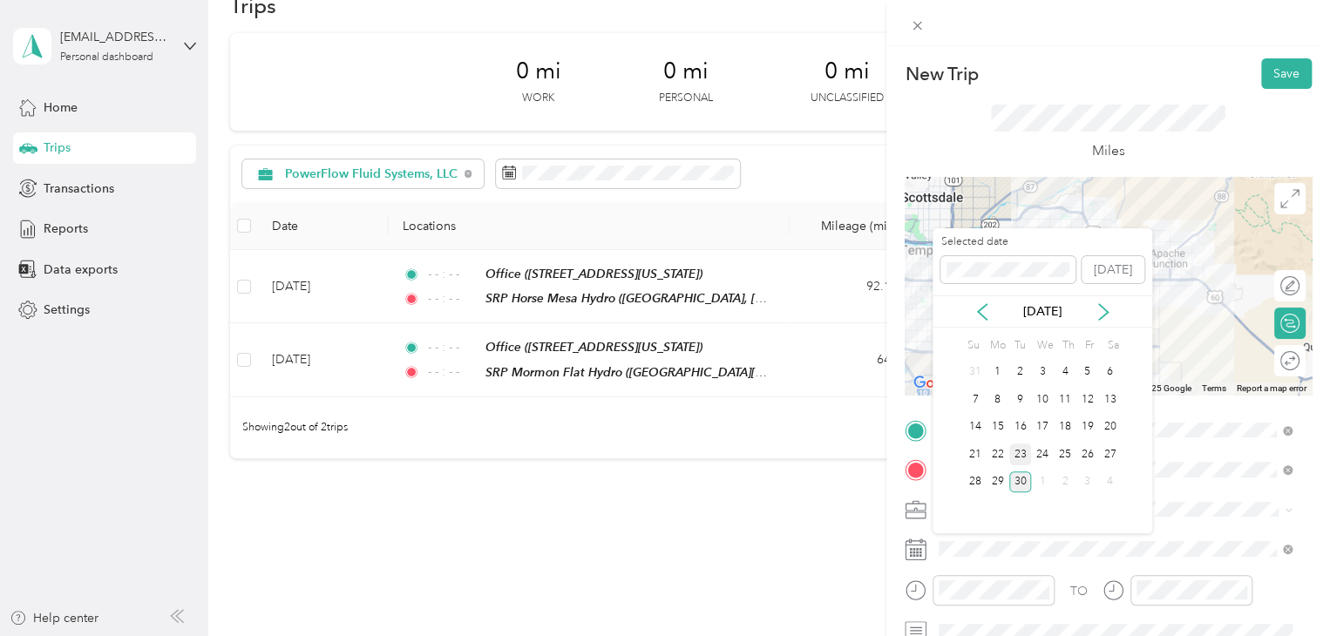
click at [1023, 447] on div "23" at bounding box center [1021, 455] width 23 height 22
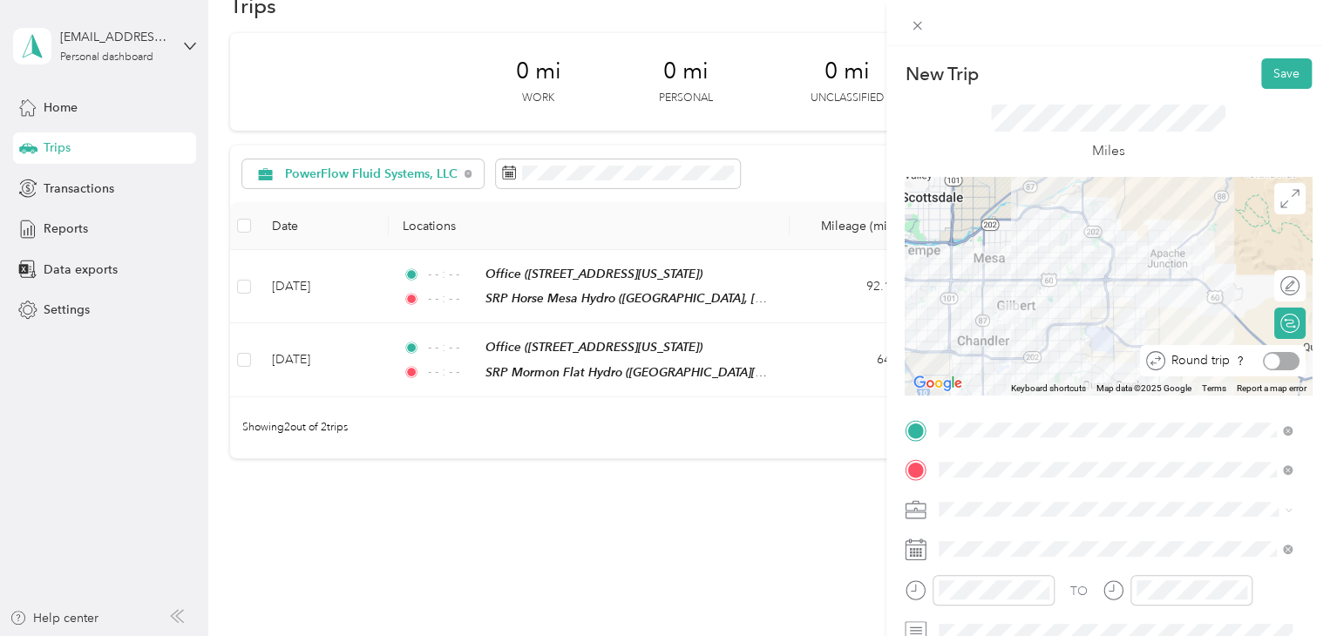
click at [1276, 362] on div at bounding box center [1281, 361] width 37 height 18
click at [1042, 595] on icon "close-circle" at bounding box center [1043, 590] width 12 height 12
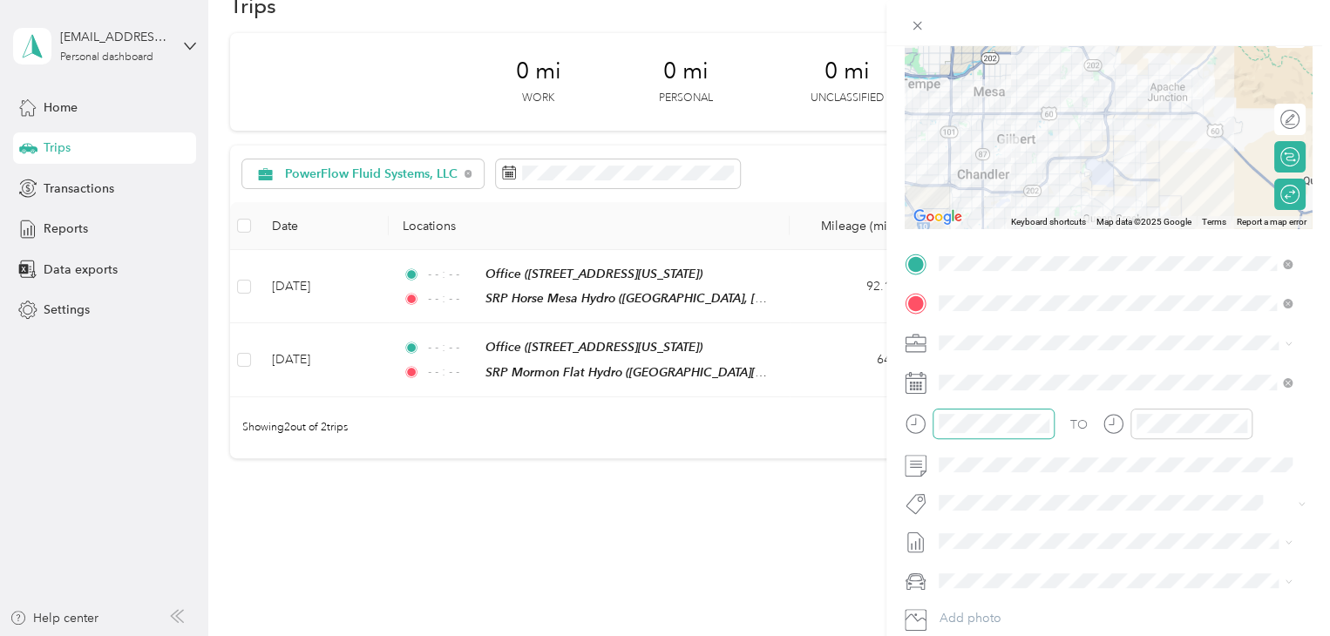
scroll to position [174, 0]
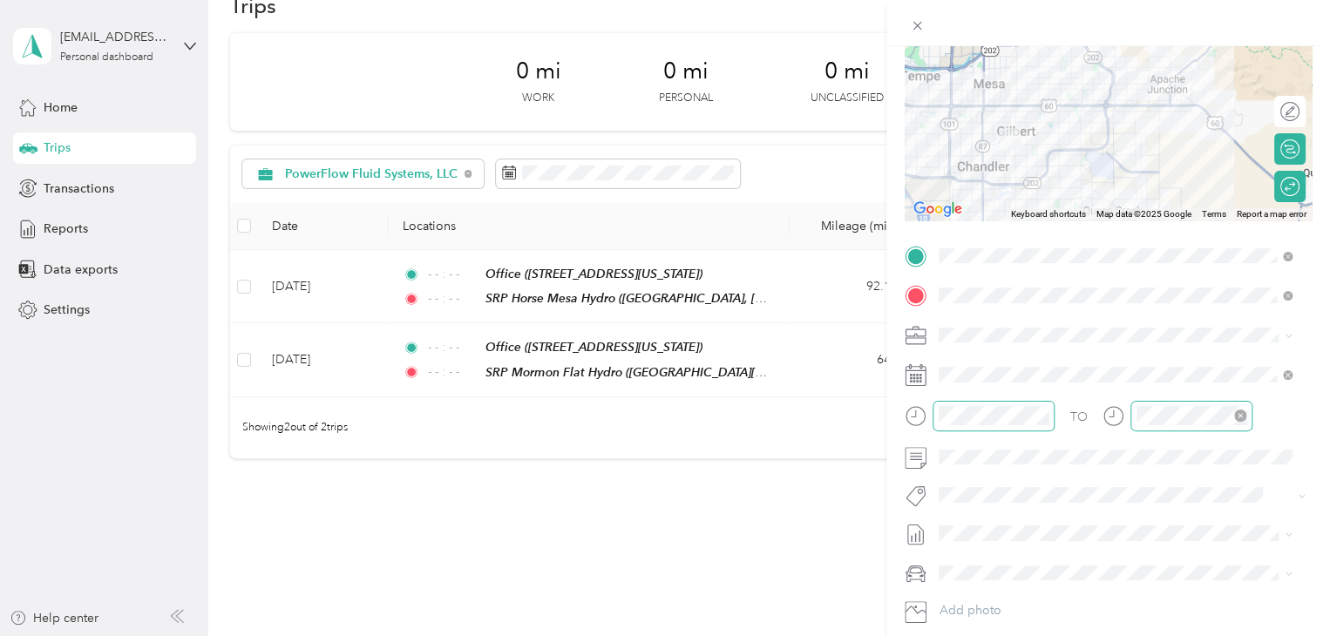
click at [1239, 416] on icon "close-circle" at bounding box center [1240, 416] width 12 height 12
click at [1238, 416] on icon "close-circle" at bounding box center [1240, 416] width 12 height 12
click at [1242, 412] on icon "close-circle" at bounding box center [1240, 416] width 12 height 12
click at [1241, 416] on icon "close-circle" at bounding box center [1240, 416] width 12 height 12
click at [1239, 414] on icon "close-circle" at bounding box center [1240, 416] width 12 height 12
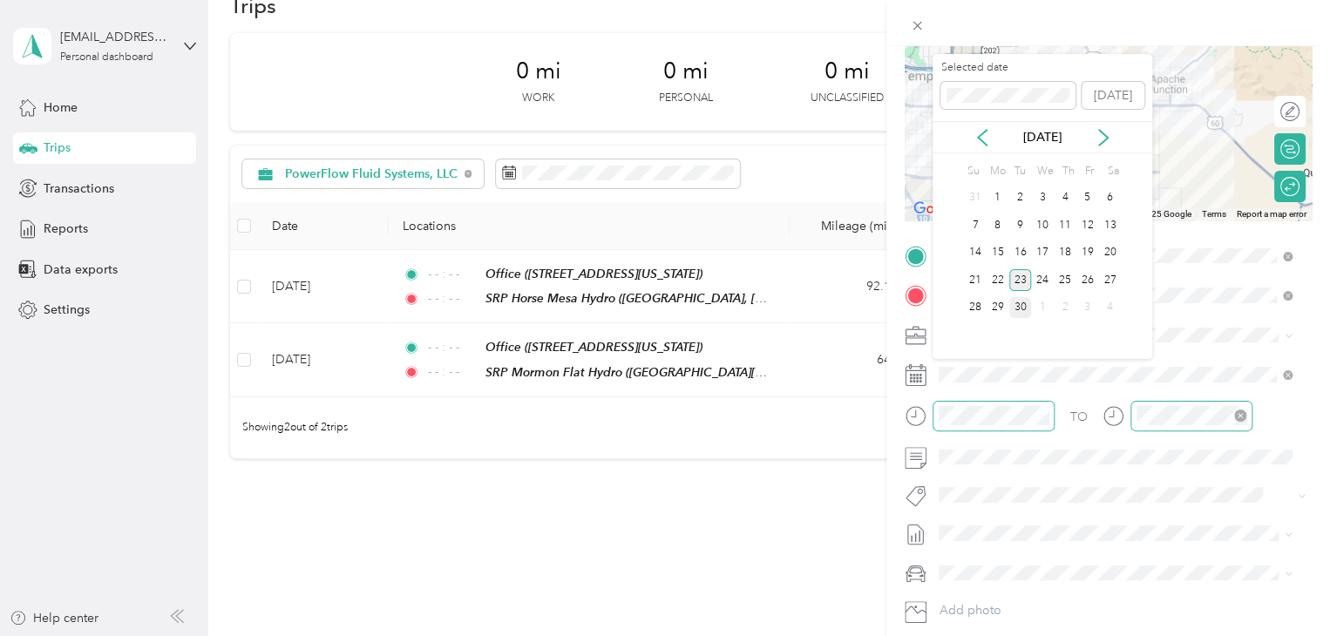
click at [1025, 276] on div "23" at bounding box center [1021, 280] width 23 height 22
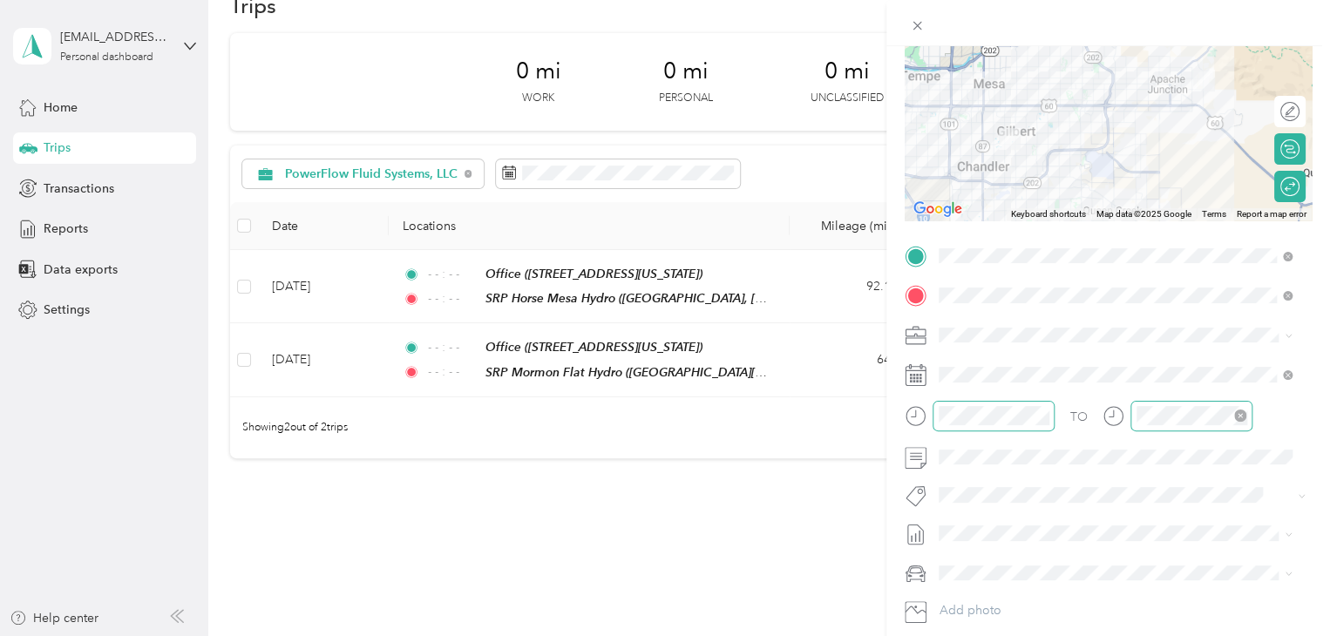
click at [1244, 411] on icon "close-circle" at bounding box center [1240, 416] width 12 height 12
click at [1238, 416] on icon "close-circle" at bounding box center [1240, 416] width 12 height 12
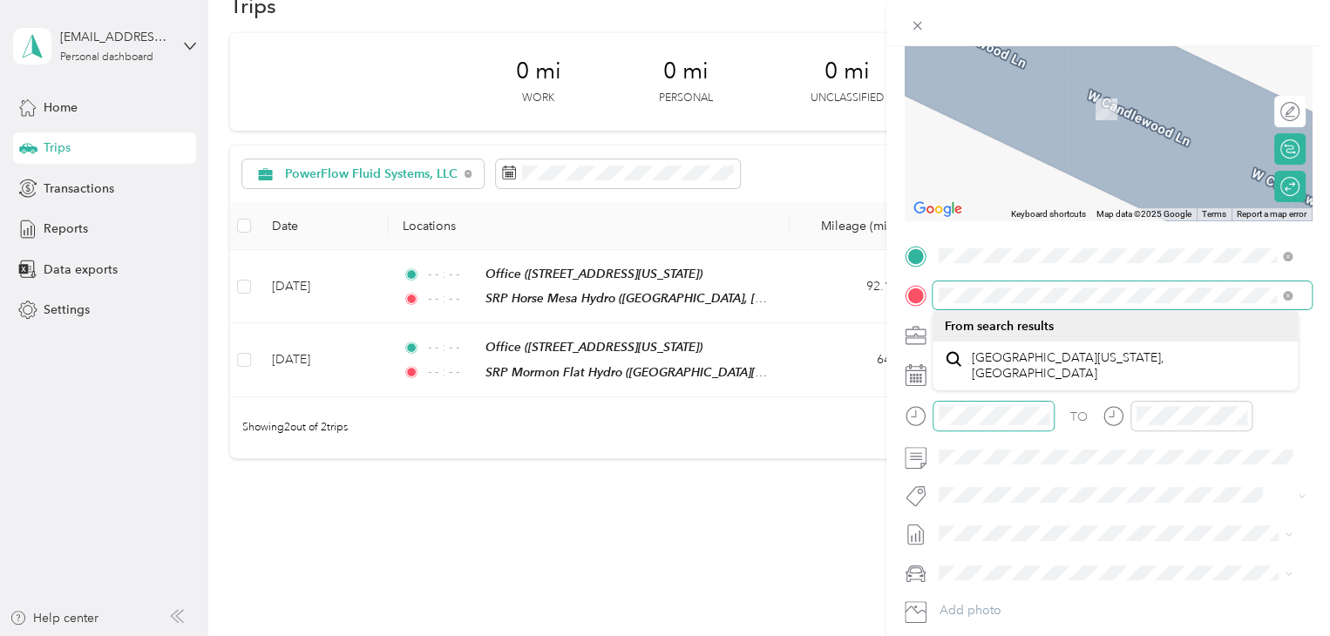
drag, startPoint x: 1290, startPoint y: 468, endPoint x: 929, endPoint y: 287, distance: 403.9
click at [929, 287] on div at bounding box center [1108, 296] width 407 height 28
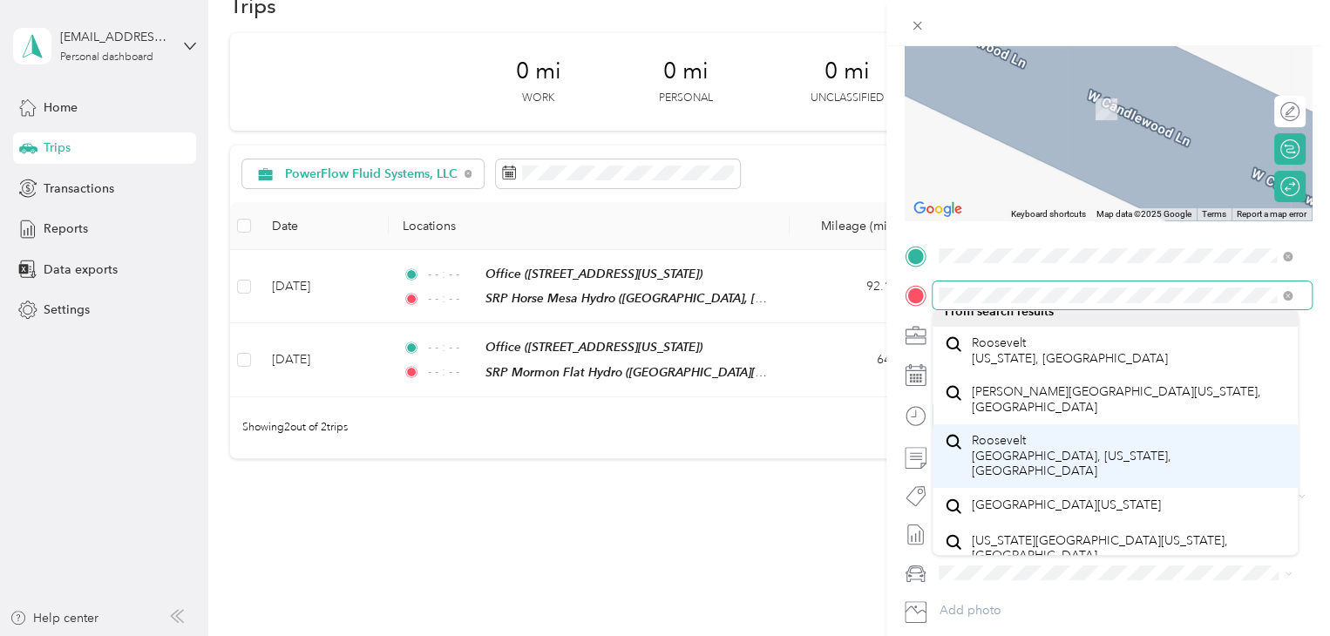
scroll to position [31, 0]
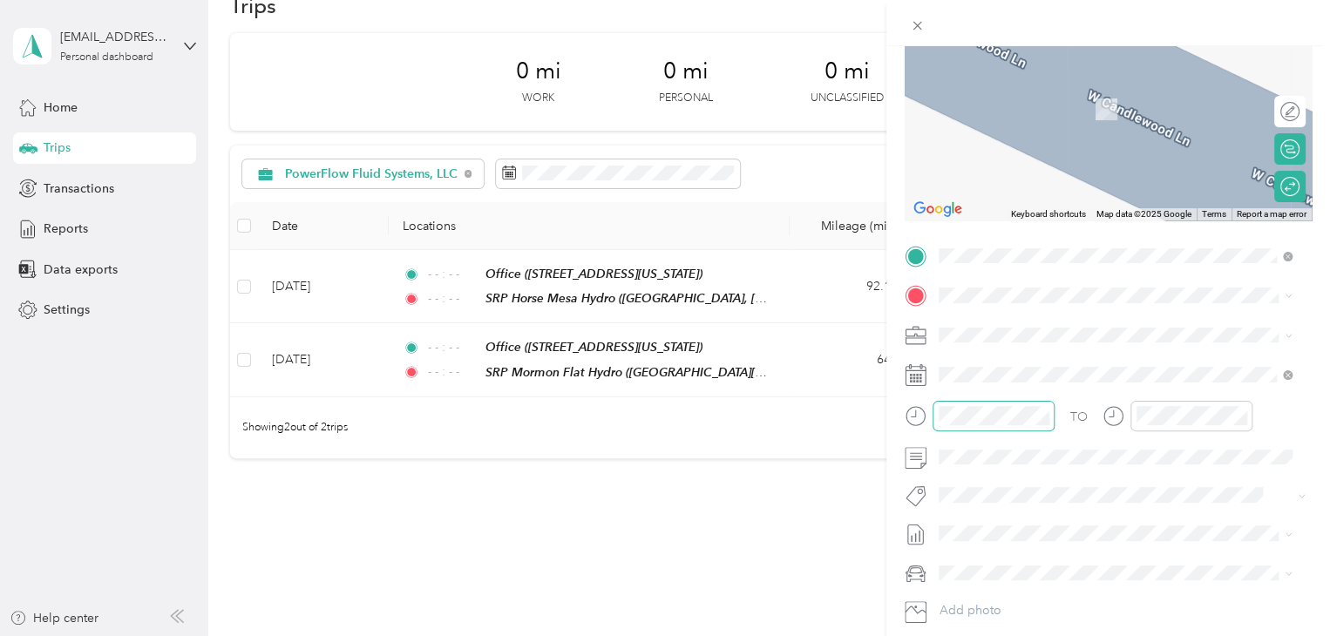
click at [1010, 409] on span "Willow [US_STATE], [GEOGRAPHIC_DATA]" at bounding box center [1070, 414] width 196 height 31
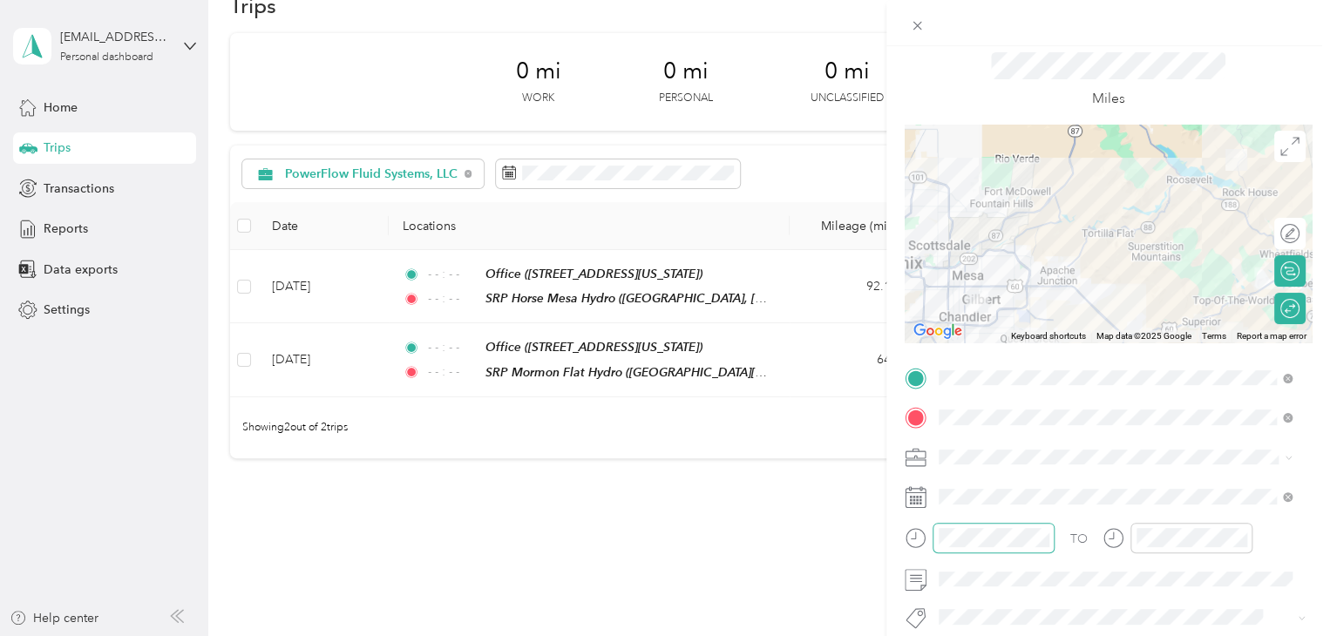
scroll to position [0, 0]
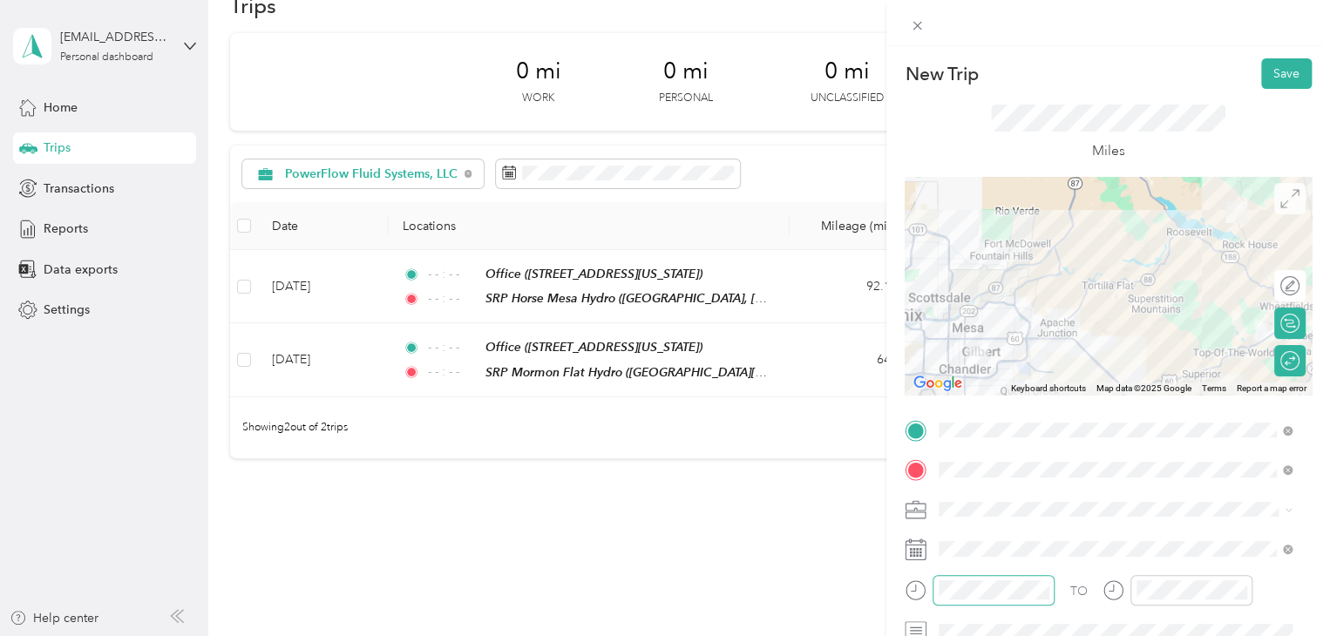
click at [1288, 193] on span at bounding box center [1290, 198] width 31 height 31
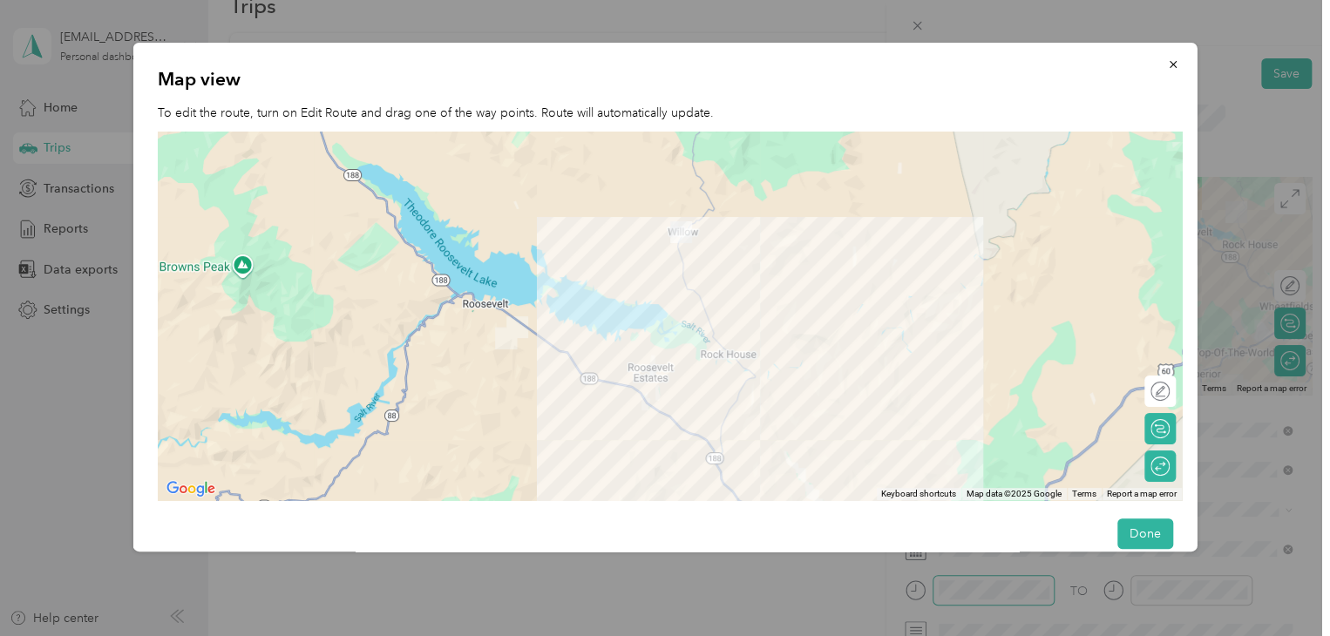
drag, startPoint x: 303, startPoint y: 292, endPoint x: 690, endPoint y: 611, distance: 501.6
click at [690, 636] on div "New Trip Save This trip cannot be edited because it is either under review, app…" at bounding box center [661, 636] width 1322 height 0
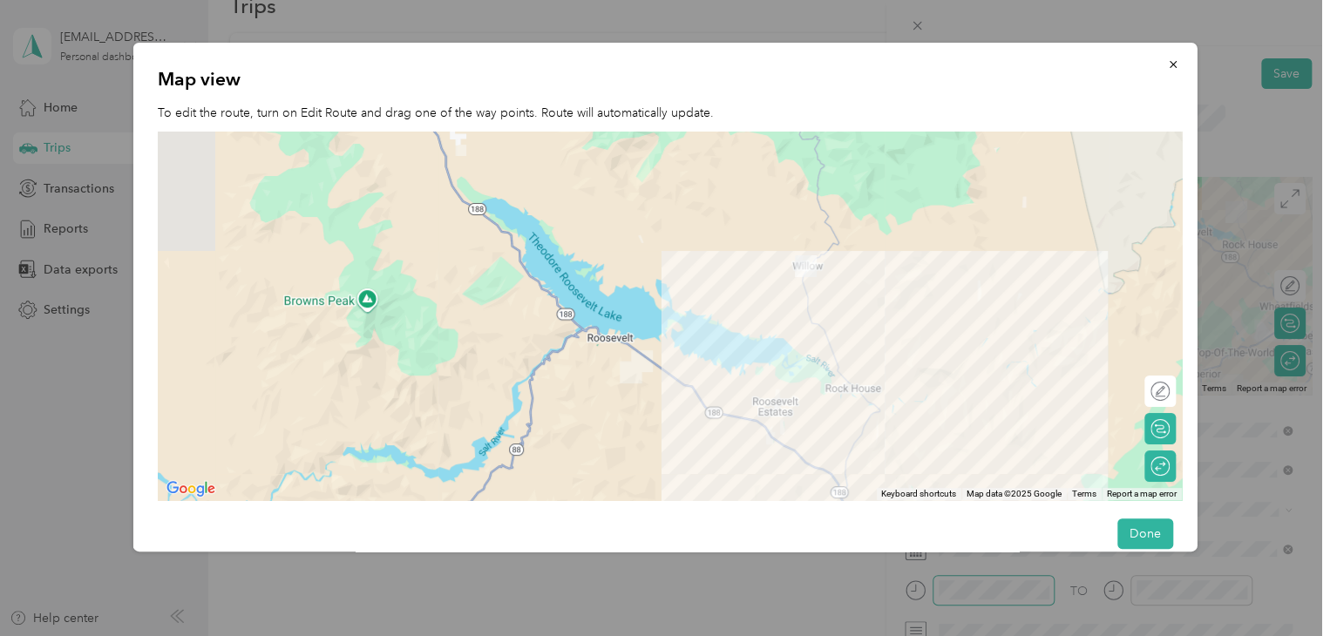
drag, startPoint x: 490, startPoint y: 414, endPoint x: 627, endPoint y: 463, distance: 145.3
click at [627, 463] on div at bounding box center [670, 316] width 1024 height 369
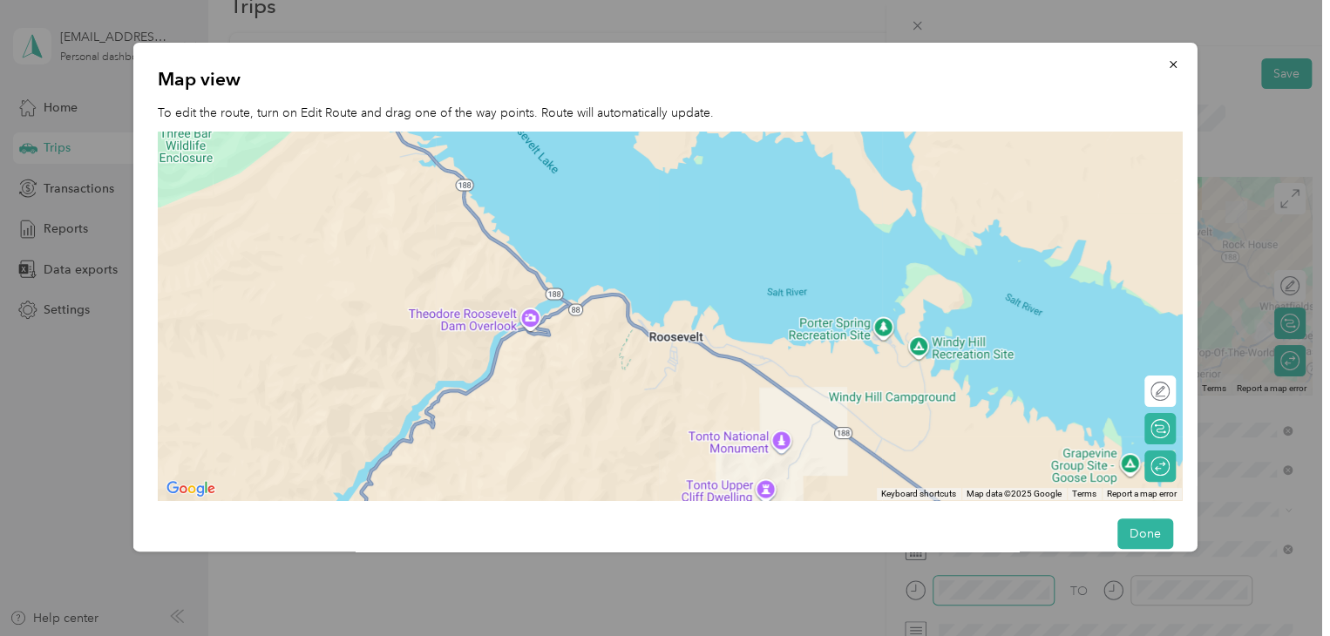
drag, startPoint x: 509, startPoint y: 213, endPoint x: 568, endPoint y: 411, distance: 207.2
click at [568, 411] on div at bounding box center [670, 316] width 1024 height 369
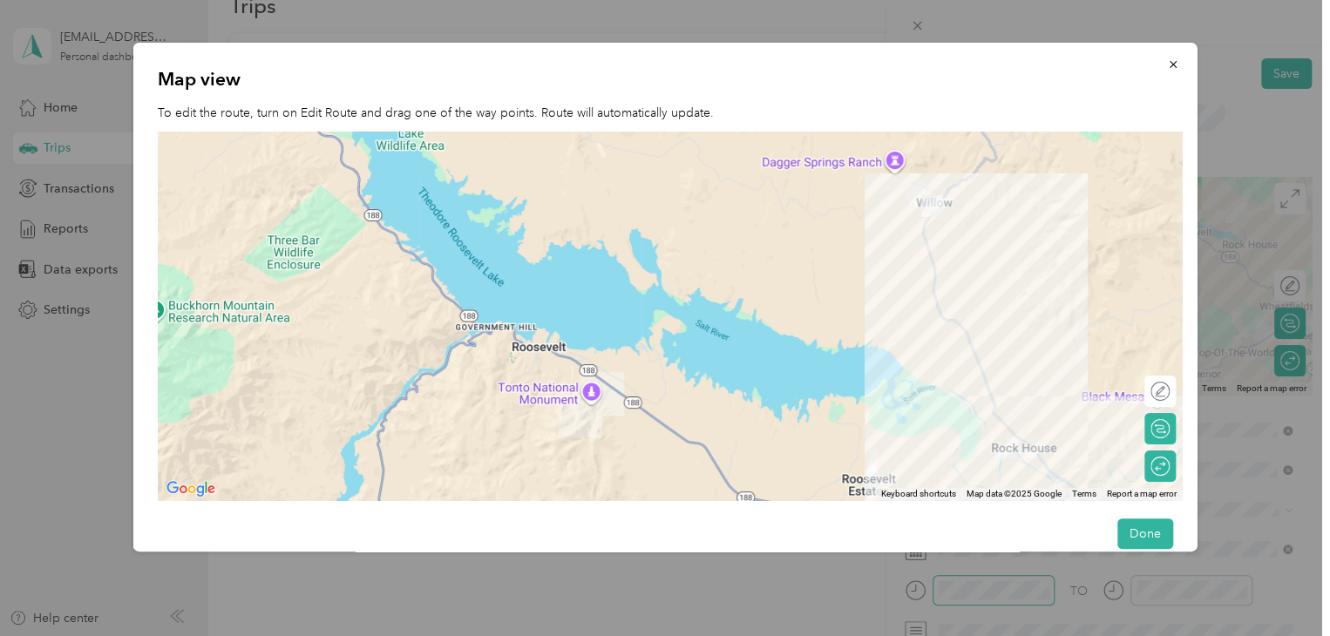
drag, startPoint x: 1036, startPoint y: 237, endPoint x: 921, endPoint y: 210, distance: 118.2
click at [921, 210] on img at bounding box center [932, 206] width 22 height 22
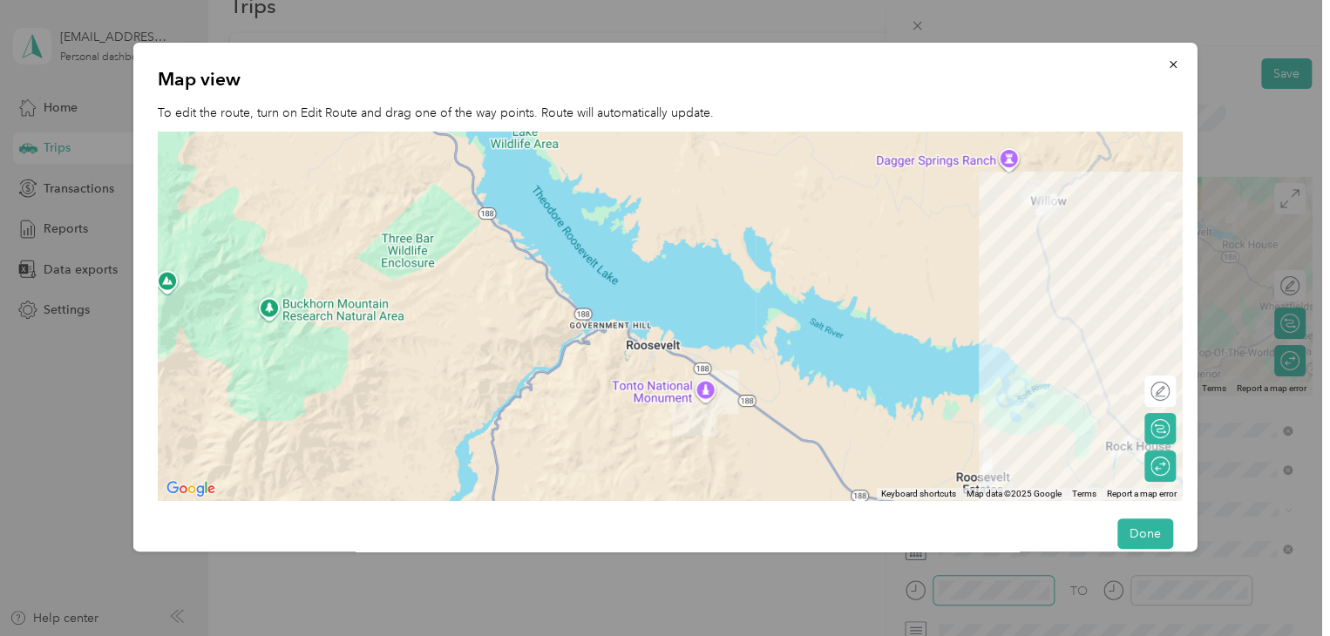
drag, startPoint x: 931, startPoint y: 203, endPoint x: 1043, endPoint y: 201, distance: 111.6
click at [1043, 201] on img at bounding box center [1046, 205] width 22 height 22
click at [1166, 390] on div at bounding box center [1151, 391] width 37 height 18
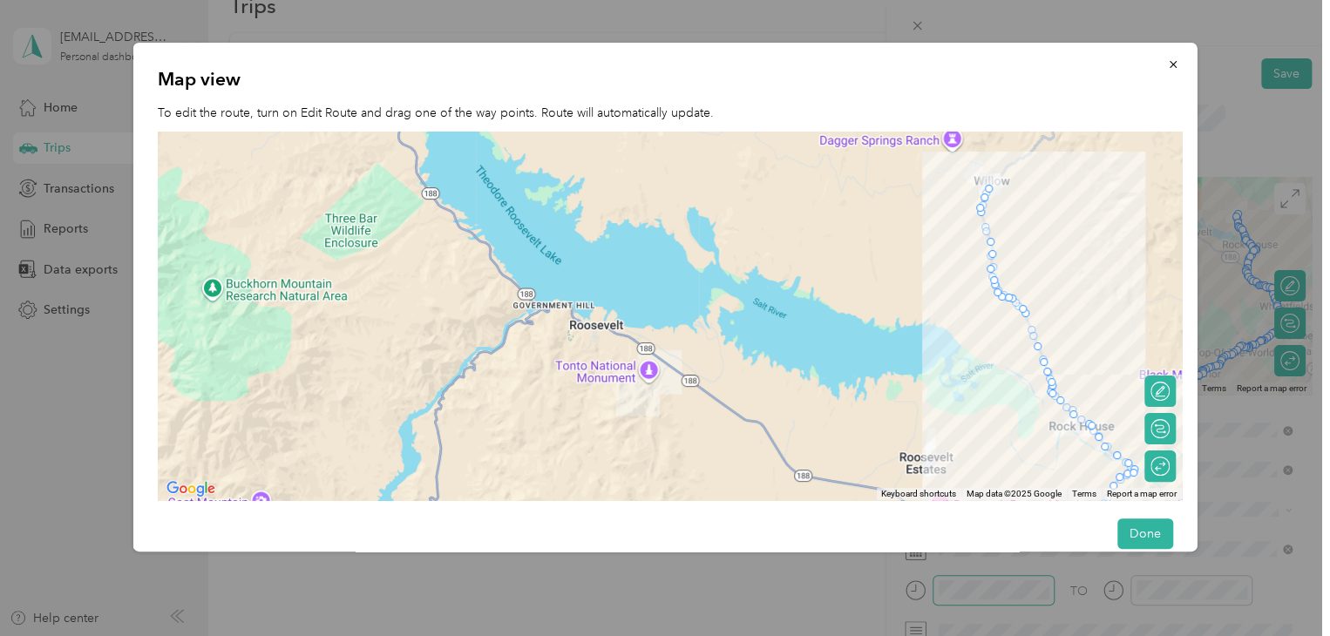
drag, startPoint x: 1050, startPoint y: 199, endPoint x: 991, endPoint y: 179, distance: 61.8
click at [991, 179] on img at bounding box center [989, 184] width 22 height 22
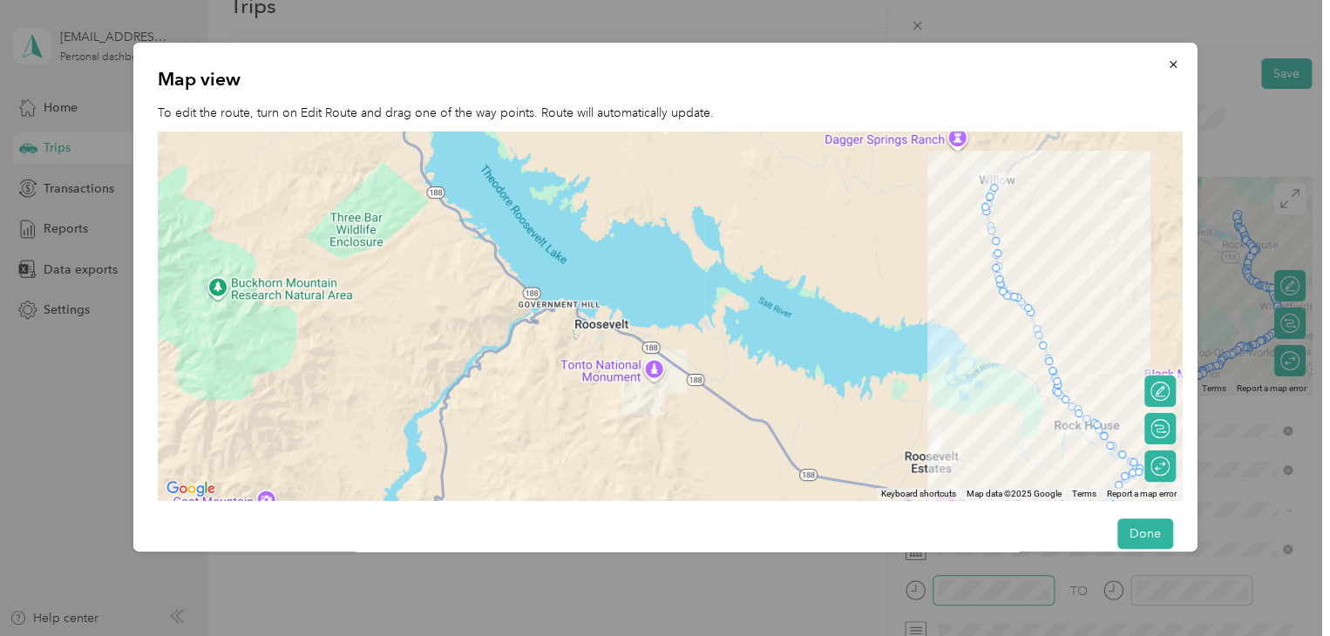
click at [988, 183] on img at bounding box center [994, 184] width 22 height 22
click at [1163, 387] on div at bounding box center [1160, 392] width 16 height 16
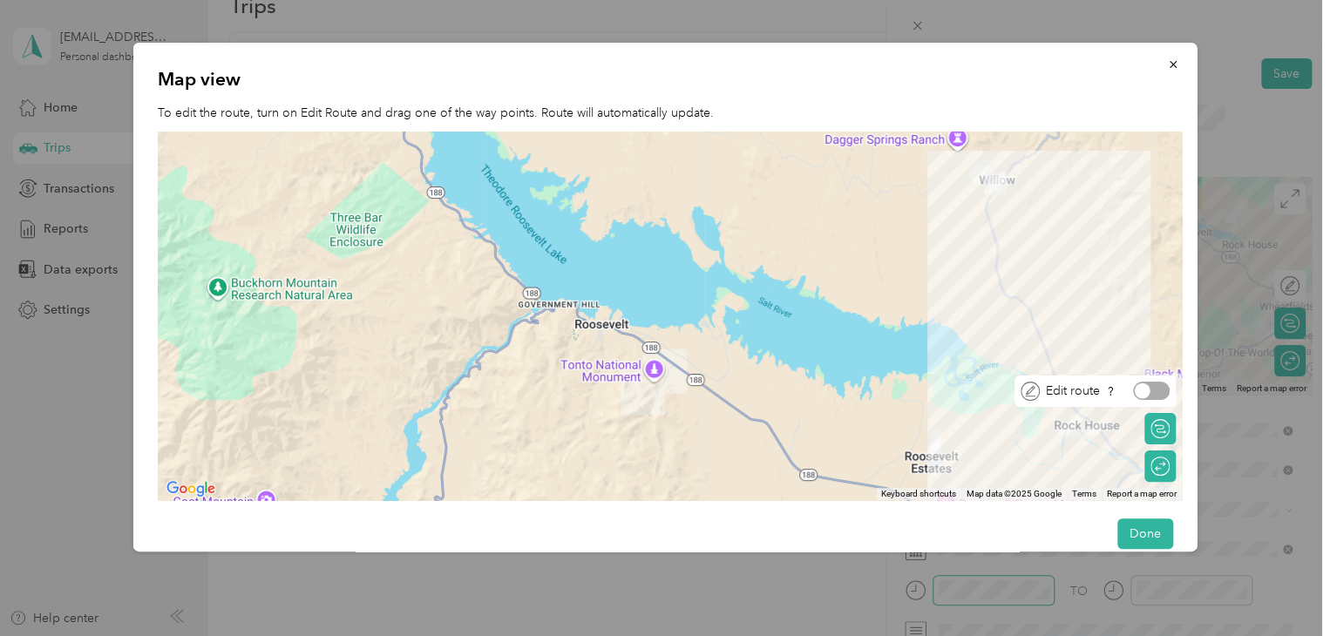
click at [1163, 387] on div at bounding box center [1151, 391] width 37 height 18
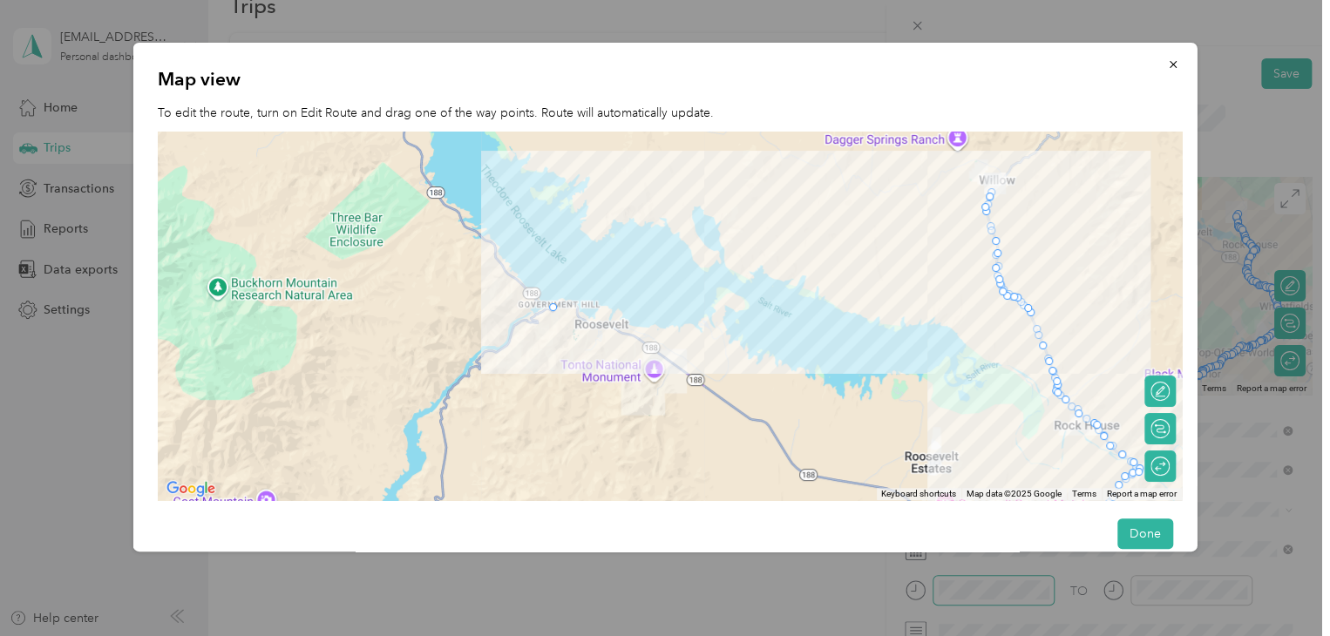
drag, startPoint x: 994, startPoint y: 189, endPoint x: 551, endPoint y: 309, distance: 458.9
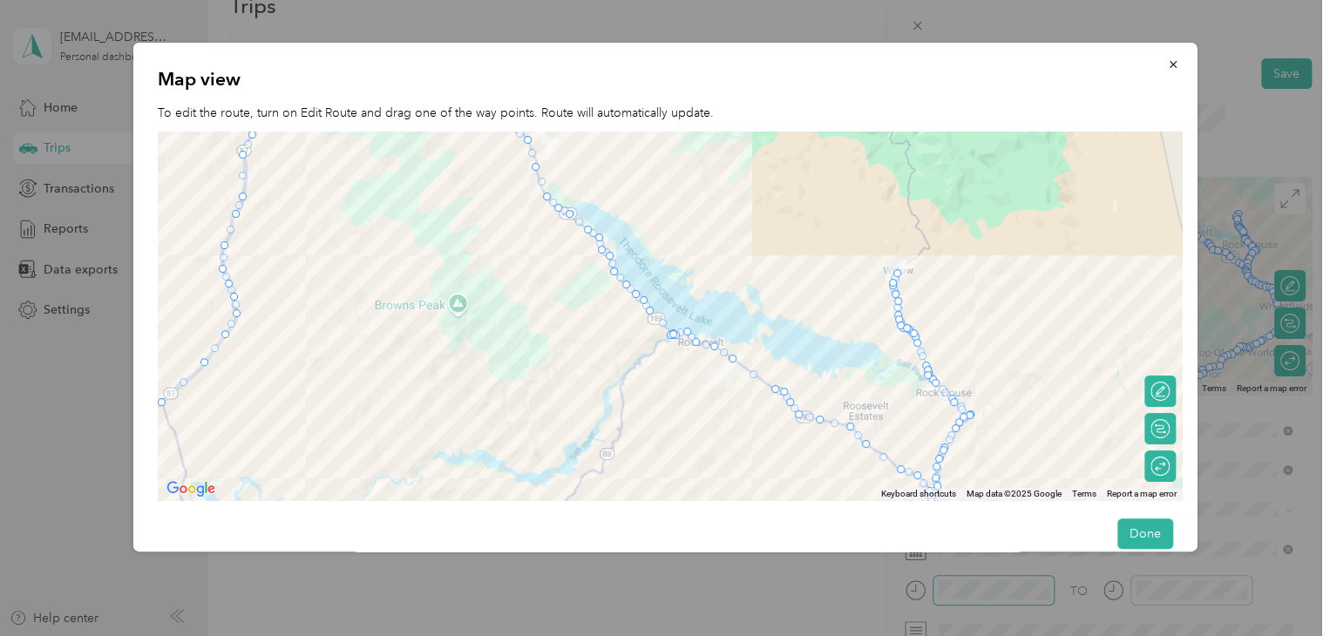
drag, startPoint x: 834, startPoint y: 311, endPoint x: 888, endPoint y: 269, distance: 68.4
click at [888, 269] on img at bounding box center [896, 271] width 22 height 22
click at [678, 342] on div at bounding box center [670, 316] width 1024 height 369
click at [704, 338] on div at bounding box center [670, 316] width 1024 height 369
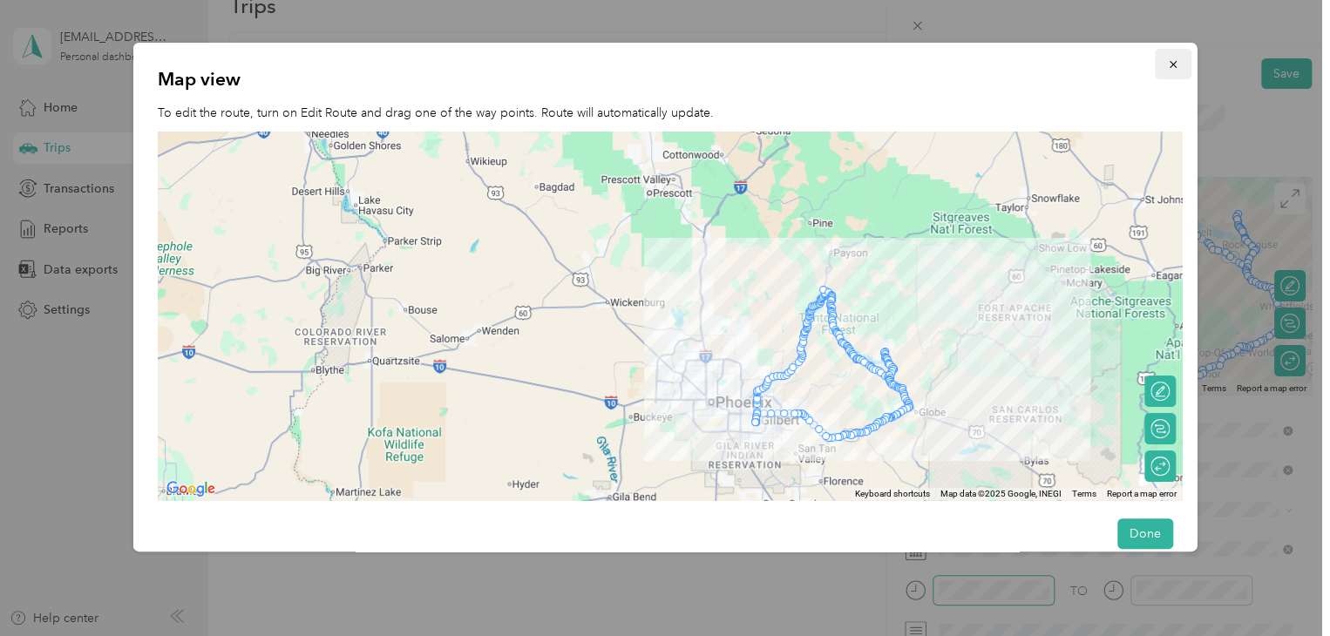
click at [1168, 65] on icon "button" at bounding box center [1172, 64] width 12 height 12
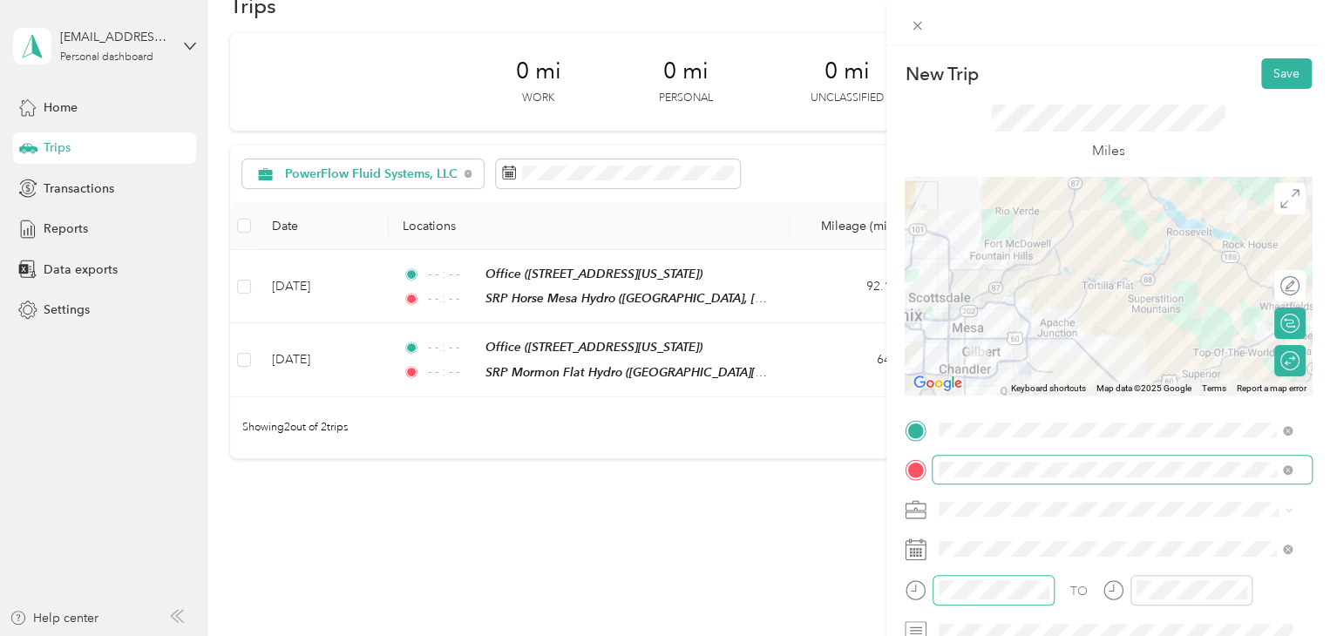
click at [1020, 479] on span at bounding box center [1122, 470] width 379 height 28
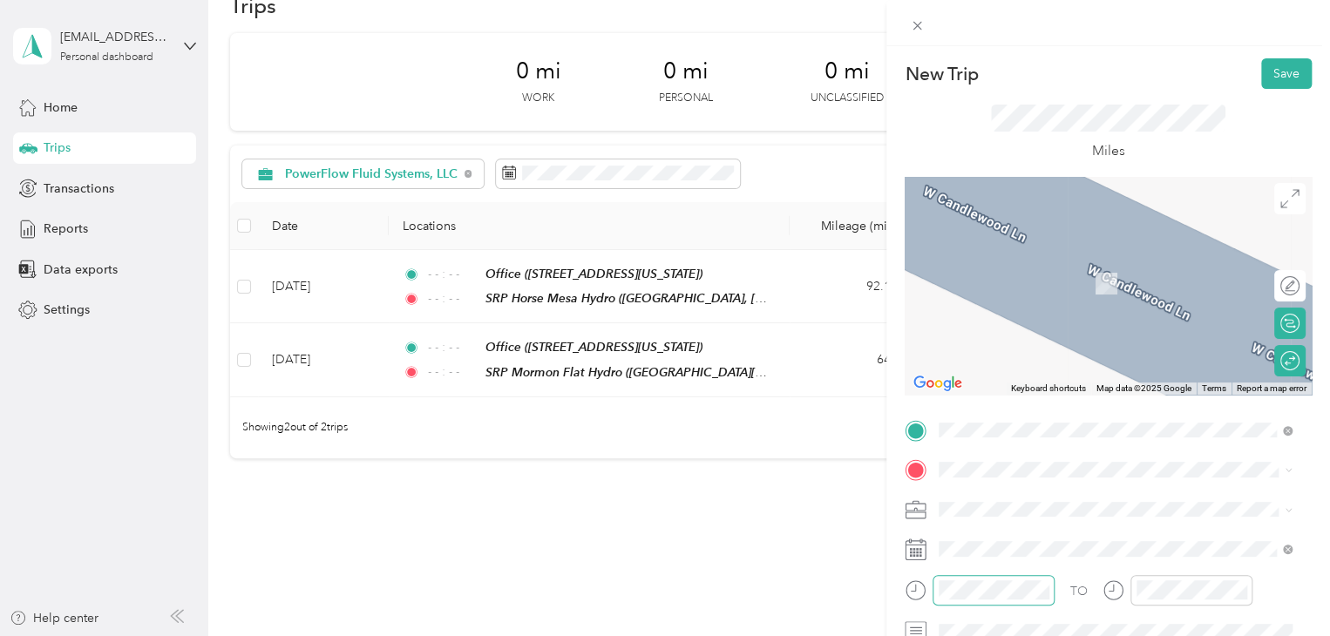
click at [1042, 265] on span "[PERSON_NAME][GEOGRAPHIC_DATA][PERSON_NAME][US_STATE], [GEOGRAPHIC_DATA]" at bounding box center [1129, 256] width 315 height 31
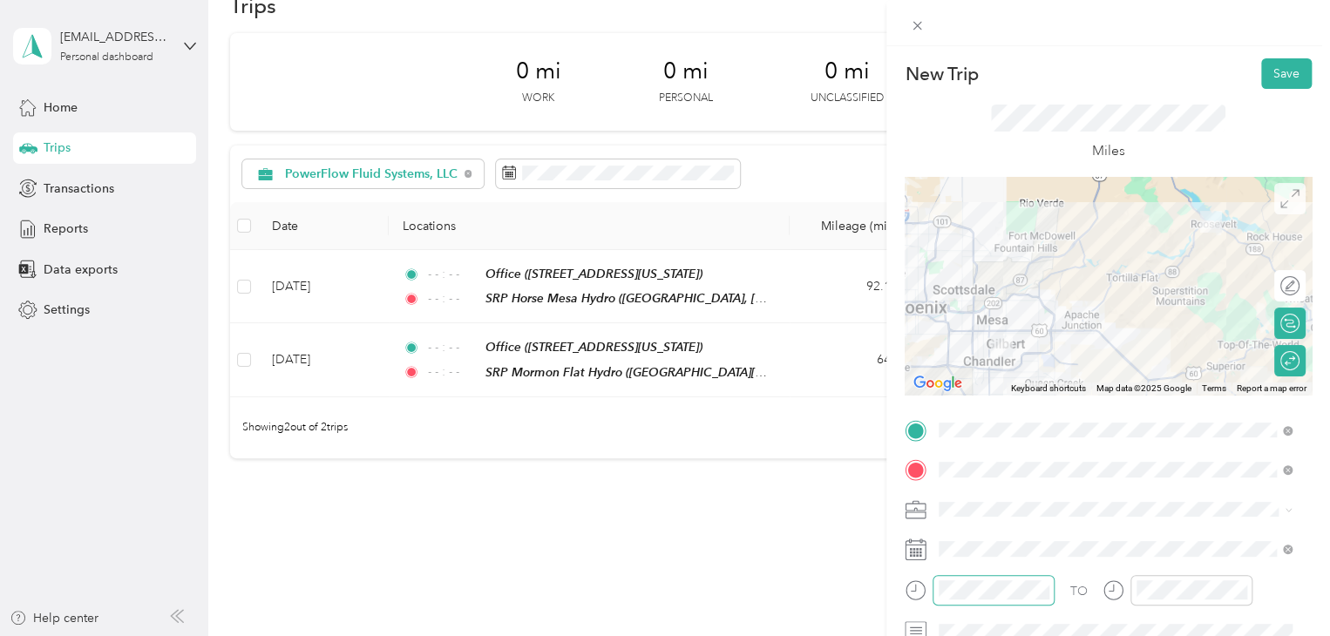
click at [1281, 193] on icon at bounding box center [1290, 198] width 19 height 19
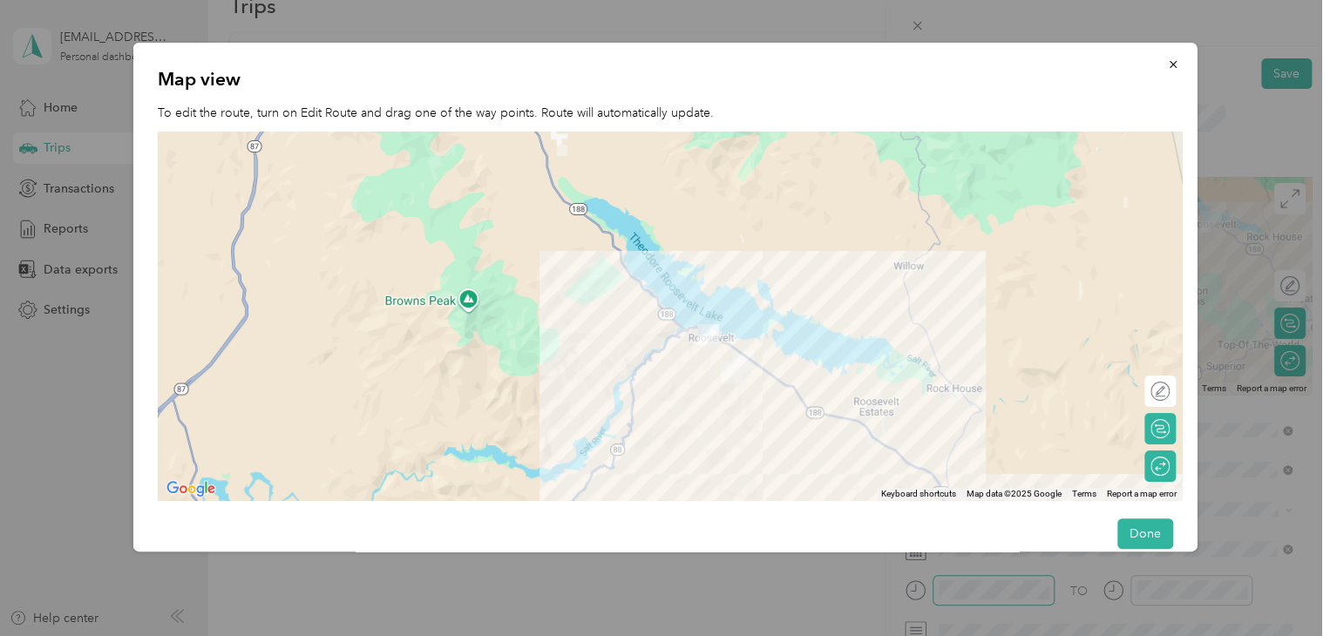
drag, startPoint x: 836, startPoint y: 165, endPoint x: 758, endPoint y: 506, distance: 350.4
click at [759, 636] on div "New Trip Save This trip cannot be edited because it is either under review, app…" at bounding box center [661, 636] width 1322 height 0
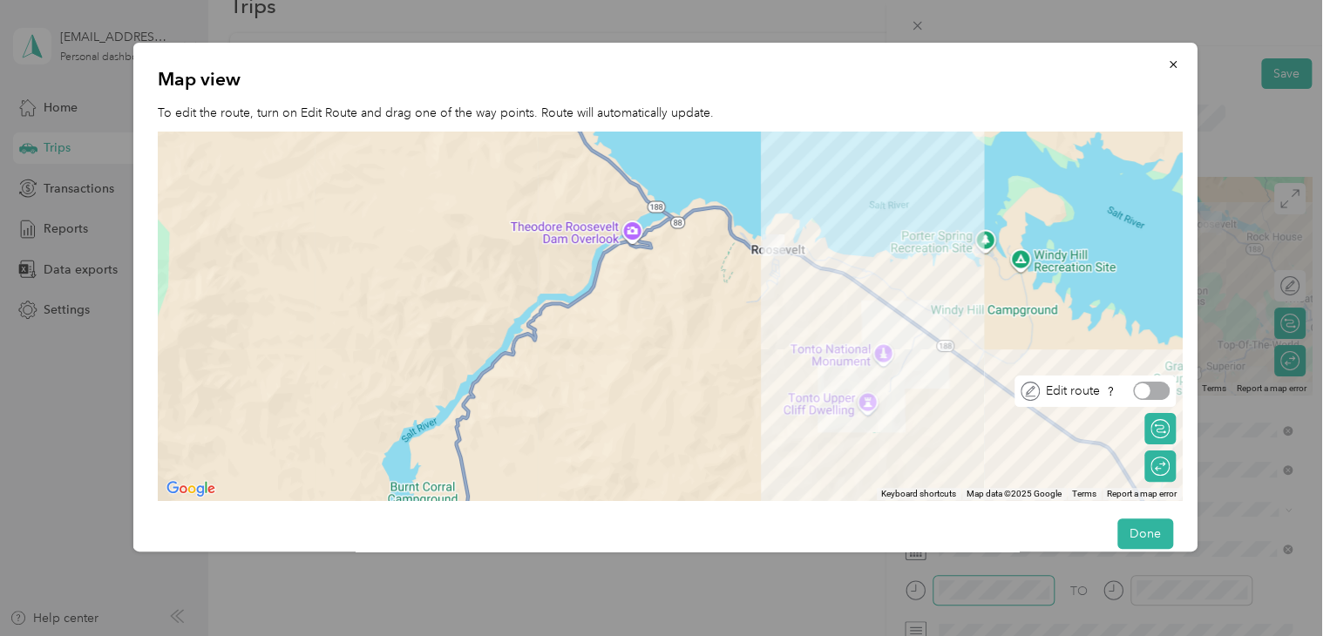
click at [1159, 388] on div at bounding box center [1151, 391] width 37 height 18
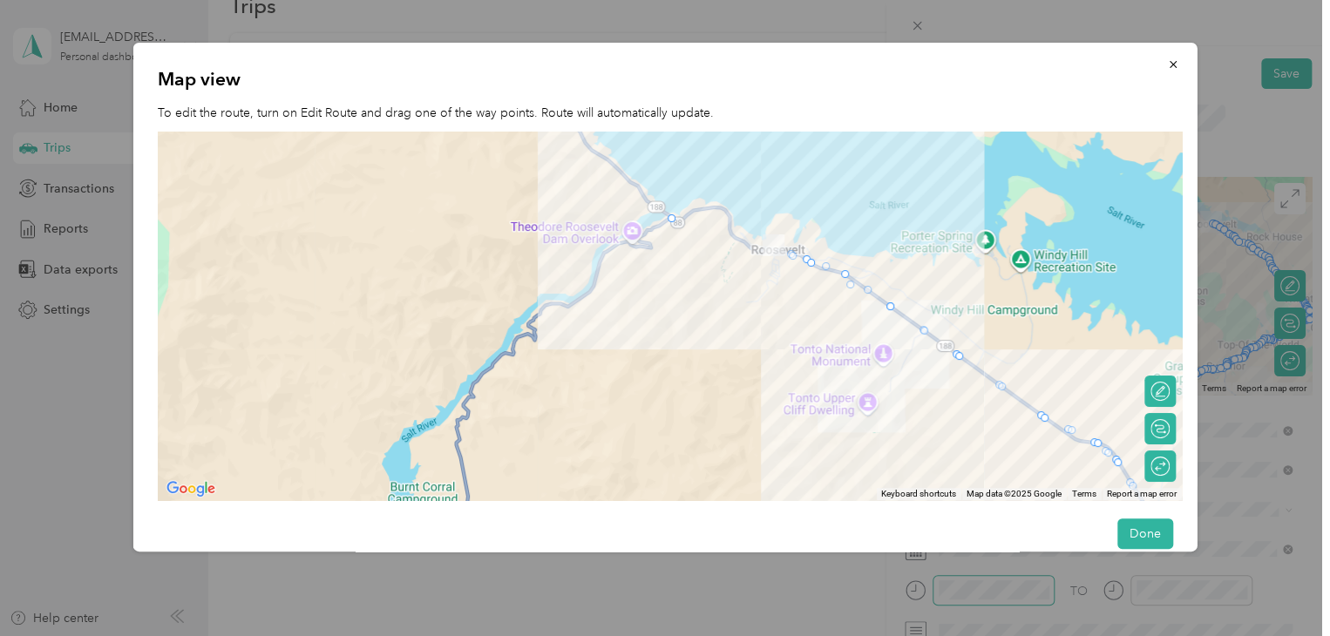
drag, startPoint x: 772, startPoint y: 253, endPoint x: 666, endPoint y: 222, distance: 110.6
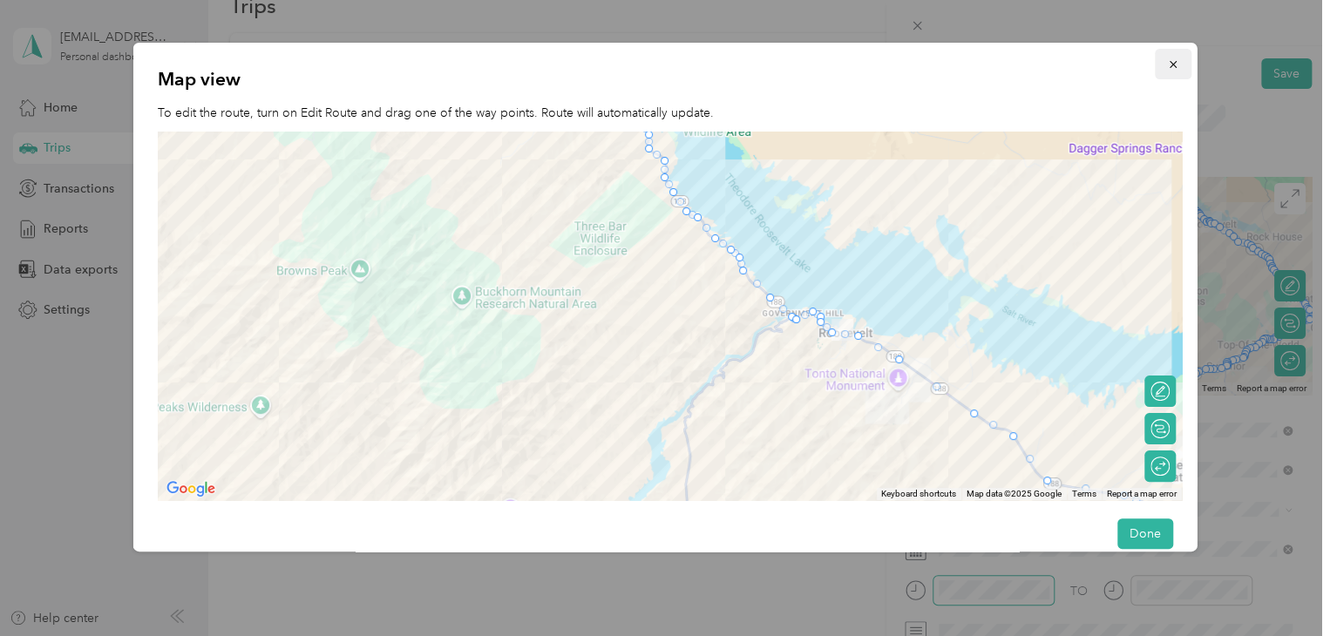
click at [1166, 60] on icon "button" at bounding box center [1172, 64] width 12 height 12
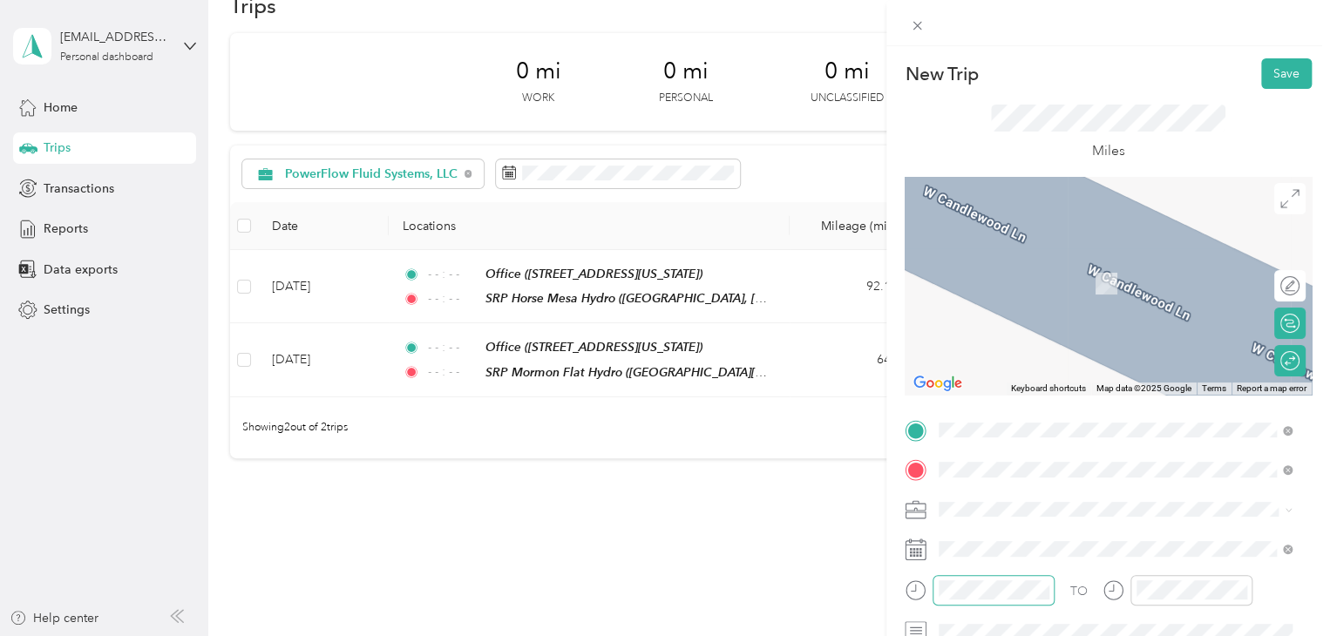
click at [1082, 538] on span "[PERSON_NAME][GEOGRAPHIC_DATA][PERSON_NAME][US_STATE], [GEOGRAPHIC_DATA]" at bounding box center [1129, 540] width 315 height 31
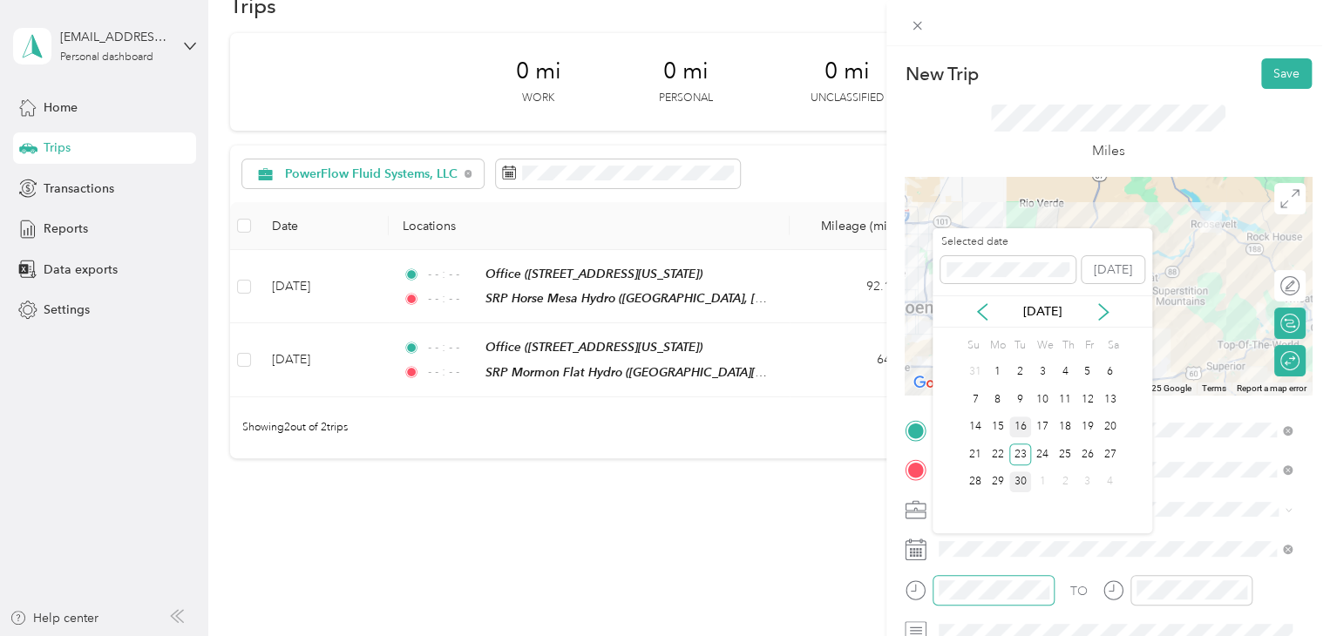
click at [1028, 419] on div "16" at bounding box center [1021, 428] width 23 height 22
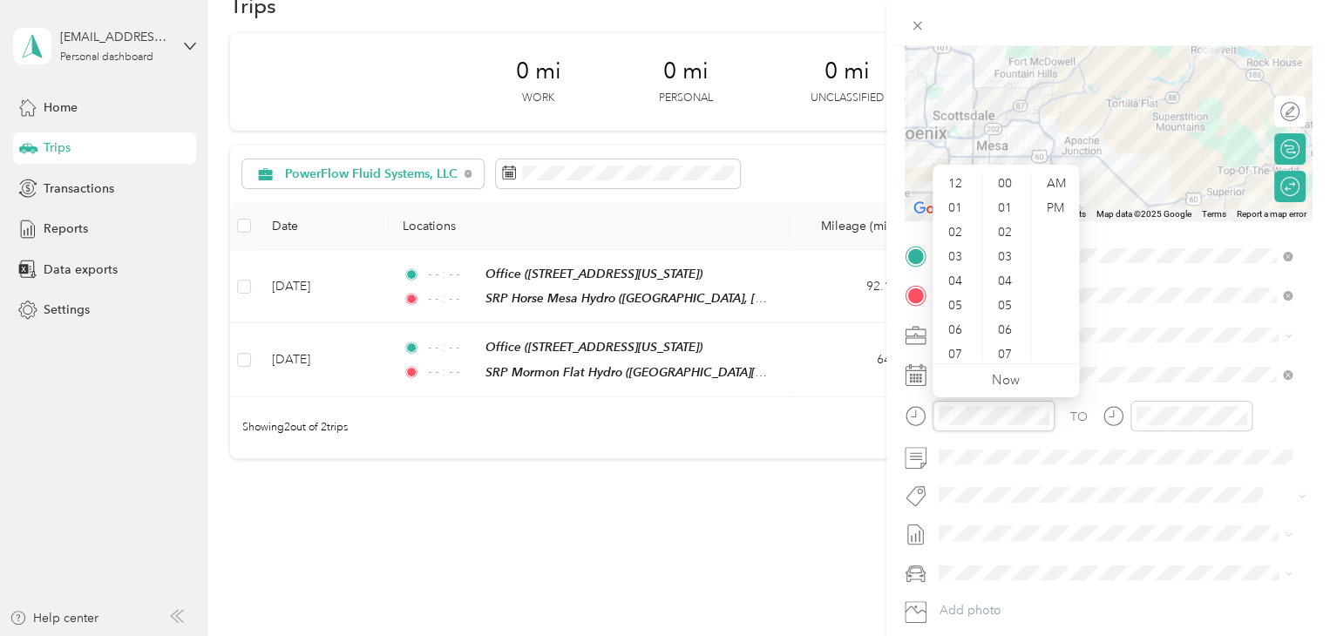
scroll to position [1123, 0]
click at [1240, 323] on span at bounding box center [1122, 336] width 379 height 28
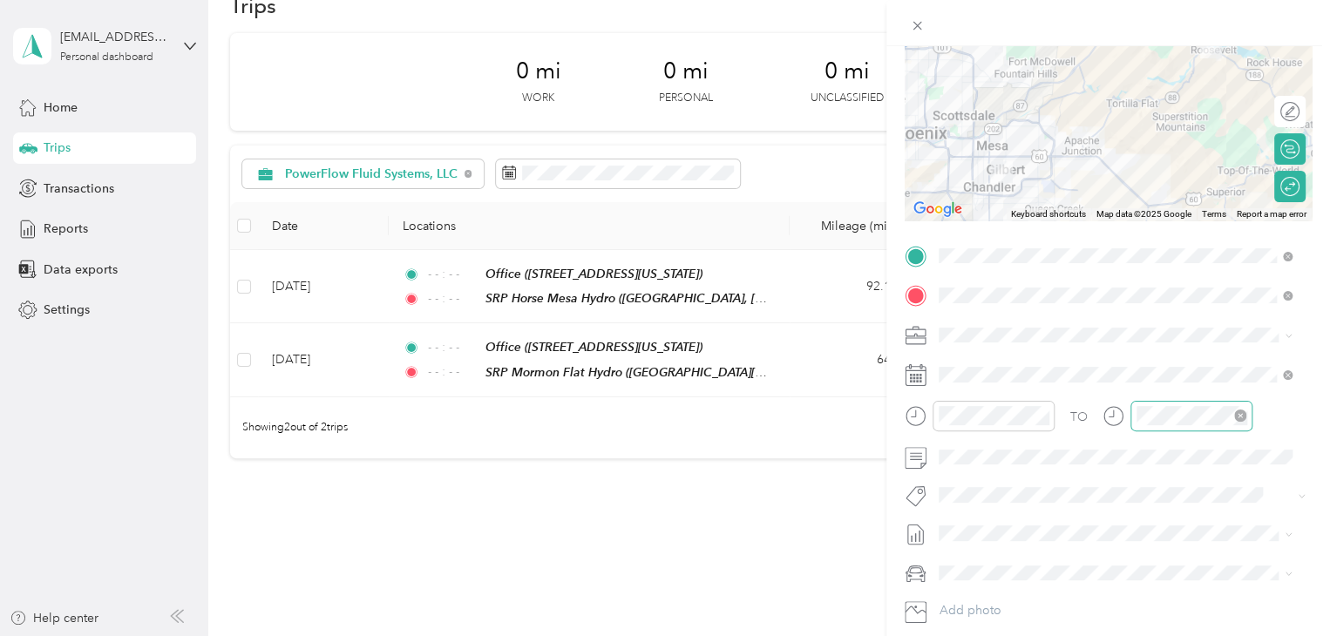
click at [1238, 411] on icon "close-circle" at bounding box center [1240, 416] width 12 height 12
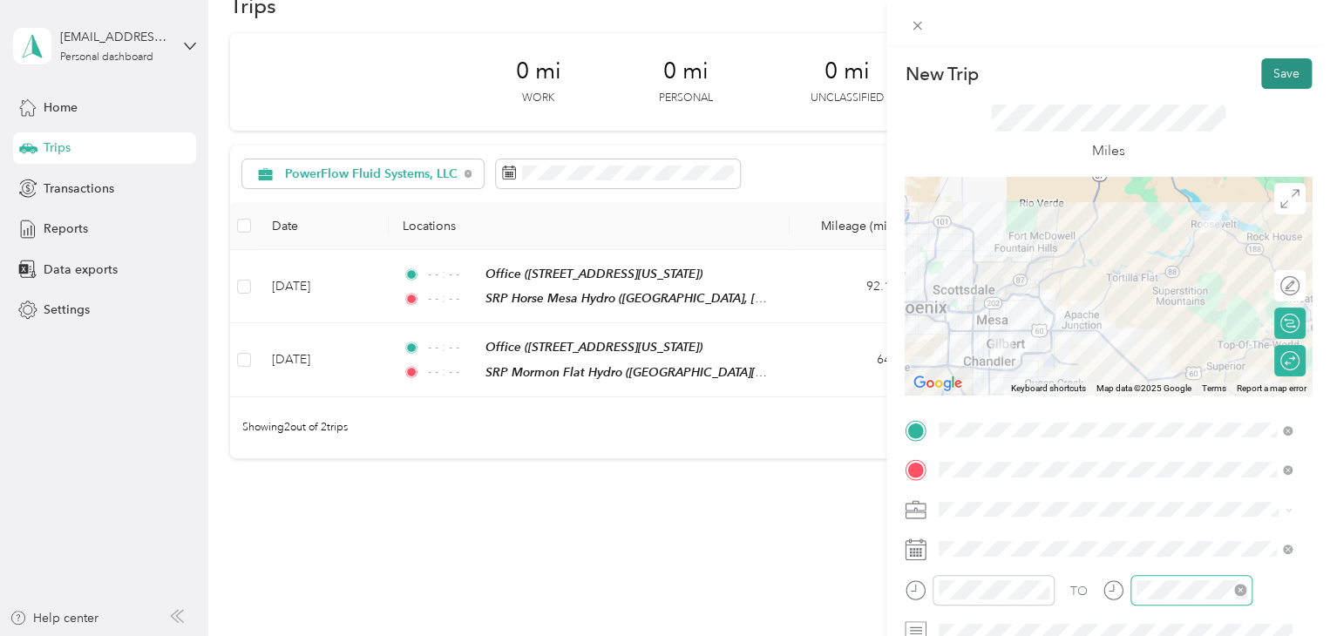
click at [1262, 74] on button "Save" at bounding box center [1286, 73] width 51 height 31
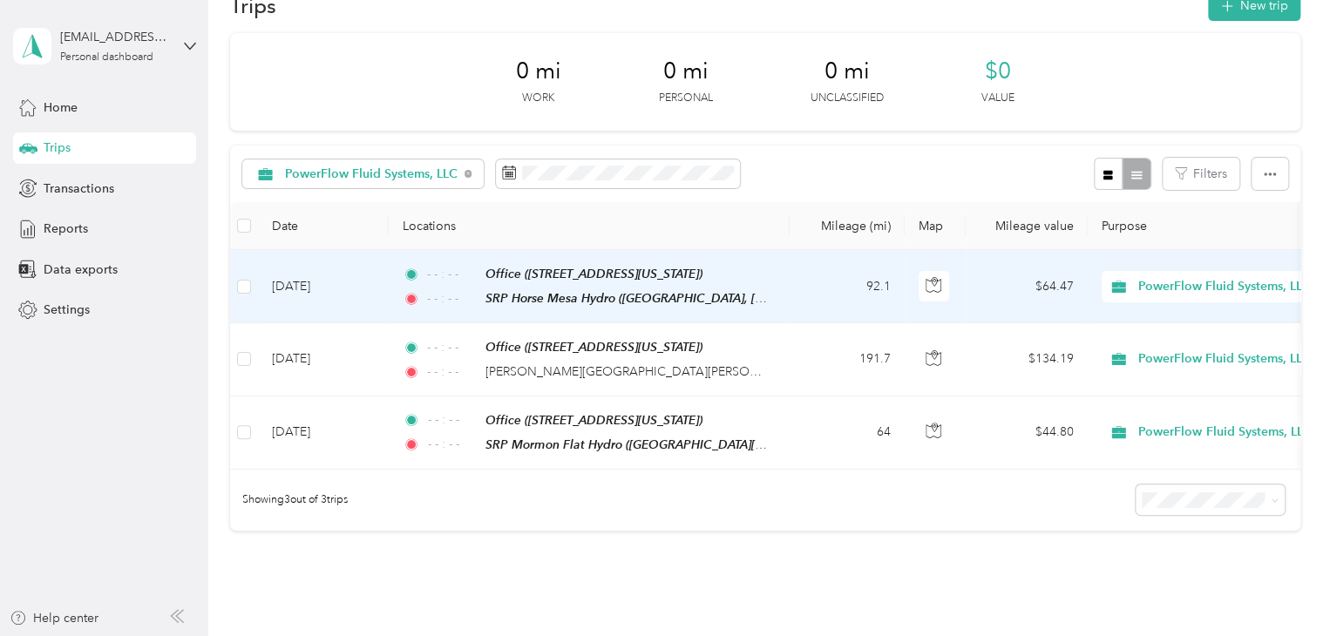
click at [565, 283] on div "- - : - - Office ([STREET_ADDRESS][US_STATE]) - - : - - [GEOGRAPHIC_DATA] ([GEO…" at bounding box center [586, 286] width 366 height 44
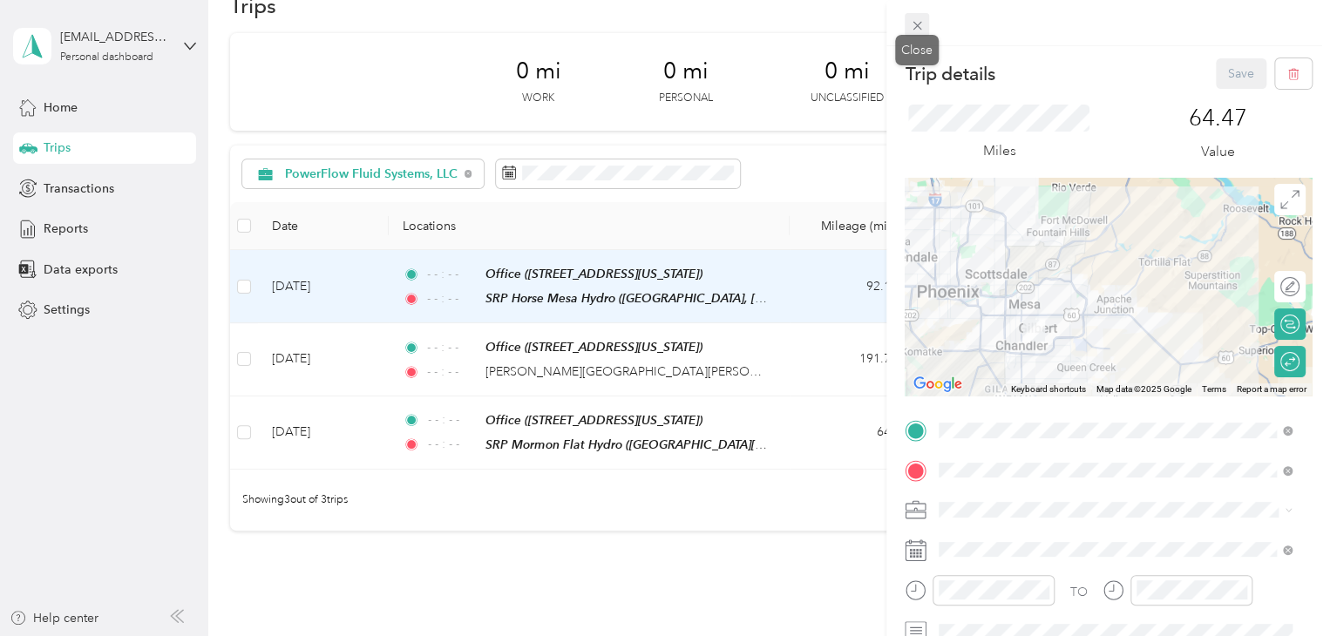
click at [914, 22] on icon at bounding box center [917, 25] width 15 height 15
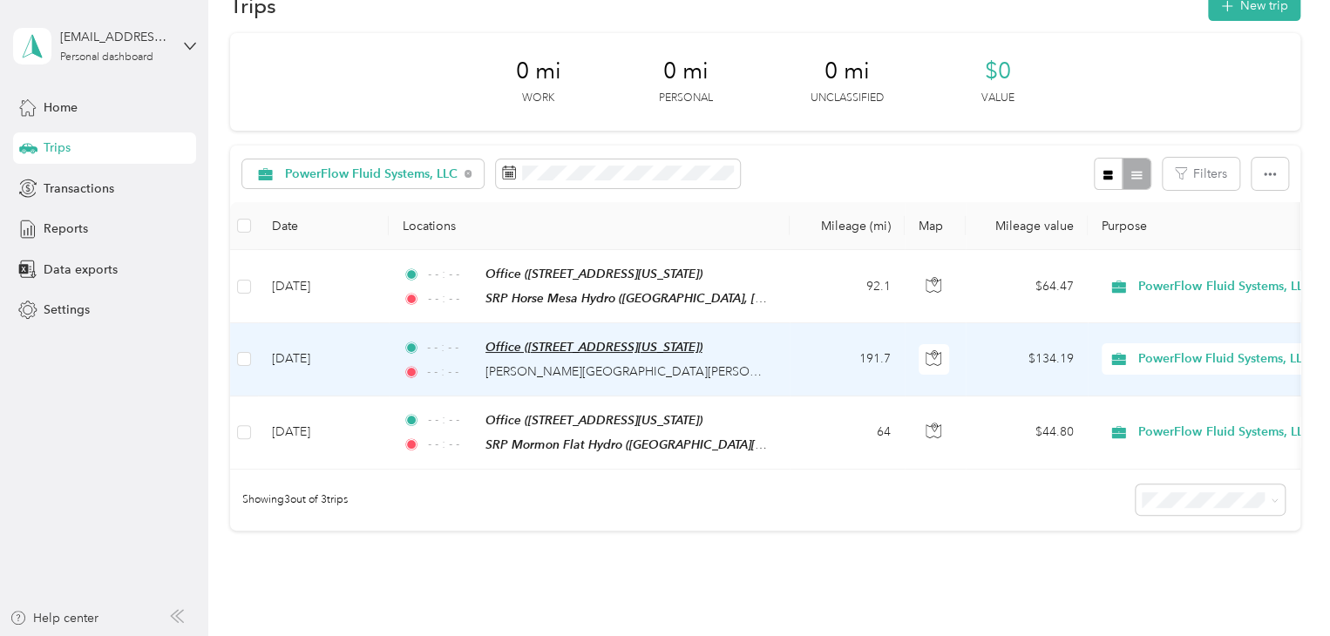
click at [684, 350] on span "Office ([STREET_ADDRESS][US_STATE])" at bounding box center [594, 347] width 217 height 14
click at [622, 363] on div "[PERSON_NAME][GEOGRAPHIC_DATA][PERSON_NAME], [PERSON_NAME]" at bounding box center [627, 372] width 283 height 19
click at [568, 364] on span "[PERSON_NAME][GEOGRAPHIC_DATA][PERSON_NAME], [PERSON_NAME]" at bounding box center [697, 371] width 423 height 15
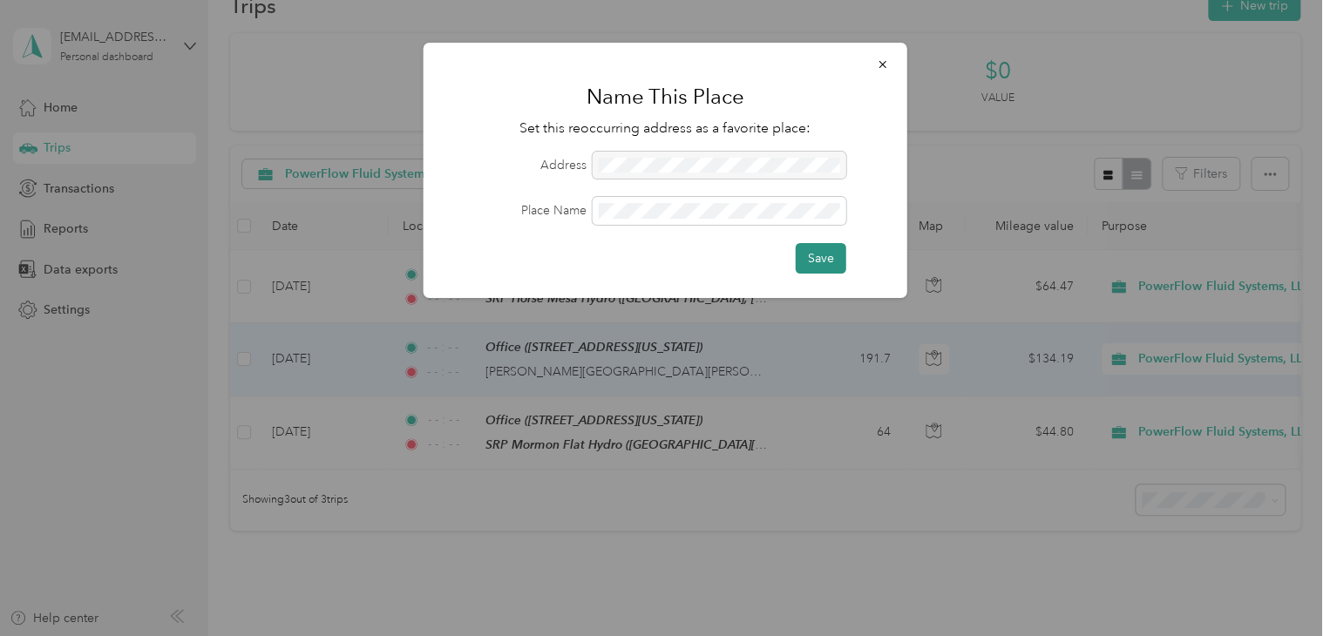
click at [835, 254] on button "Save" at bounding box center [821, 258] width 51 height 31
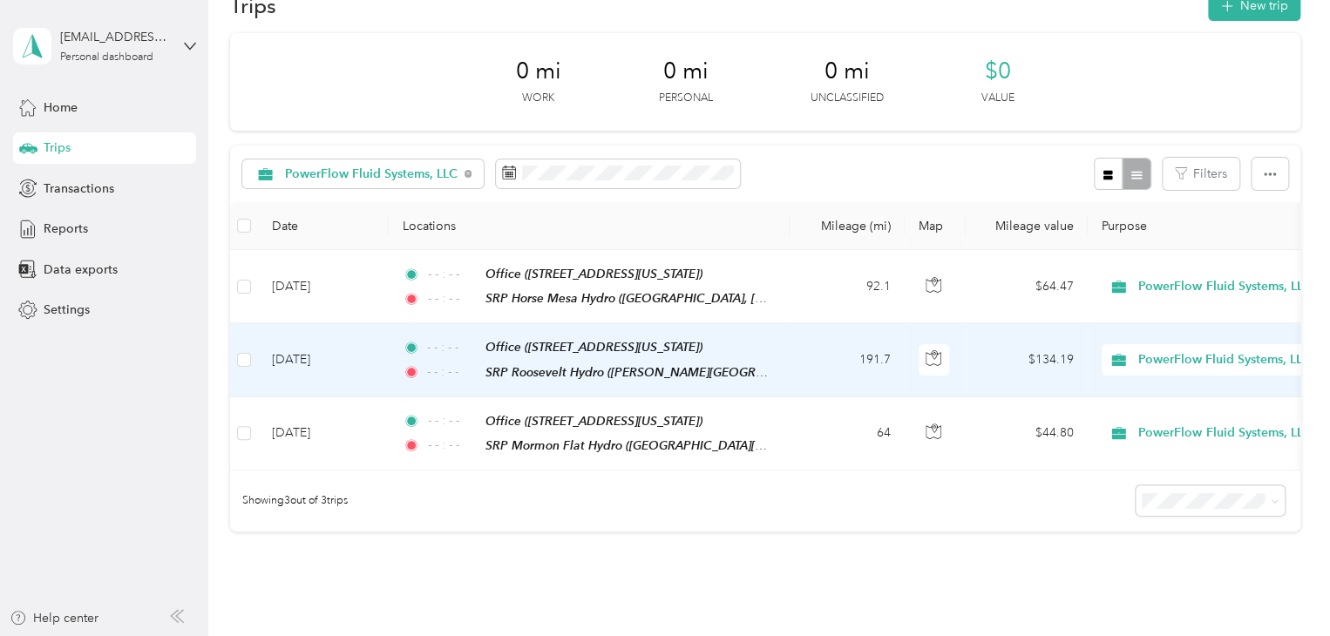
click at [817, 357] on td "191.7" at bounding box center [847, 359] width 115 height 73
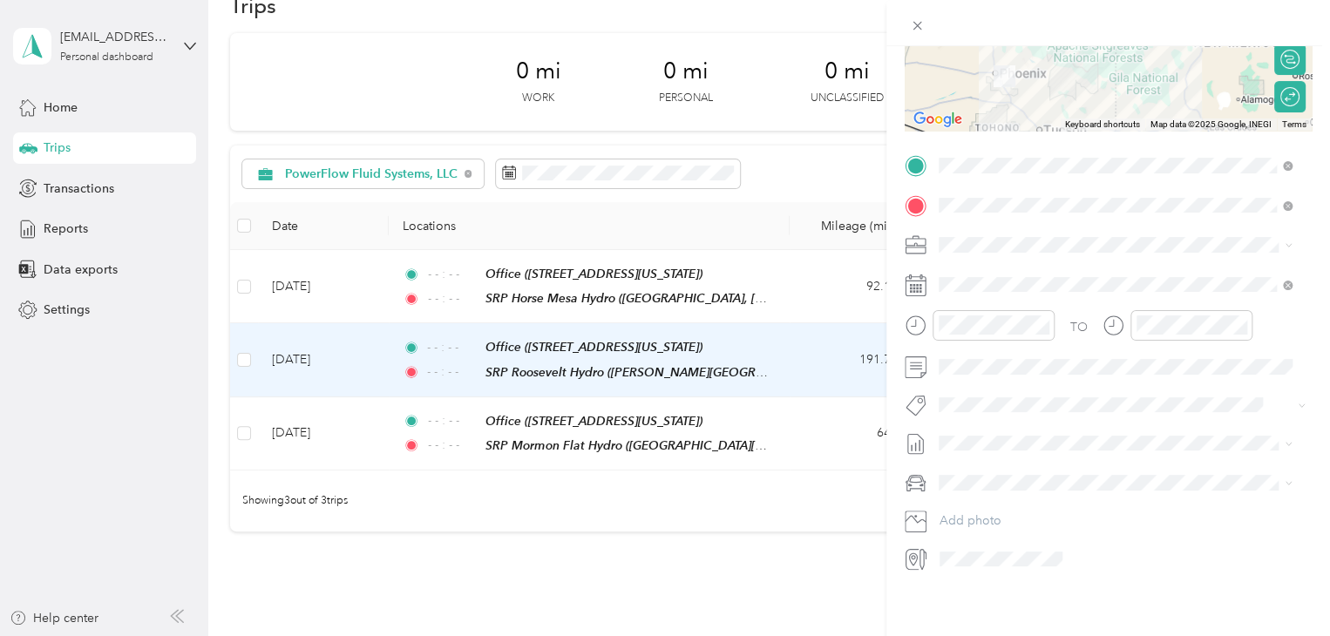
scroll to position [279, 0]
click at [916, 26] on icon at bounding box center [917, 26] width 9 height 9
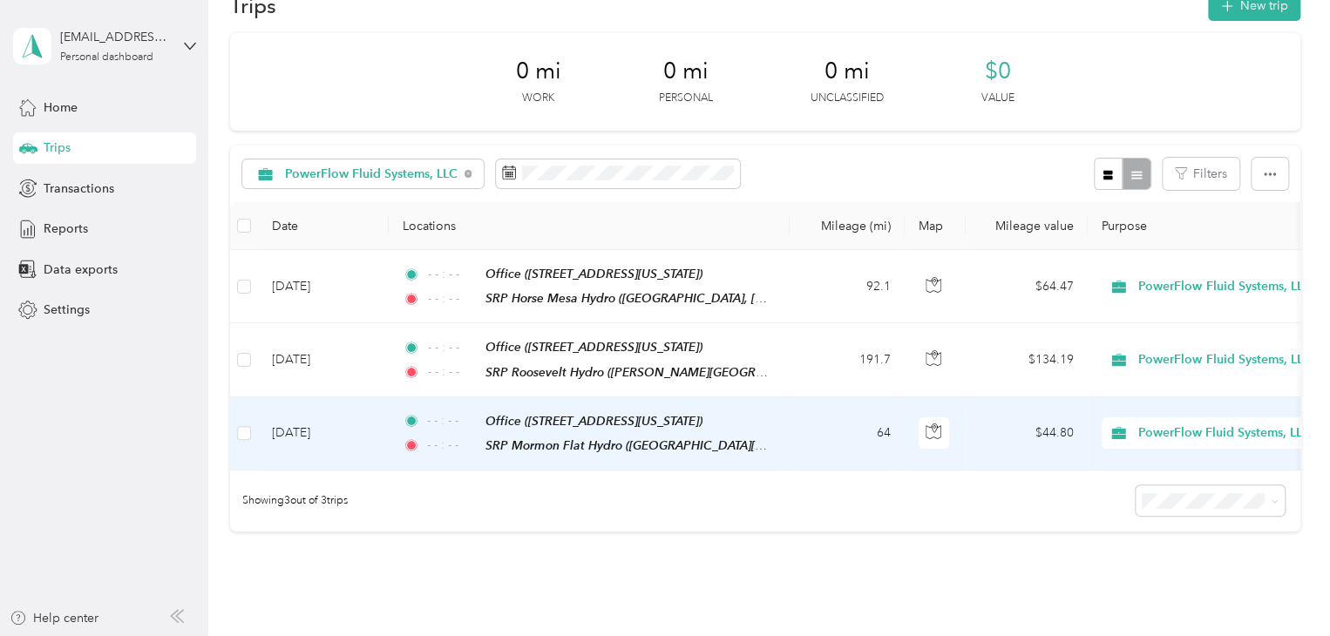
click at [785, 419] on td "- - : - - Office ([STREET_ADDRESS][US_STATE]) - - : - - [GEOGRAPHIC_DATA] ([GEO…" at bounding box center [589, 434] width 401 height 73
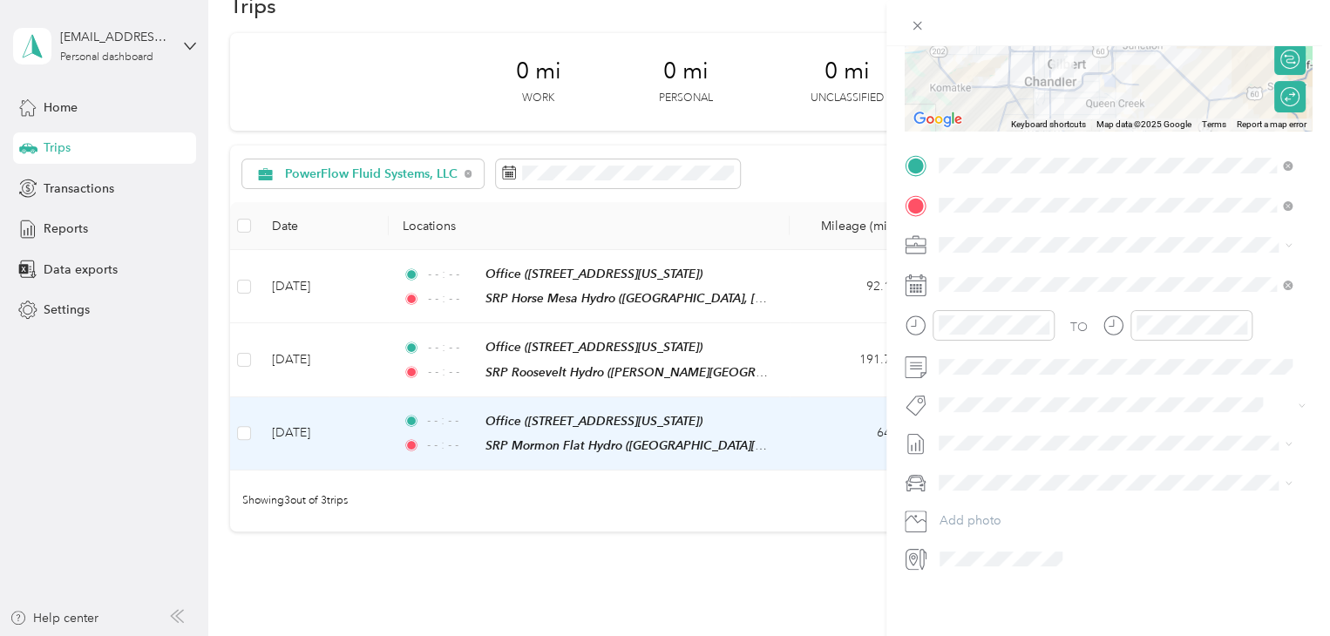
scroll to position [279, 0]
click at [915, 23] on icon at bounding box center [917, 25] width 15 height 15
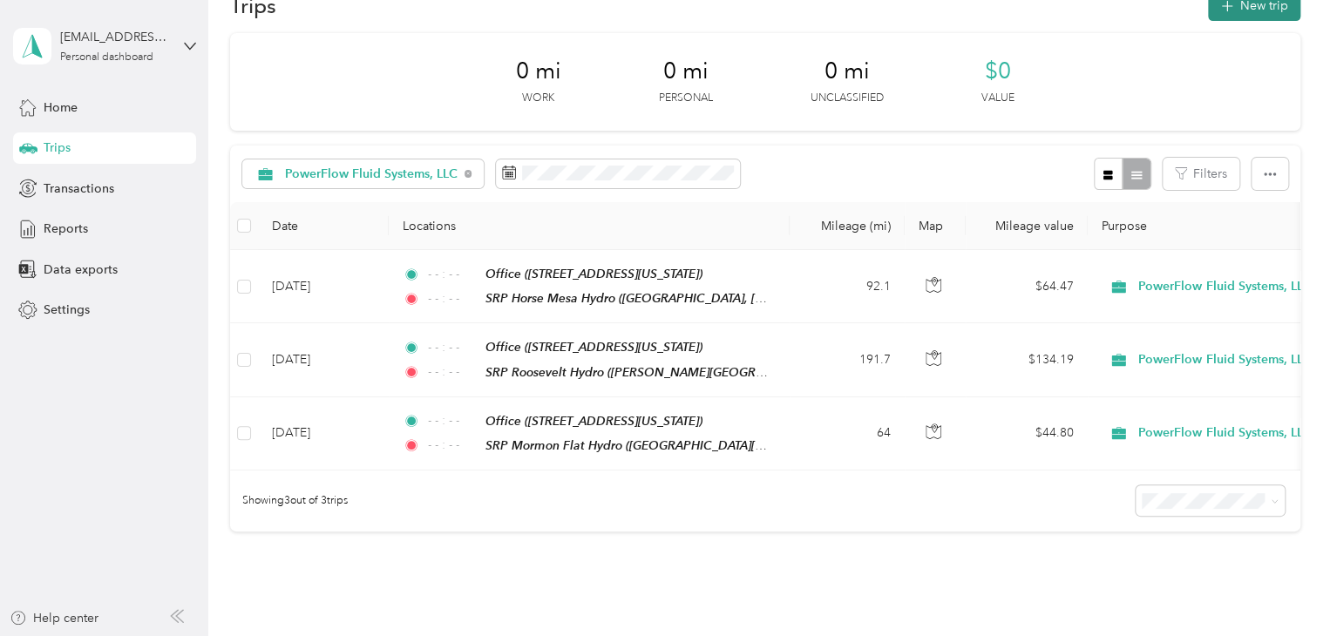
click at [1232, 12] on button "New trip" at bounding box center [1254, 5] width 92 height 31
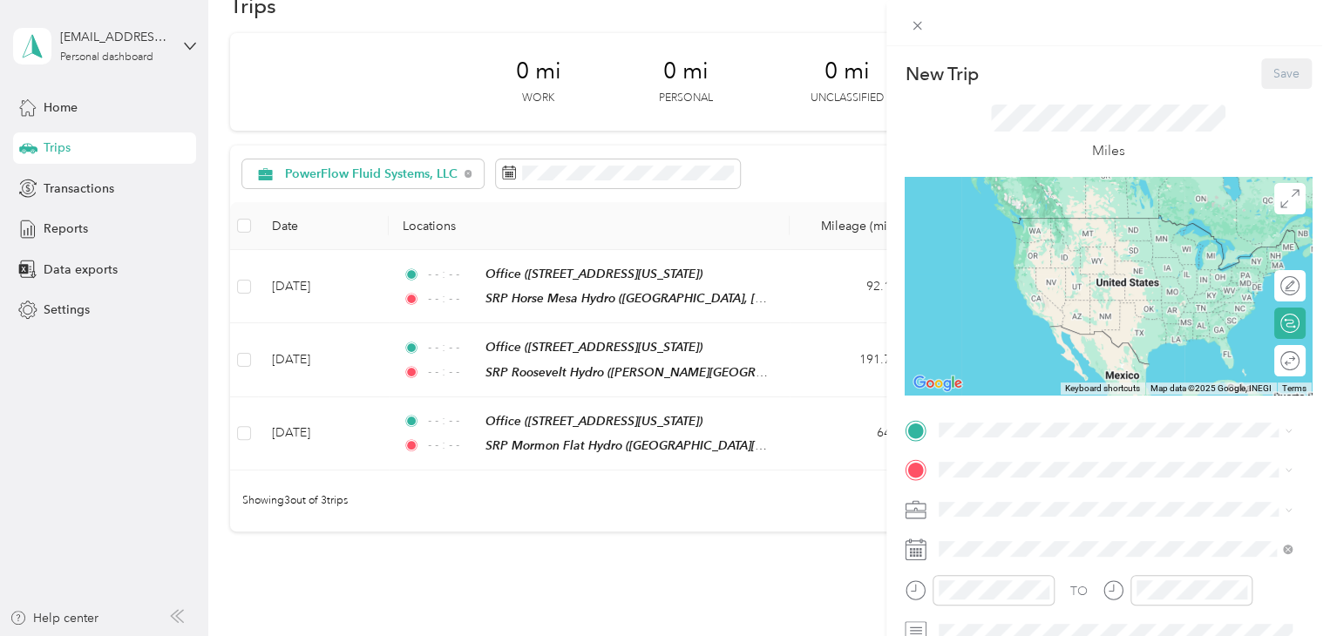
click at [1025, 308] on div "Office [STREET_ADDRESS][US_STATE]" at bounding box center [1059, 289] width 174 height 37
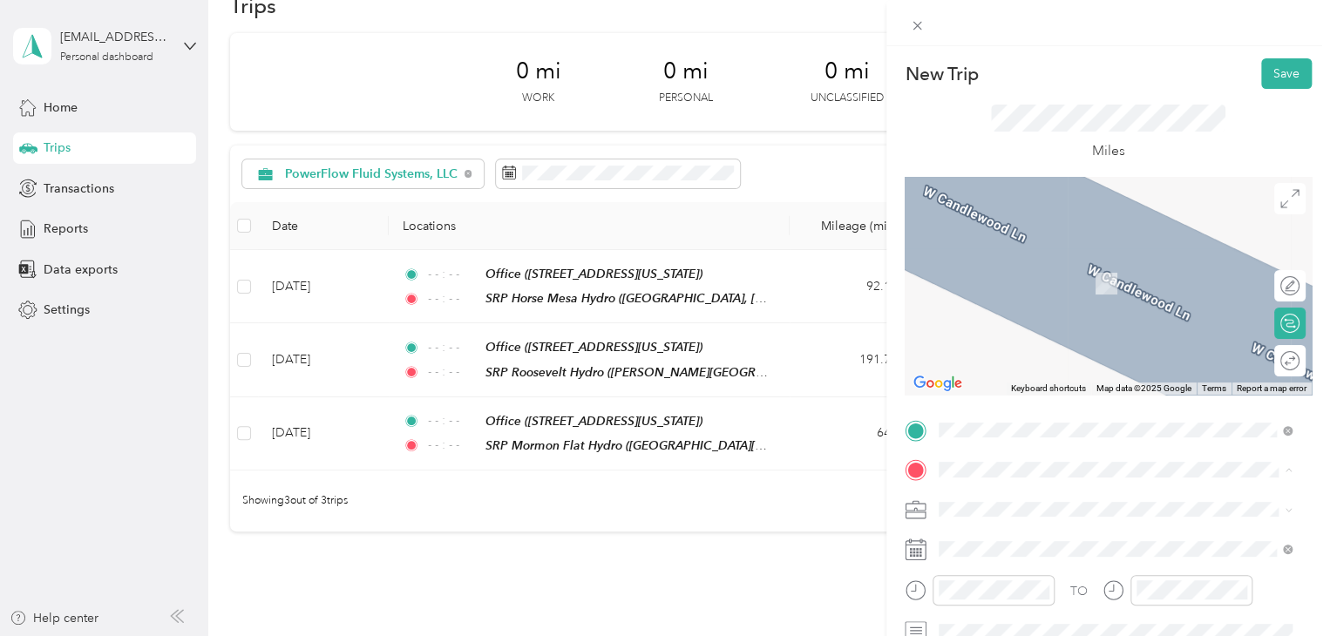
click at [1010, 403] on div "SRP Santan [STREET_ADDRESS][PERSON_NAME][US_STATE]" at bounding box center [1107, 384] width 271 height 37
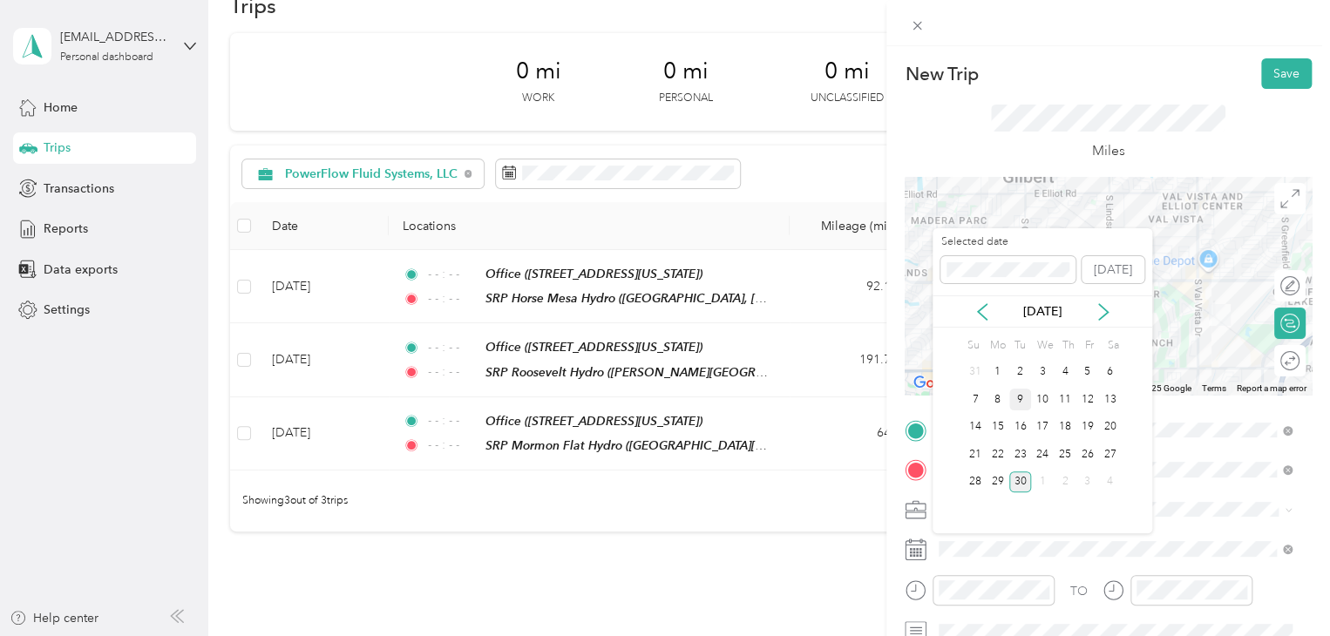
click at [1022, 395] on div "9" at bounding box center [1021, 400] width 23 height 22
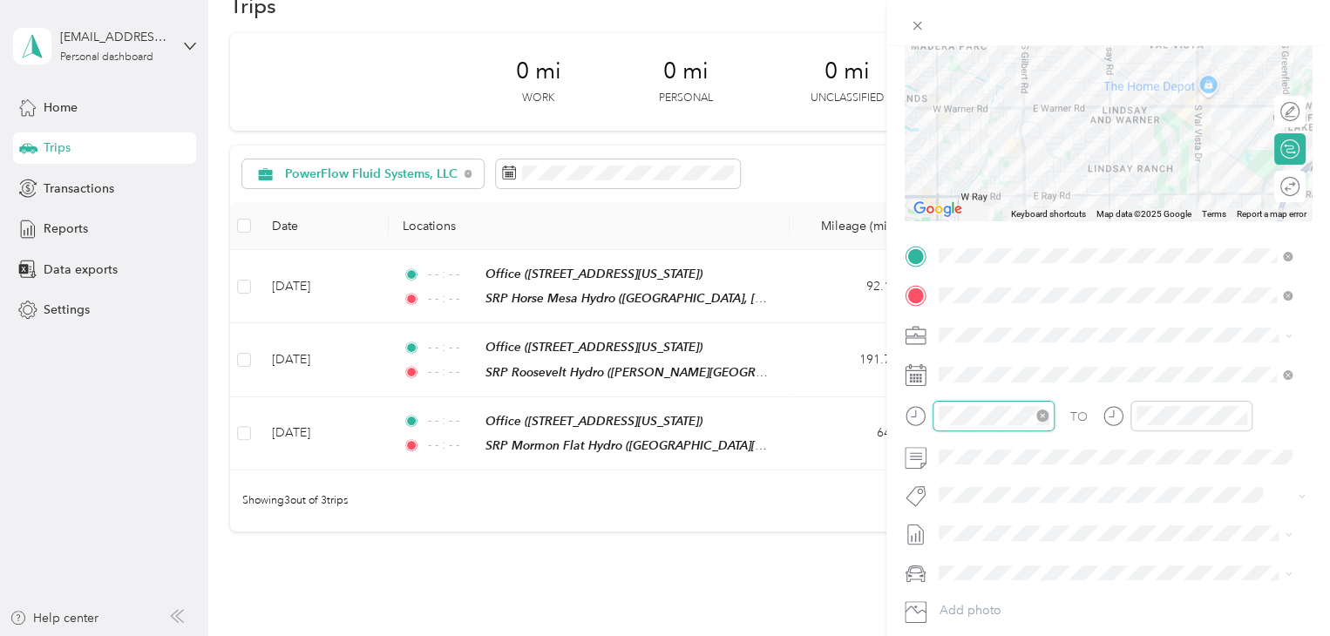
scroll to position [1276, 0]
click at [1044, 414] on icon "close-circle" at bounding box center [1043, 416] width 12 height 12
click at [1238, 411] on icon "close-circle" at bounding box center [1240, 416] width 12 height 12
click at [1275, 189] on div at bounding box center [1282, 187] width 35 height 18
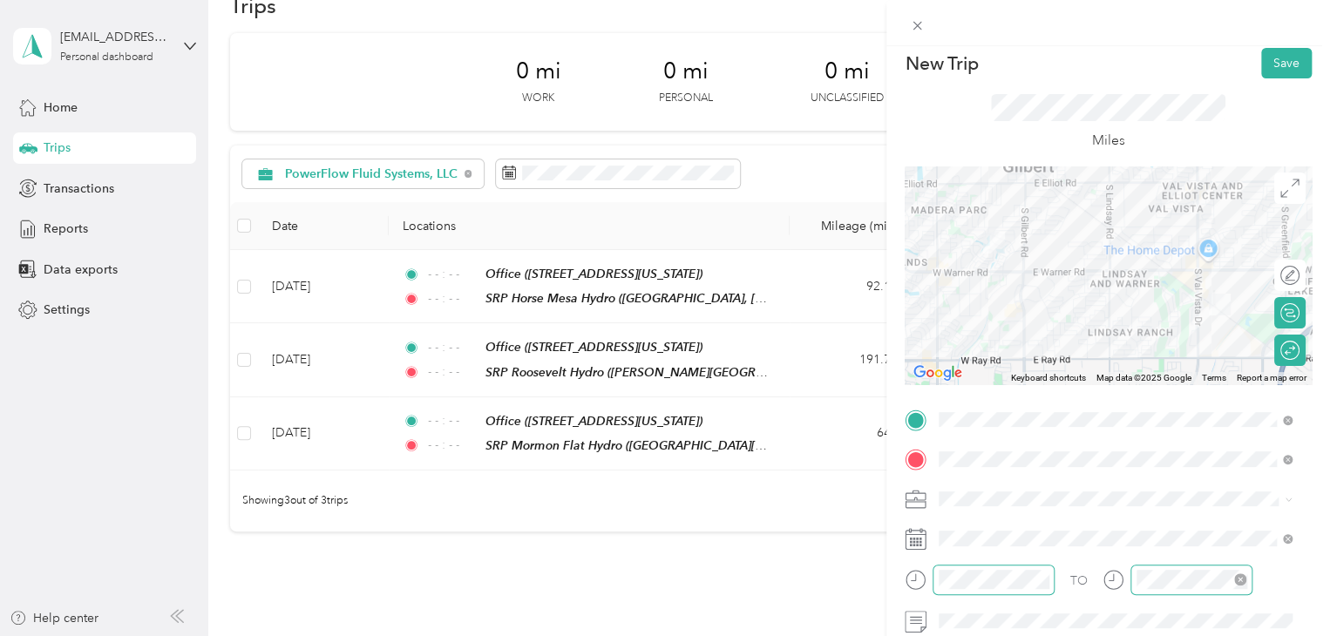
scroll to position [0, 0]
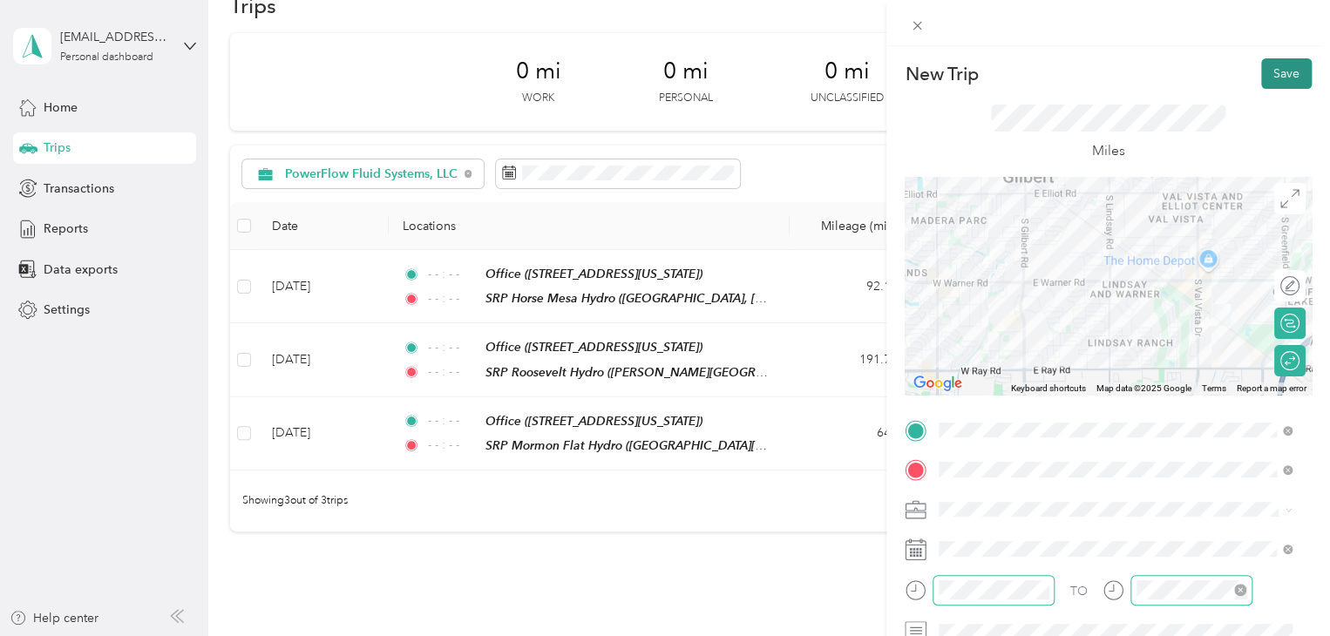
click at [1261, 74] on button "Save" at bounding box center [1286, 73] width 51 height 31
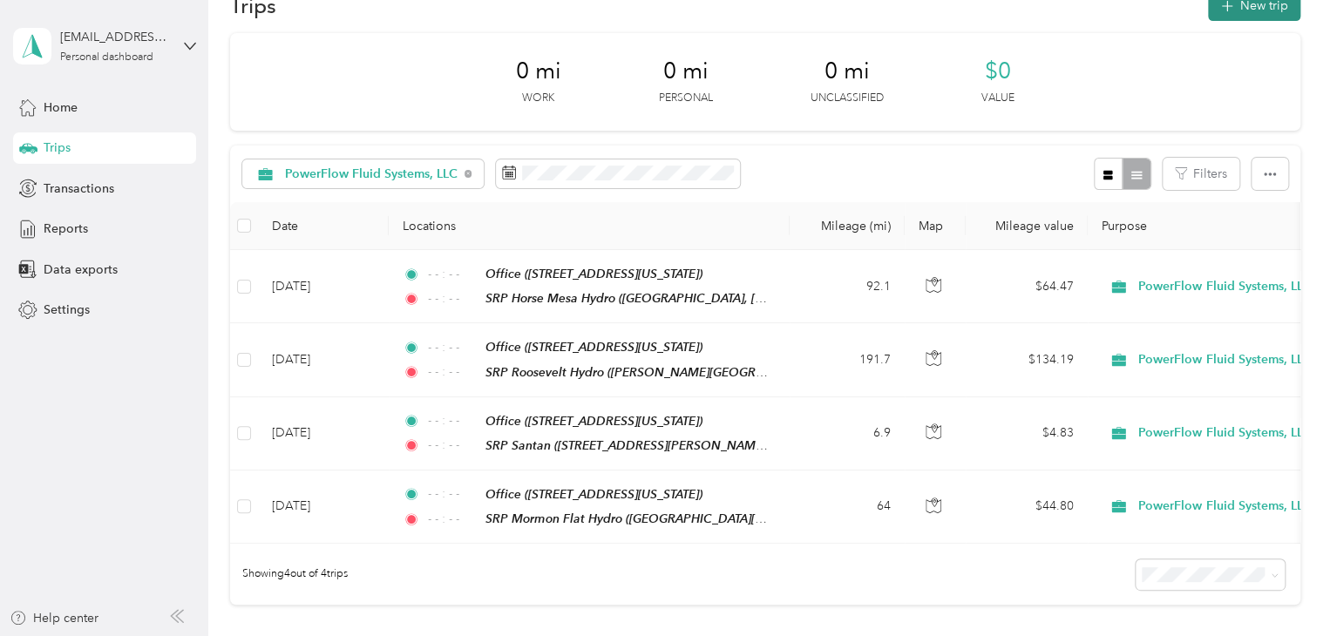
click at [1267, 3] on button "New trip" at bounding box center [1254, 5] width 92 height 31
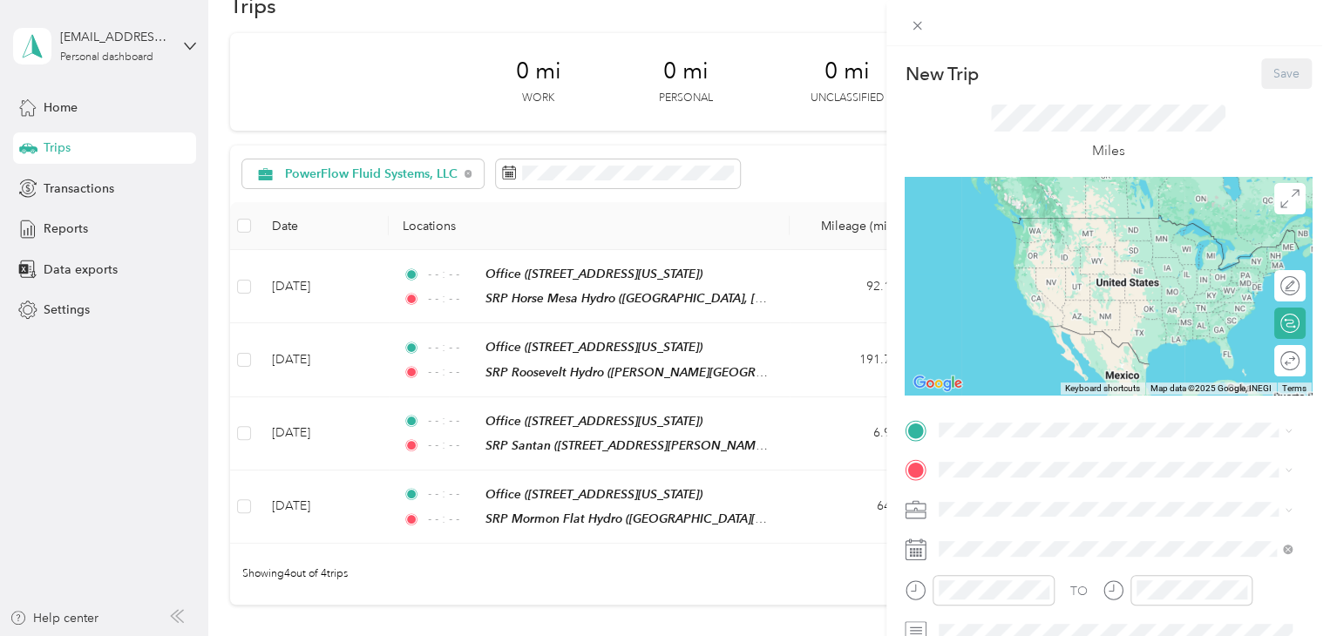
click at [1037, 303] on span "[STREET_ADDRESS][US_STATE]" at bounding box center [1059, 295] width 174 height 15
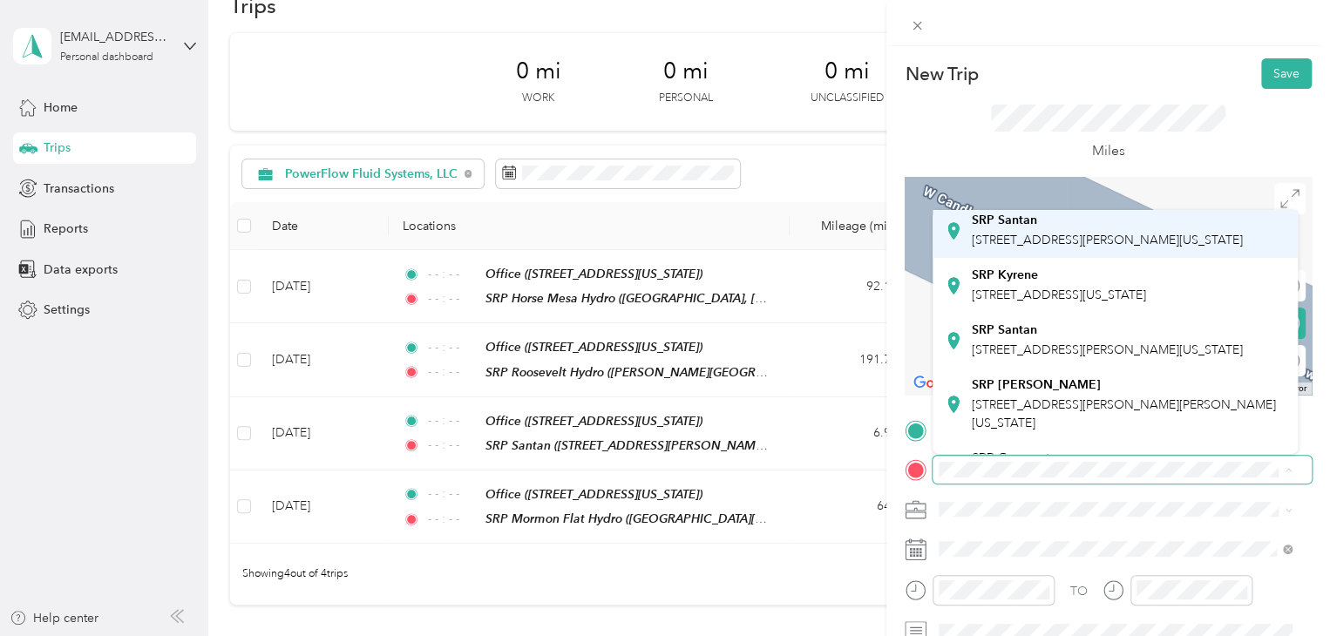
scroll to position [262, 0]
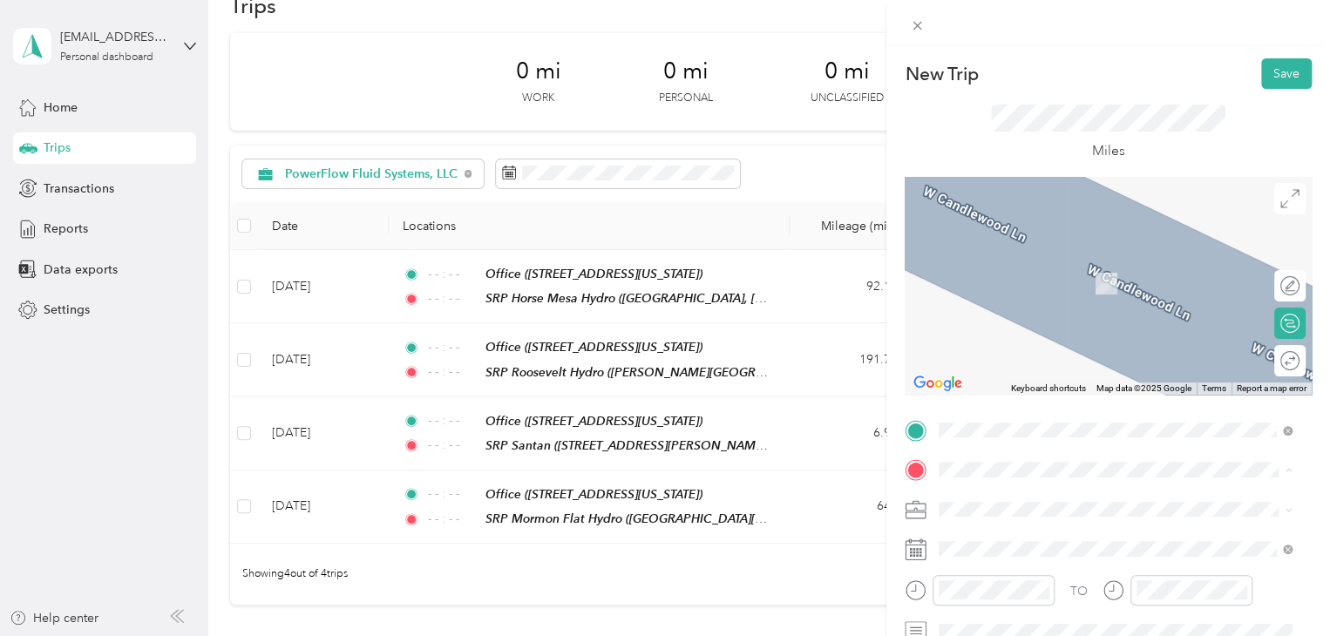
click at [1067, 194] on span "[STREET_ADDRESS][US_STATE]" at bounding box center [1059, 187] width 174 height 15
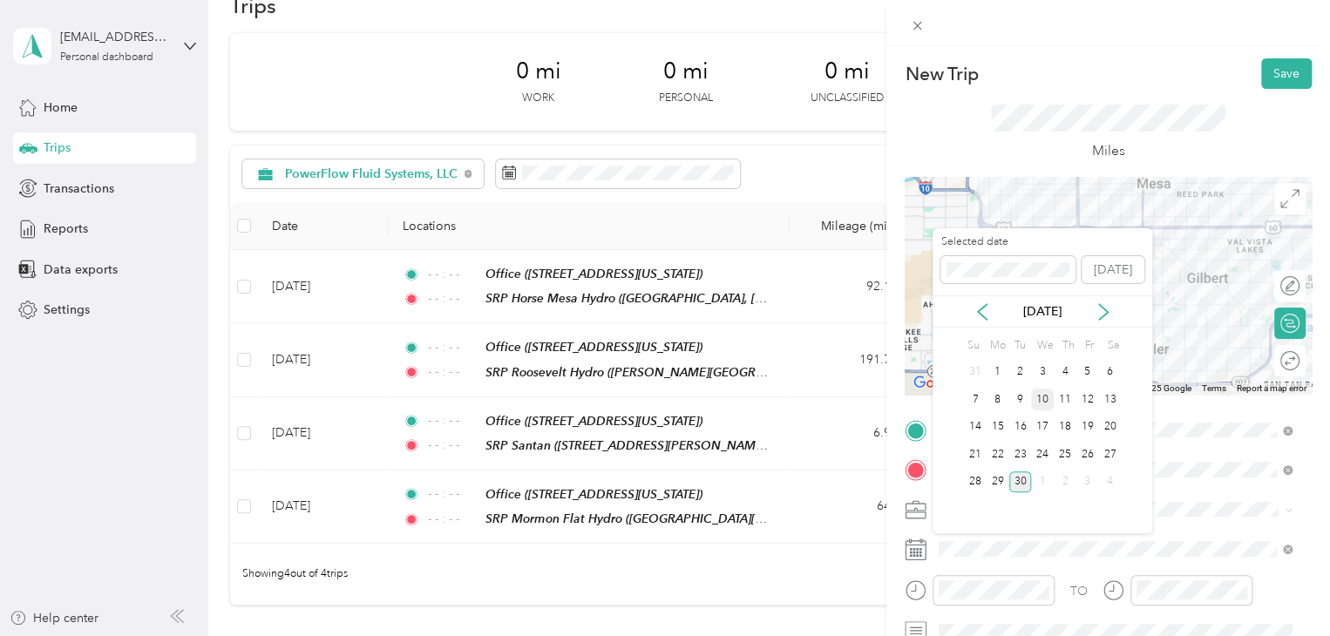
click at [1046, 402] on div "10" at bounding box center [1042, 400] width 23 height 22
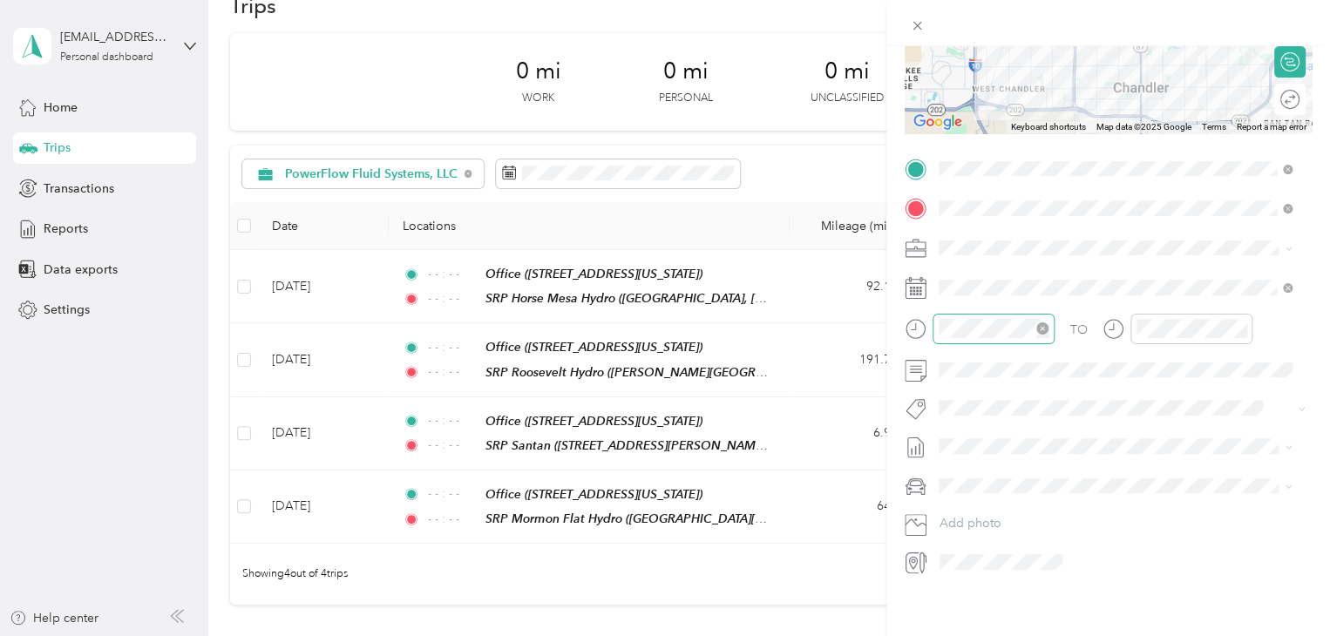
click at [1048, 332] on icon "close-circle" at bounding box center [1043, 329] width 12 height 12
click at [1240, 331] on icon "close-circle" at bounding box center [1240, 329] width 12 height 12
click at [1275, 103] on div at bounding box center [1281, 100] width 37 height 18
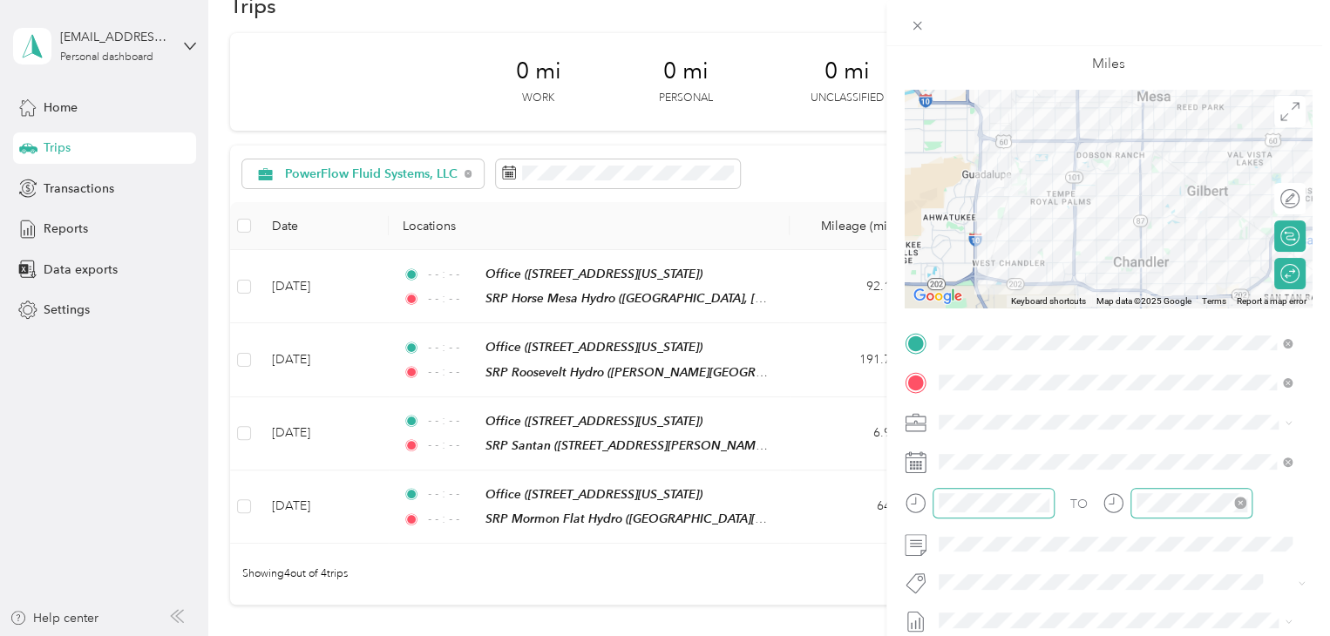
scroll to position [0, 0]
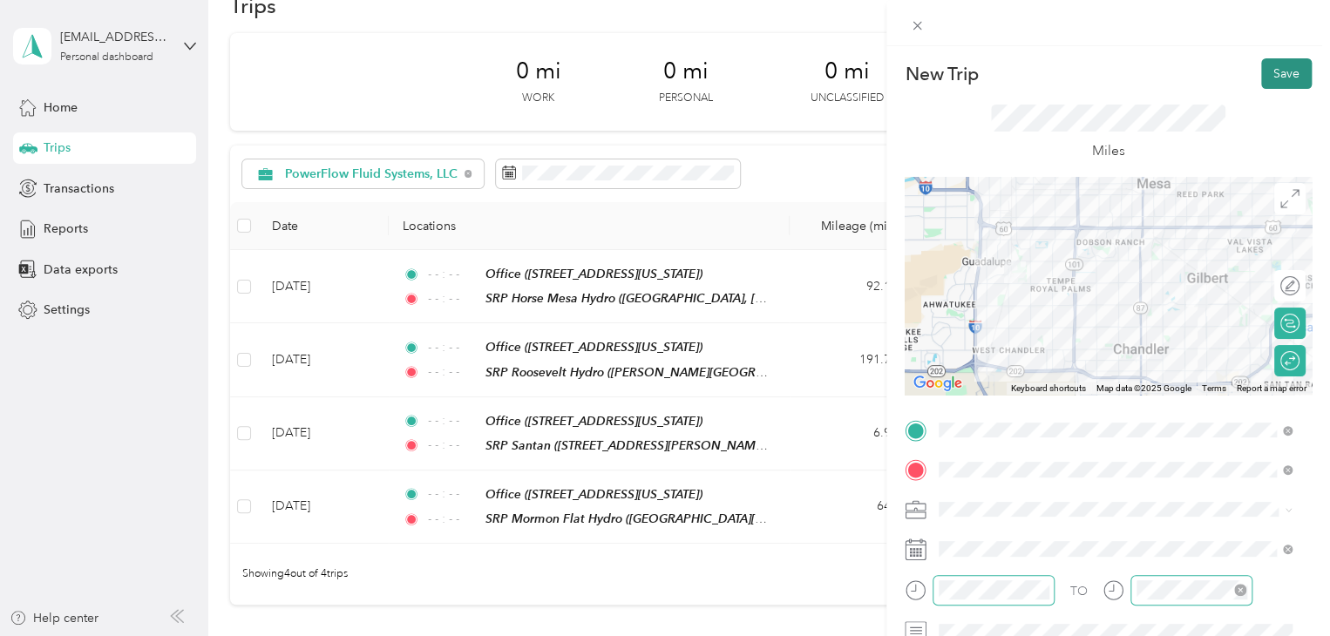
click at [1263, 79] on button "Save" at bounding box center [1286, 73] width 51 height 31
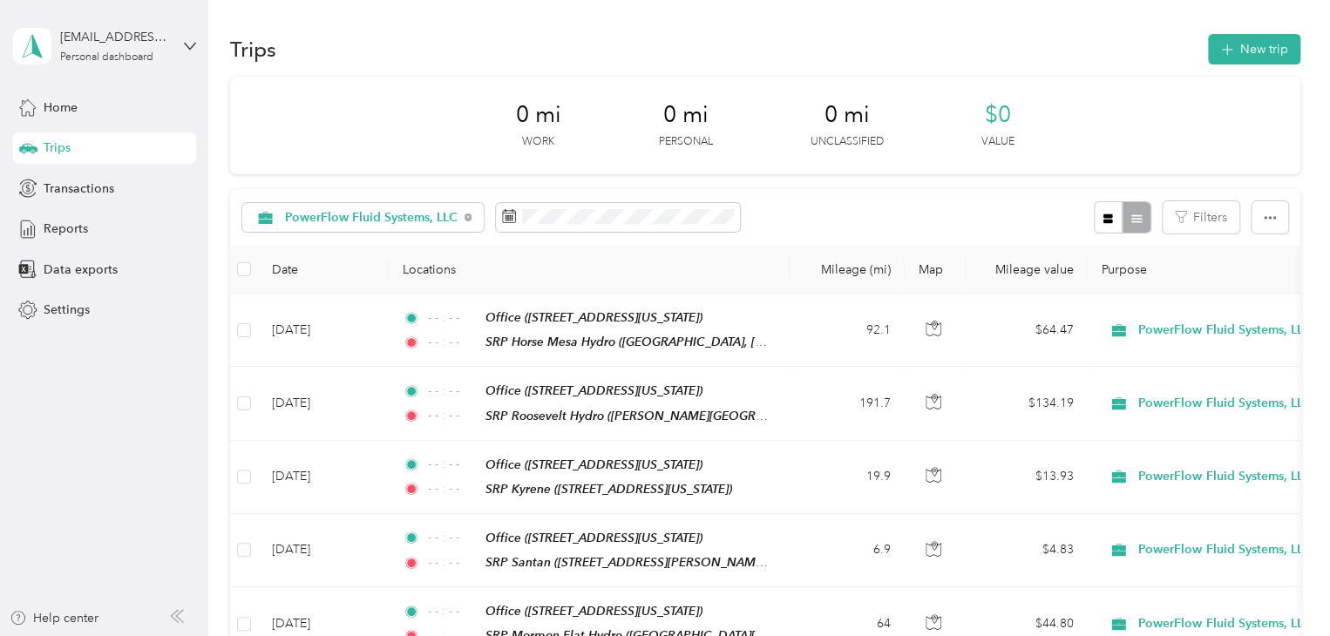
drag, startPoint x: 41, startPoint y: 151, endPoint x: -12, endPoint y: 157, distance: 53.5
click at [75, 101] on span "Home" at bounding box center [61, 108] width 34 height 18
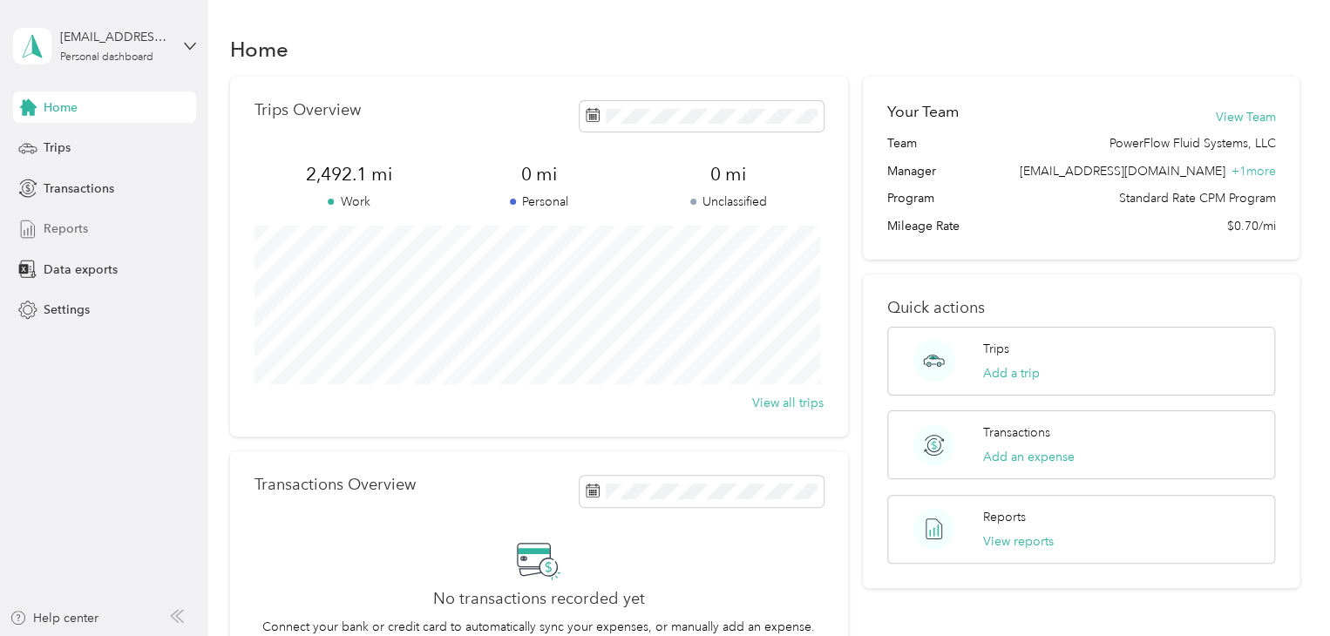
click at [78, 234] on span "Reports" at bounding box center [66, 229] width 44 height 18
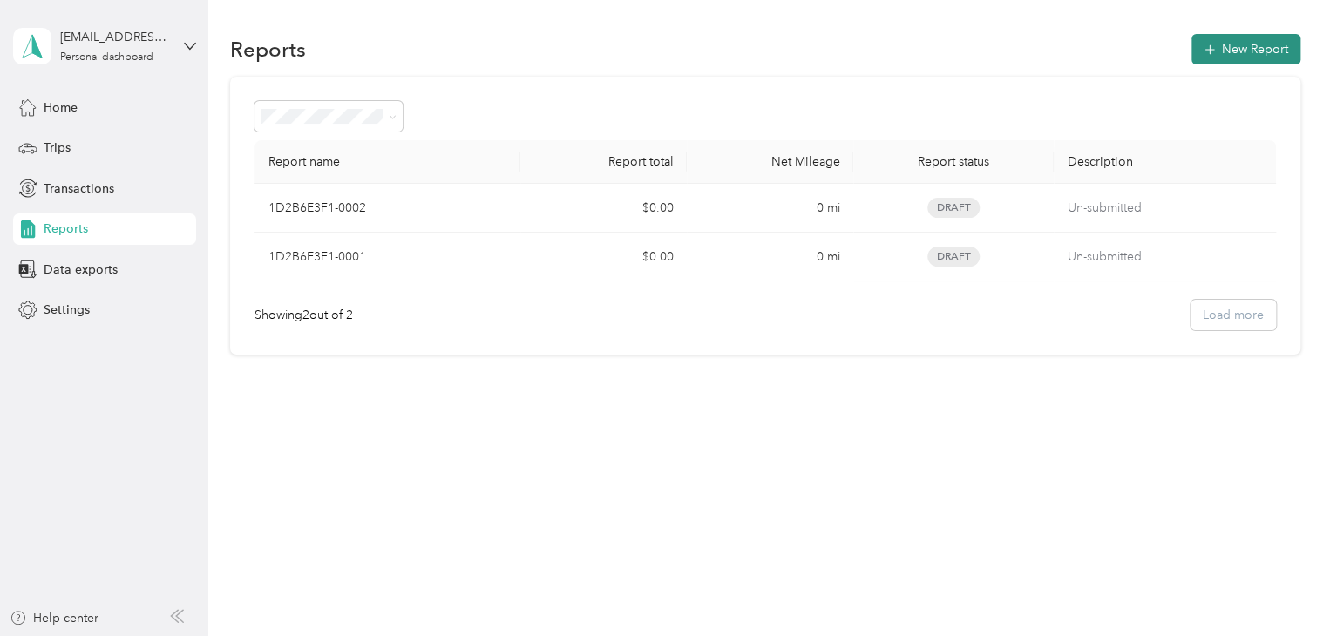
click at [1260, 39] on button "New Report" at bounding box center [1246, 49] width 109 height 31
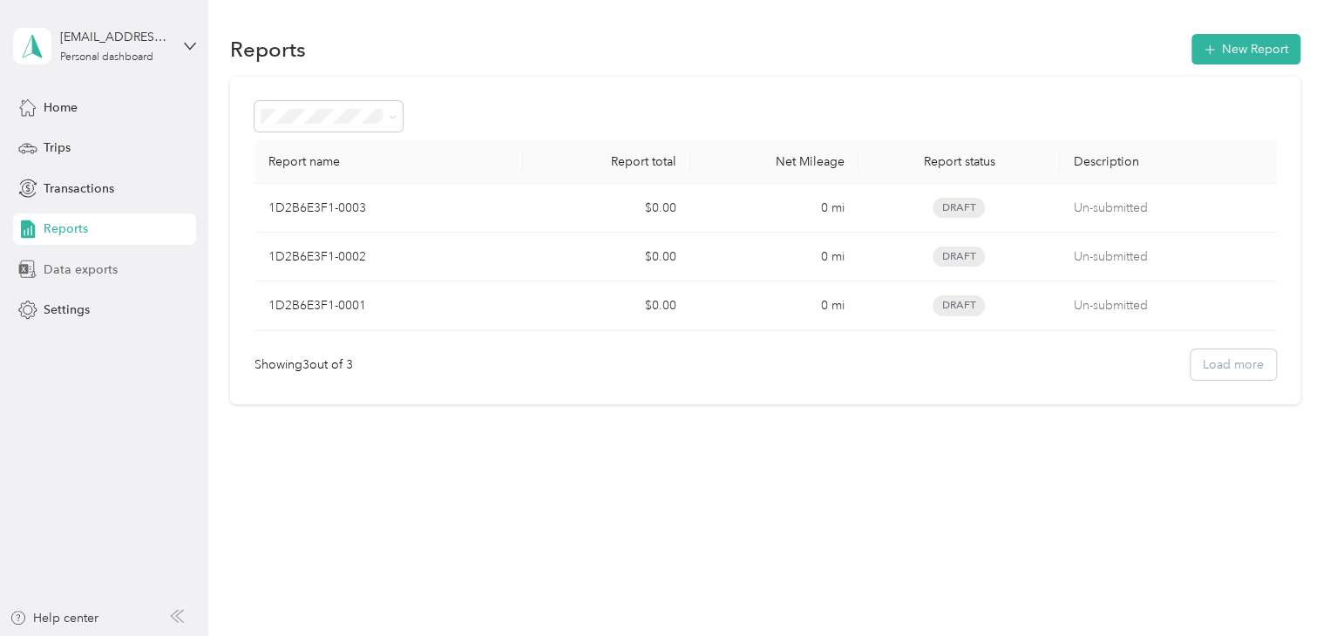
click at [73, 270] on span "Data exports" at bounding box center [81, 270] width 74 height 18
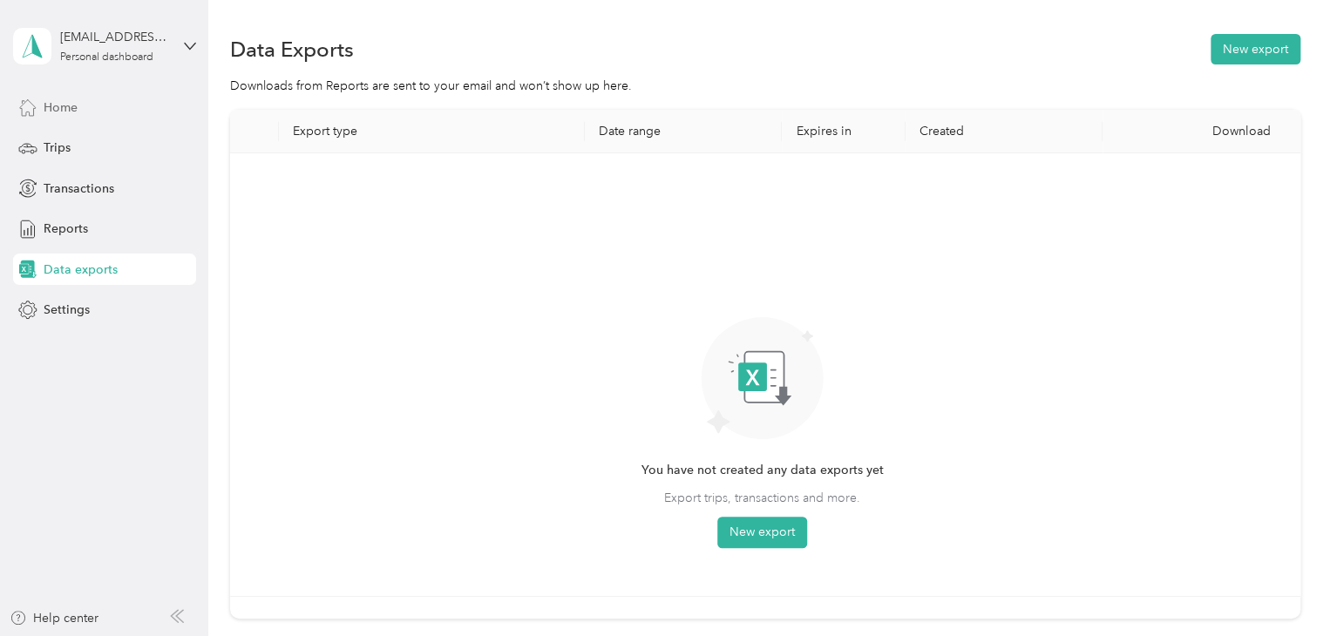
click at [84, 112] on div "Home" at bounding box center [104, 107] width 183 height 31
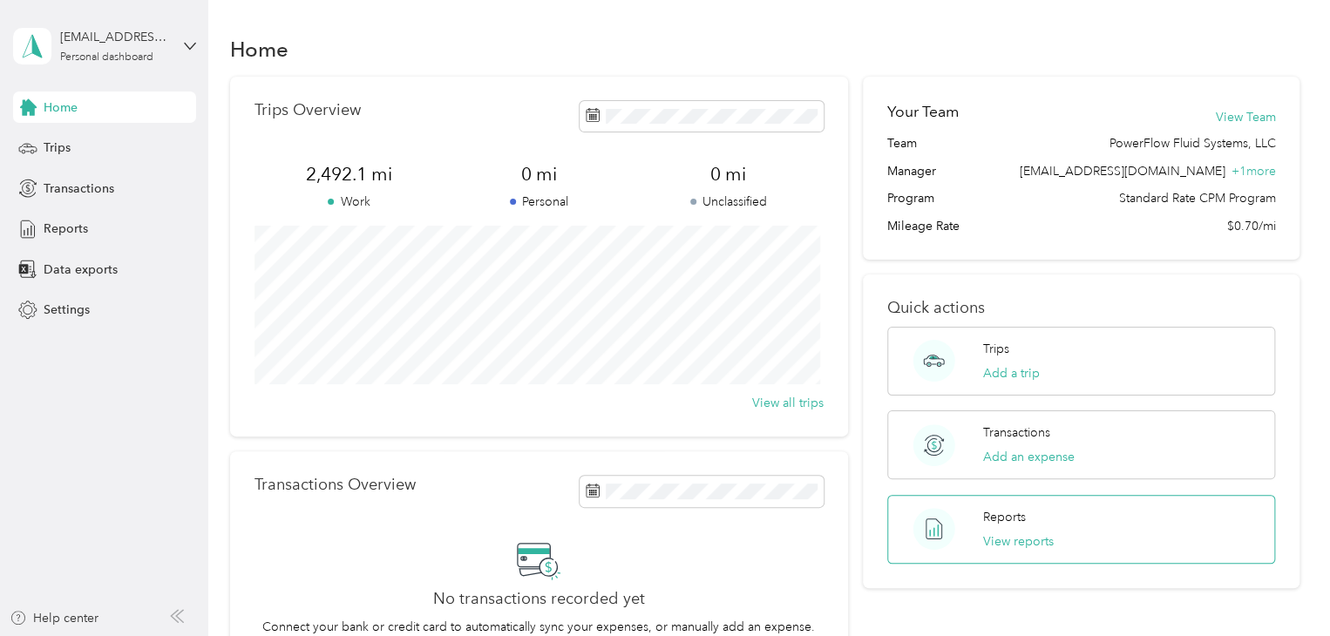
click at [991, 526] on div "Reports View reports" at bounding box center [1018, 529] width 71 height 43
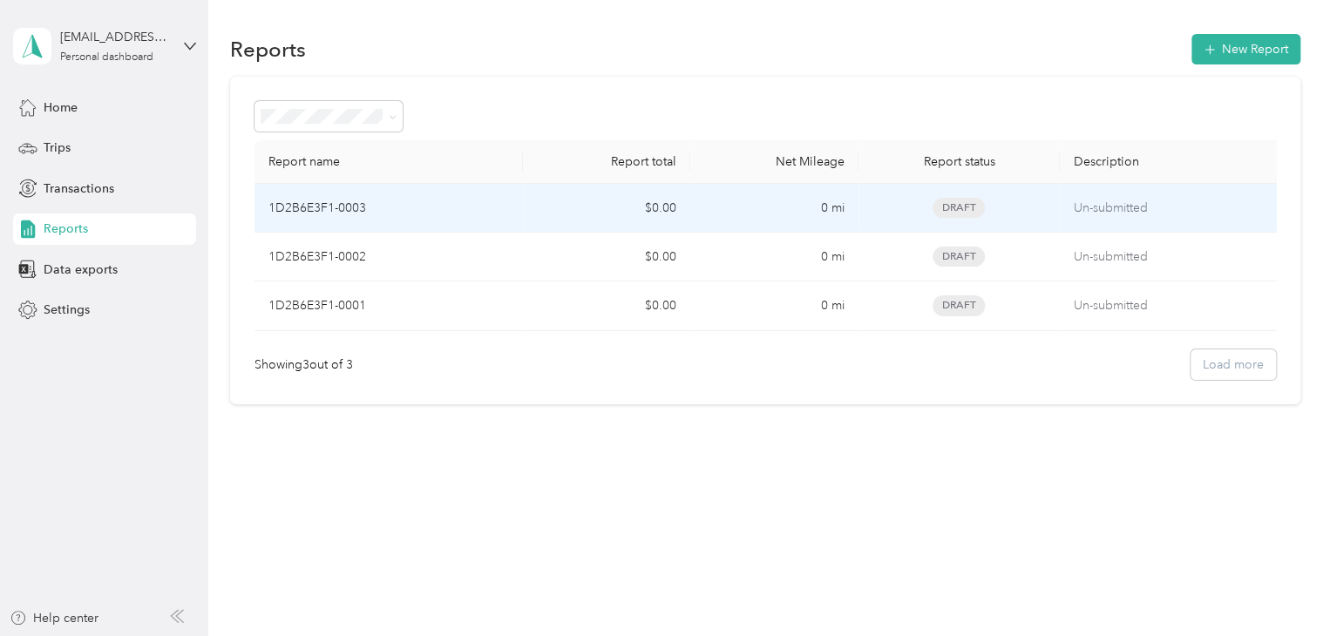
click at [1152, 204] on p "Un-submitted" at bounding box center [1172, 208] width 196 height 19
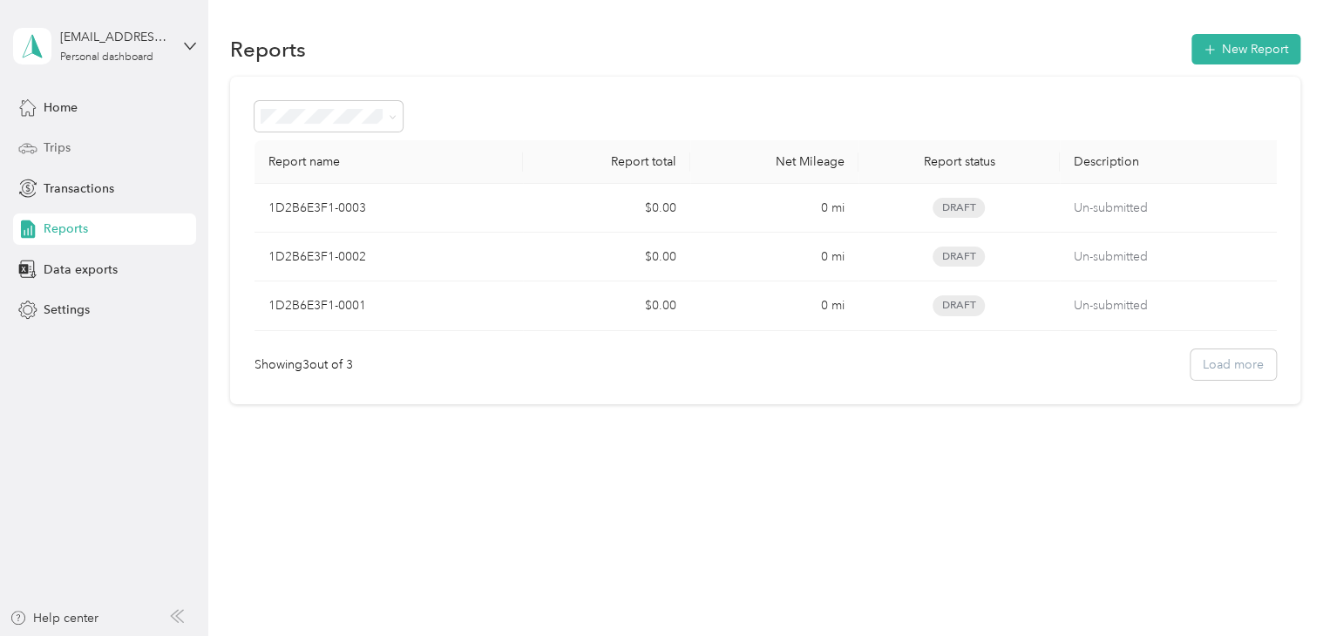
click at [75, 143] on div "Trips" at bounding box center [104, 148] width 183 height 31
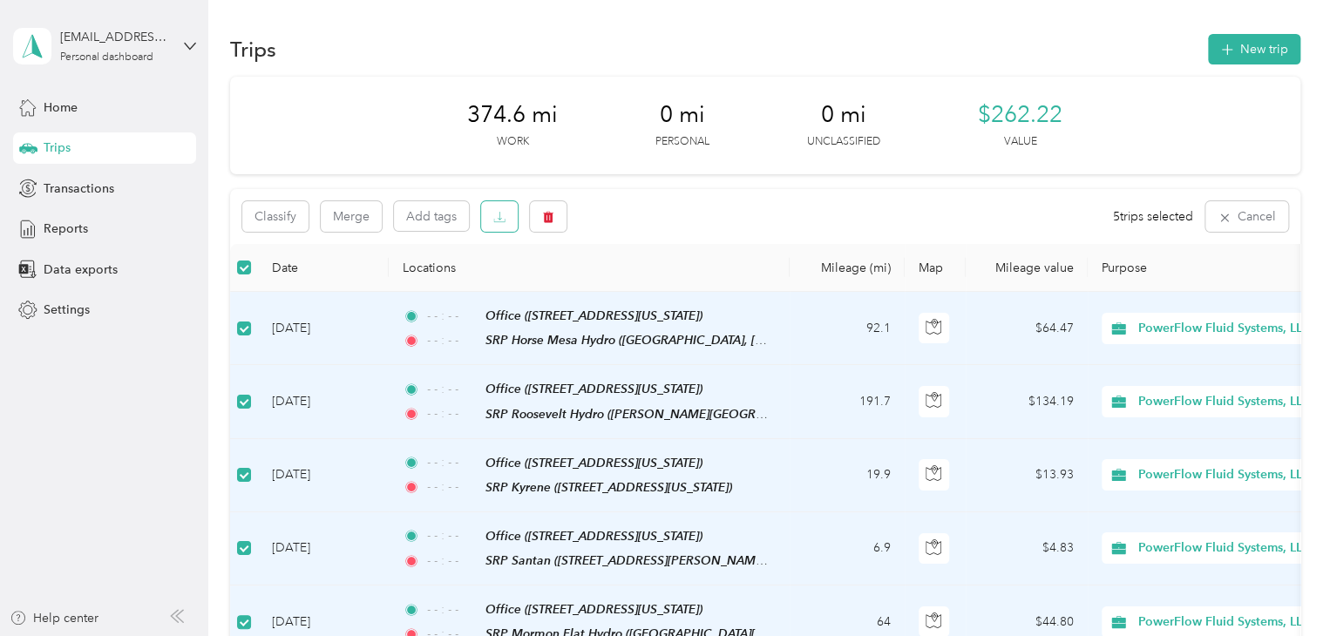
click at [500, 211] on icon "button" at bounding box center [499, 217] width 12 height 12
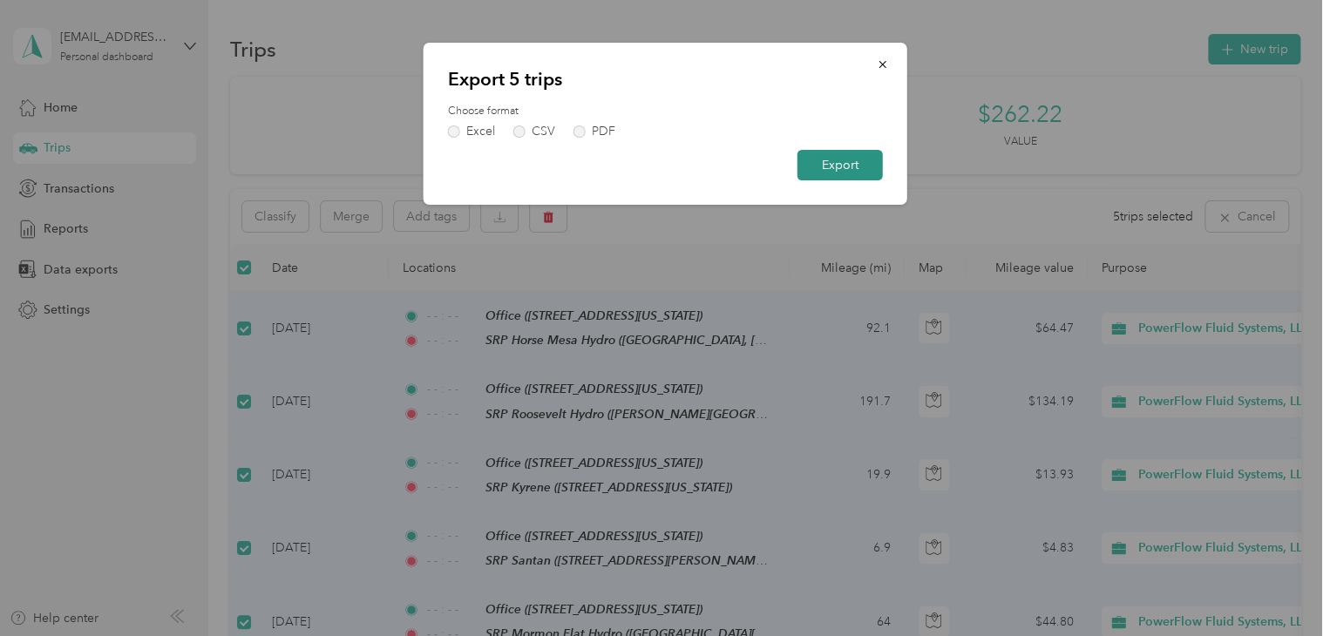
click at [874, 163] on button "Export" at bounding box center [840, 165] width 85 height 31
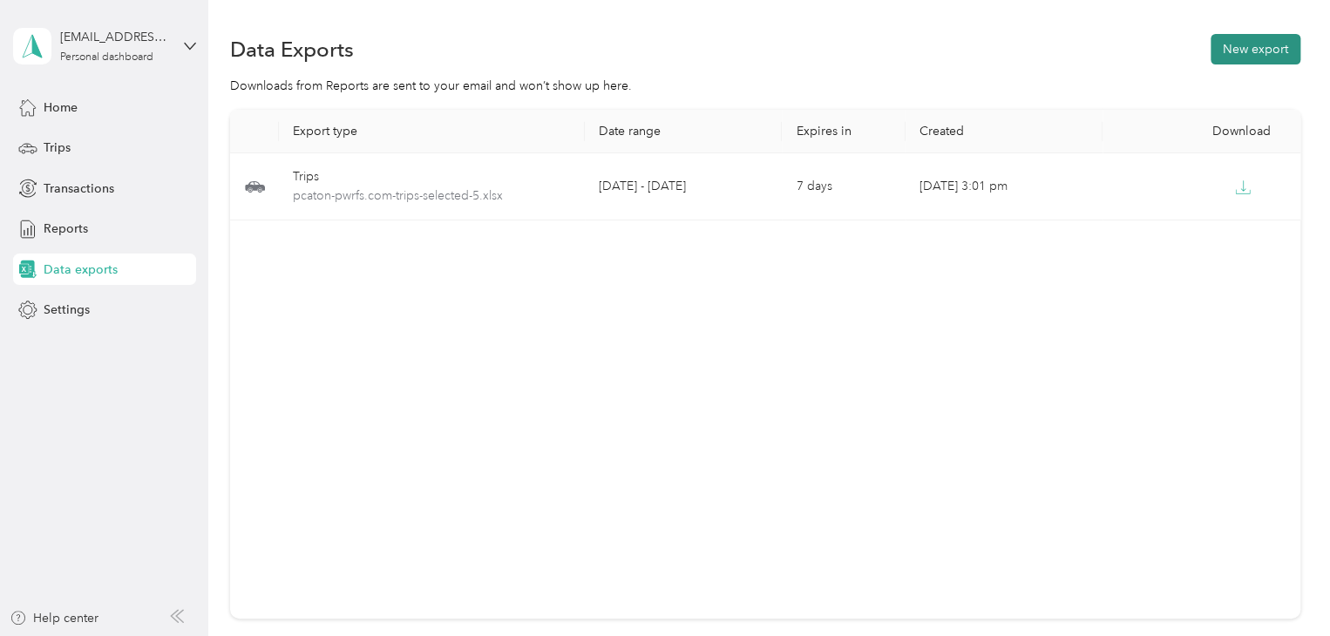
click at [1259, 39] on button "New export" at bounding box center [1256, 49] width 90 height 31
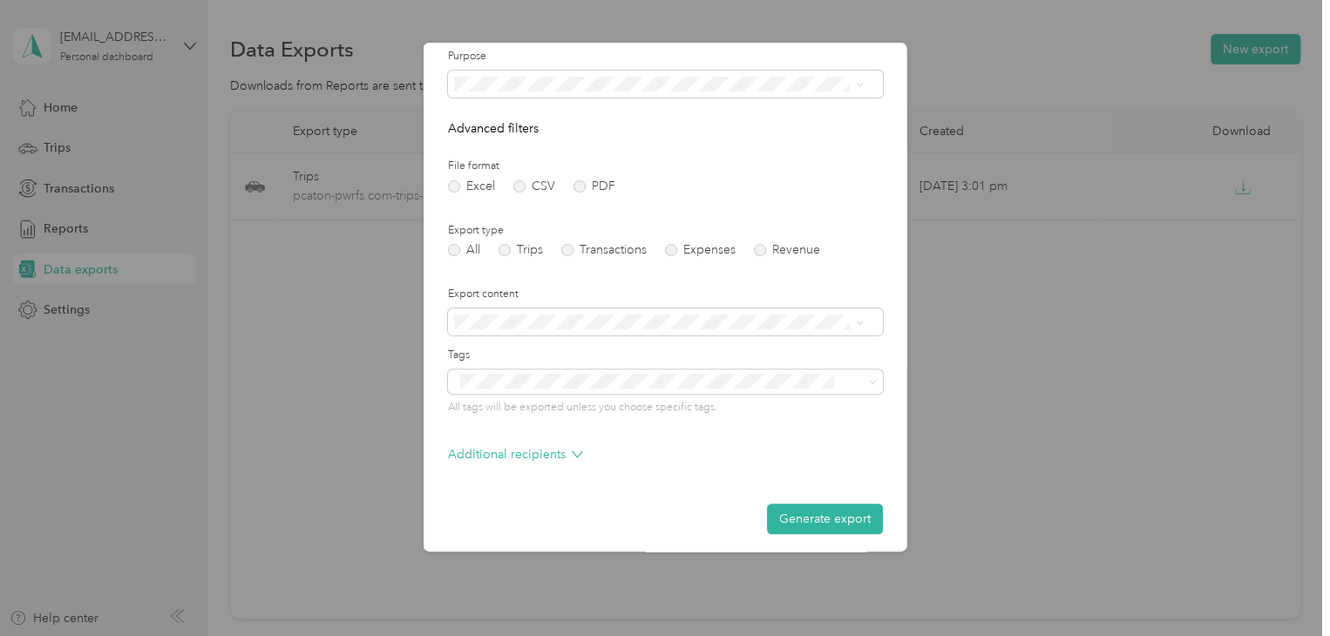
scroll to position [125, 0]
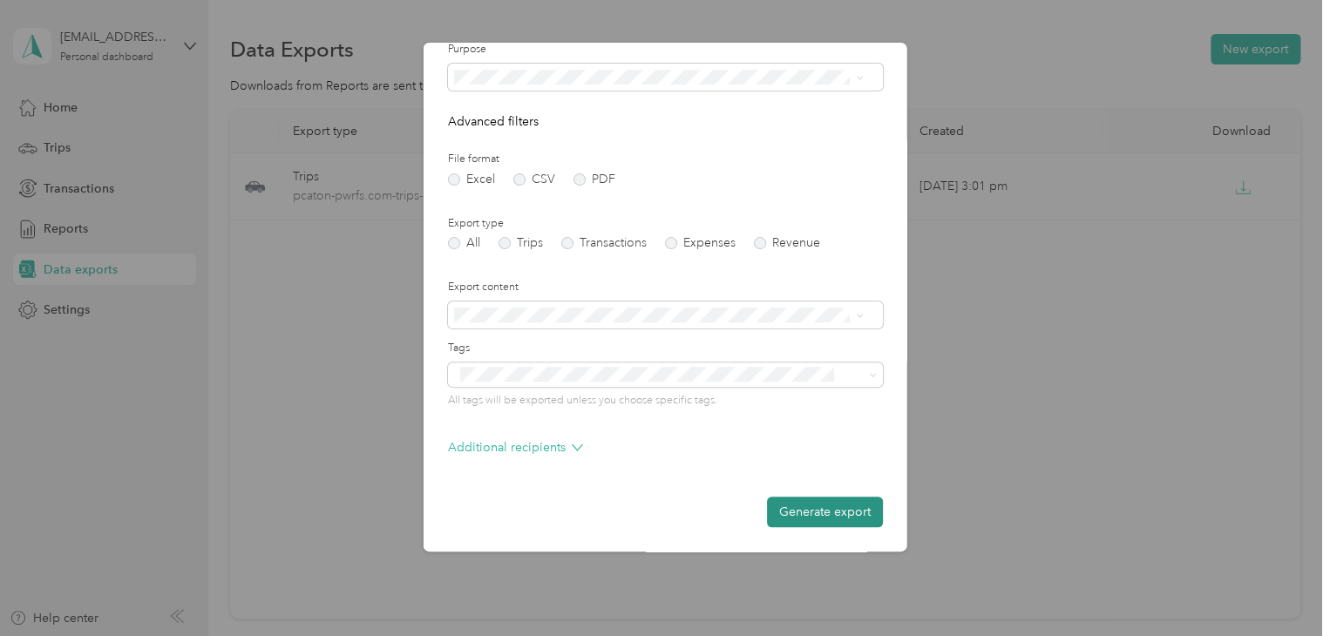
click at [818, 513] on button "Generate export" at bounding box center [825, 512] width 116 height 31
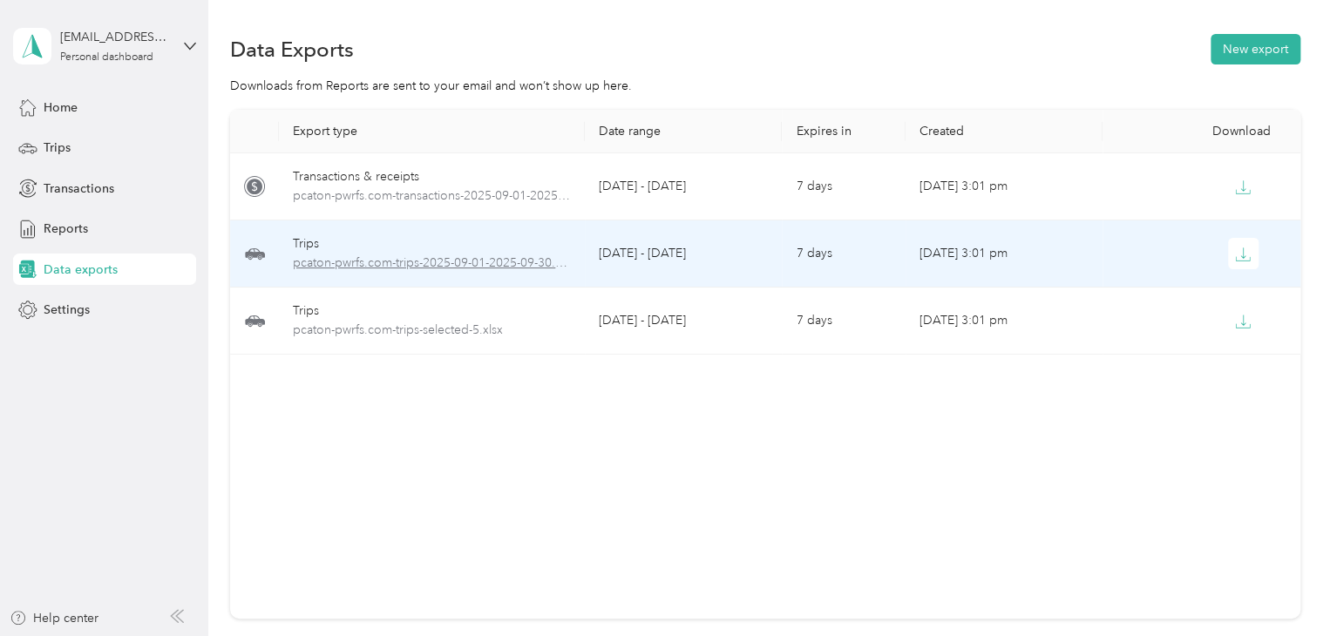
click at [506, 255] on span "pcaton-pwrfs.com-trips-2025-09-01-2025-09-30.xlsx" at bounding box center [432, 263] width 278 height 19
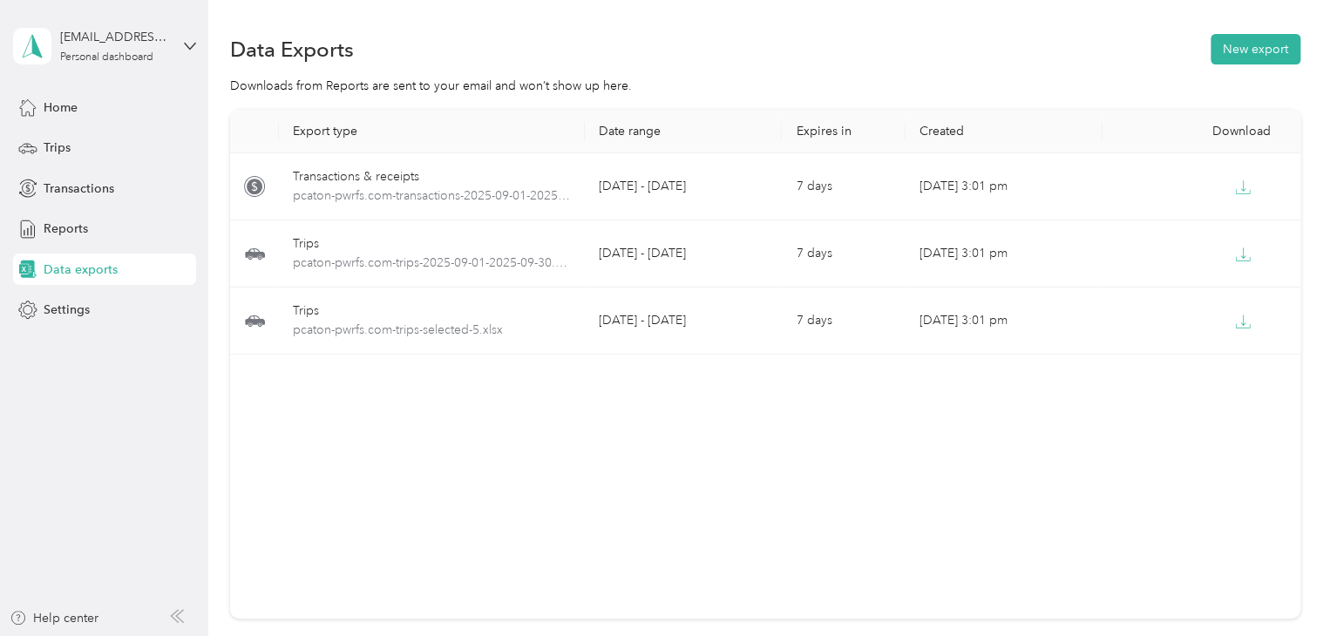
click at [352, 463] on div "Export type Date range Expires in Created Download Transactions & receipts pcat…" at bounding box center [765, 364] width 1071 height 509
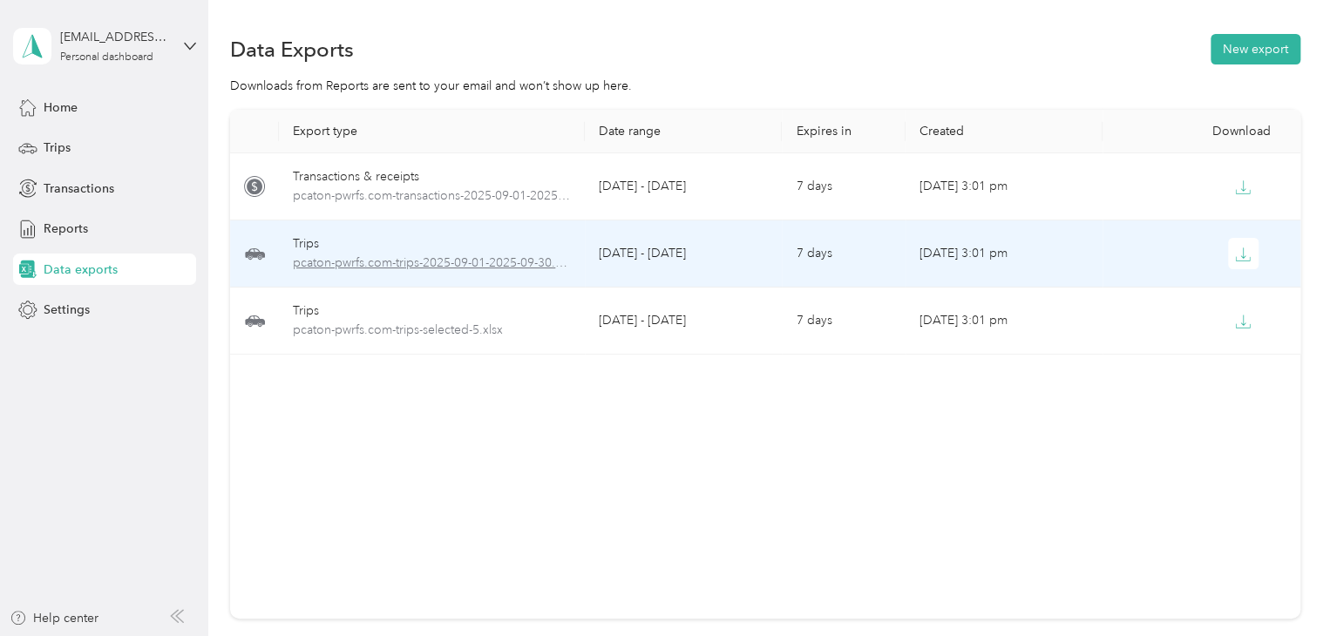
click at [459, 256] on span "pcaton-pwrfs.com-trips-2025-09-01-2025-09-30.xlsx" at bounding box center [432, 263] width 278 height 19
click at [1241, 249] on icon "button" at bounding box center [1243, 255] width 16 height 16
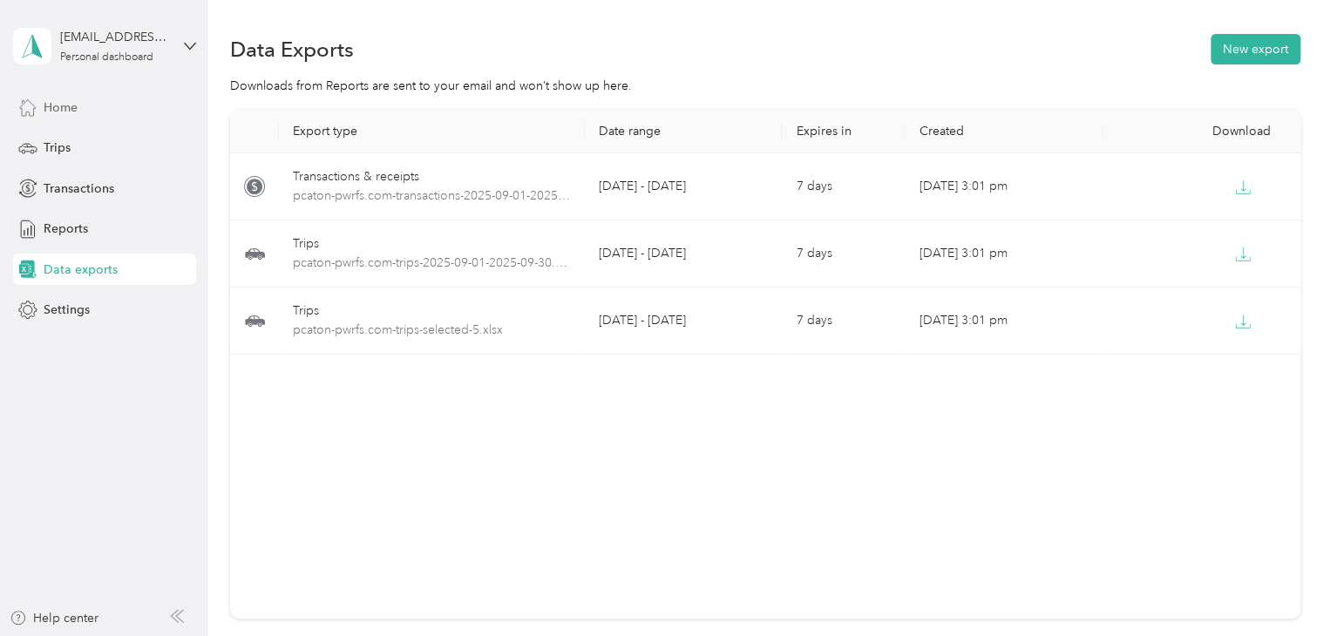
click at [70, 105] on span "Home" at bounding box center [61, 108] width 34 height 18
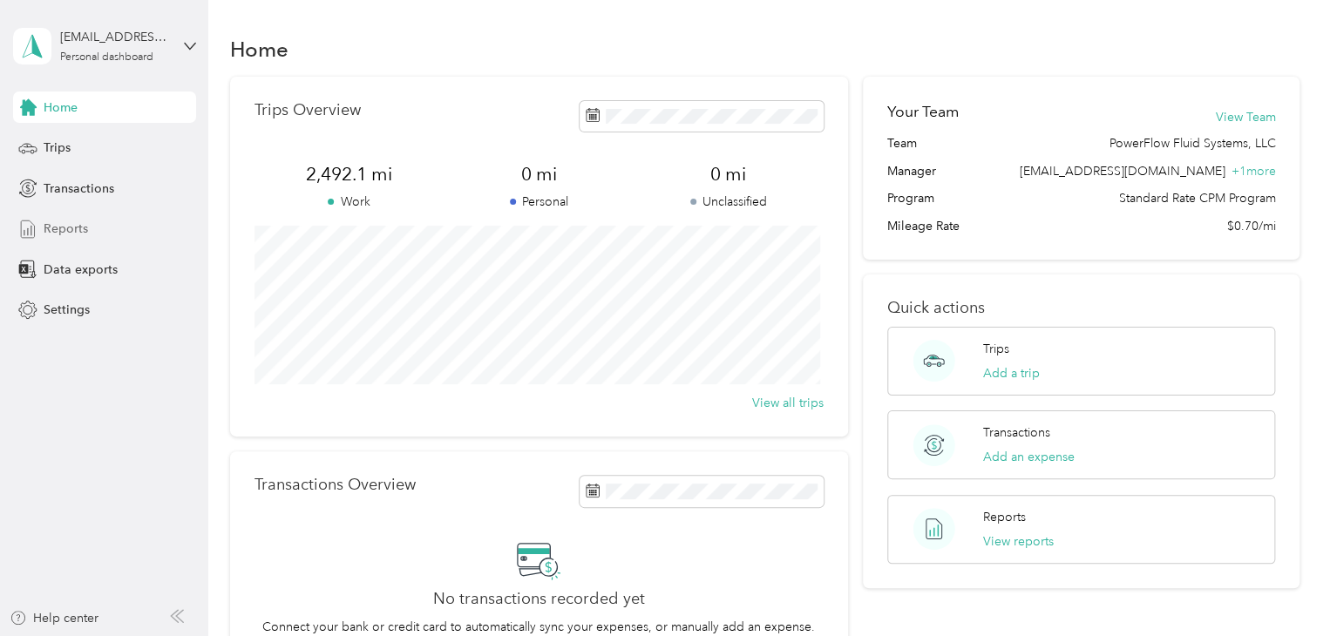
click at [65, 228] on span "Reports" at bounding box center [66, 229] width 44 height 18
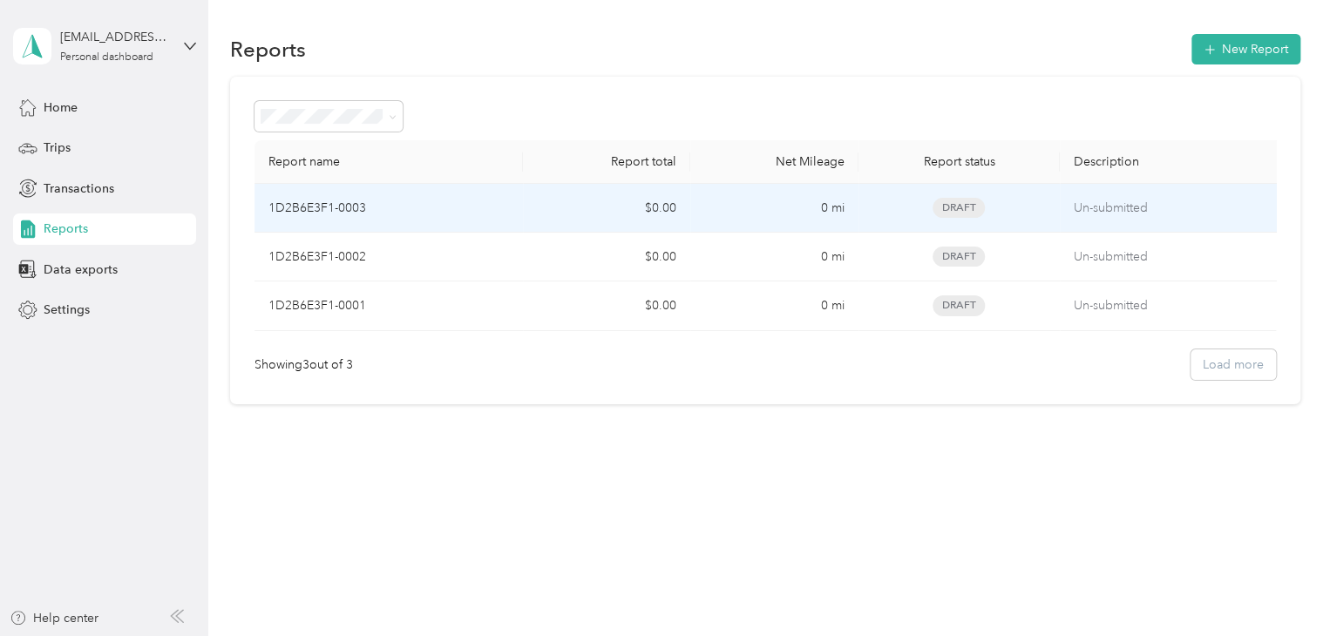
drag, startPoint x: 310, startPoint y: 207, endPoint x: 122, endPoint y: 479, distance: 331.5
click at [122, 488] on aside "[EMAIL_ADDRESS][DOMAIN_NAME] Personal dashboard Home Trips Transactions Reports…" at bounding box center [104, 318] width 208 height 636
